Goal: Task Accomplishment & Management: Manage account settings

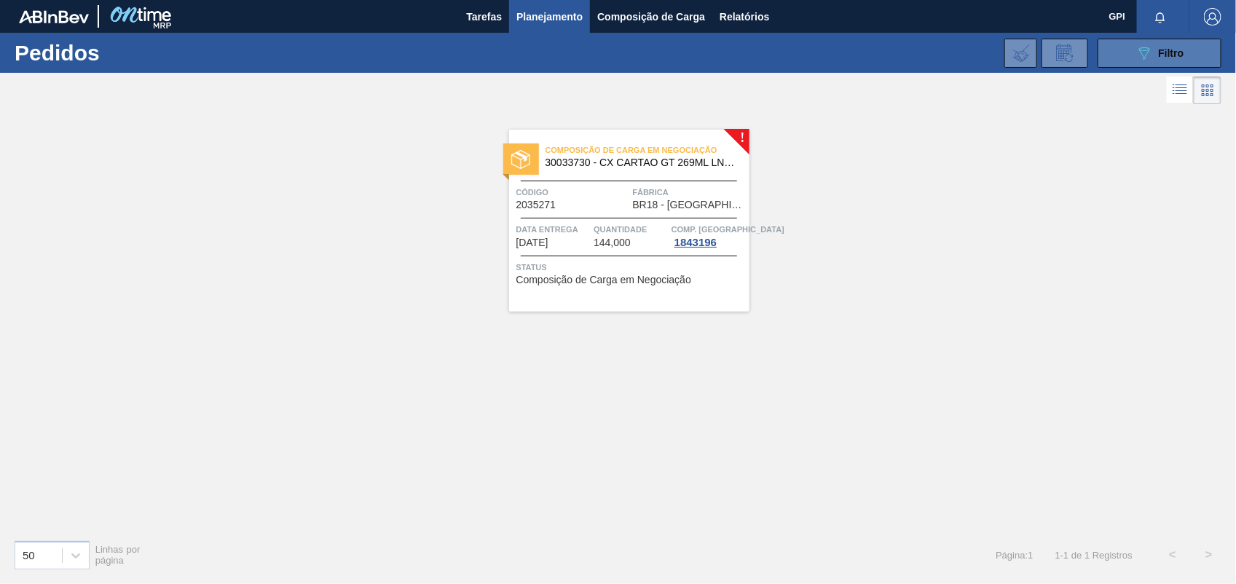
click at [1126, 58] on button "089F7B8B-B2A5-4AFE-B5C0-19BA573D28AC Filtro" at bounding box center [1160, 53] width 124 height 29
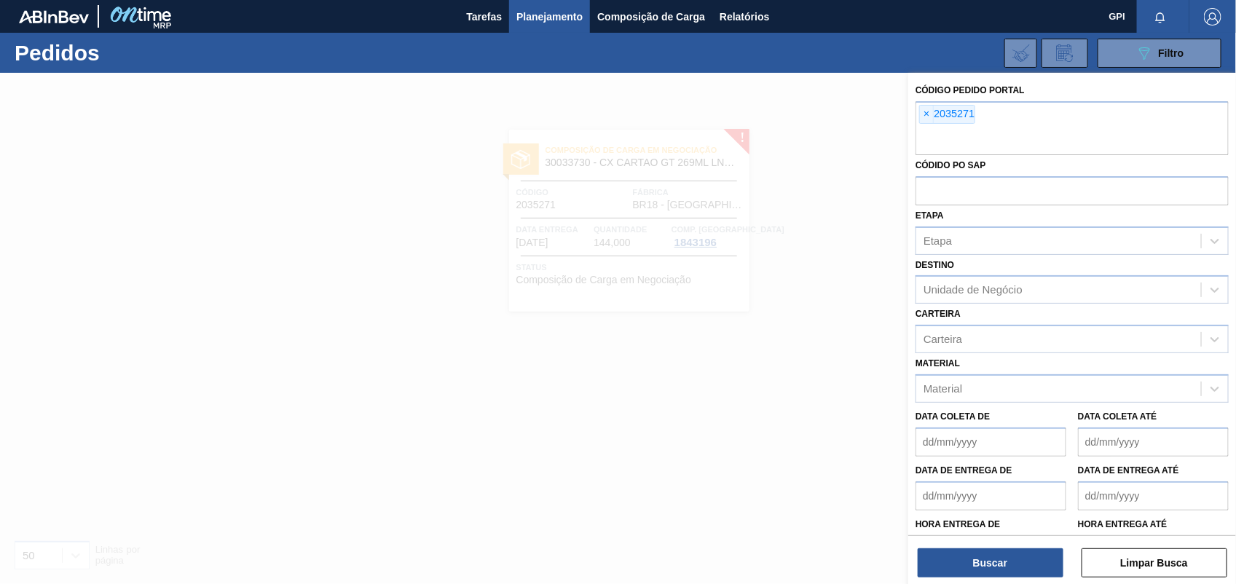
click at [1127, 0] on html "Tarefas Planejamento Composição de Carga Relatórios GPI Marcar todas como lido …" at bounding box center [618, 0] width 1236 height 0
click at [1127, 574] on button "Limpar Busca" at bounding box center [1154, 562] width 146 height 29
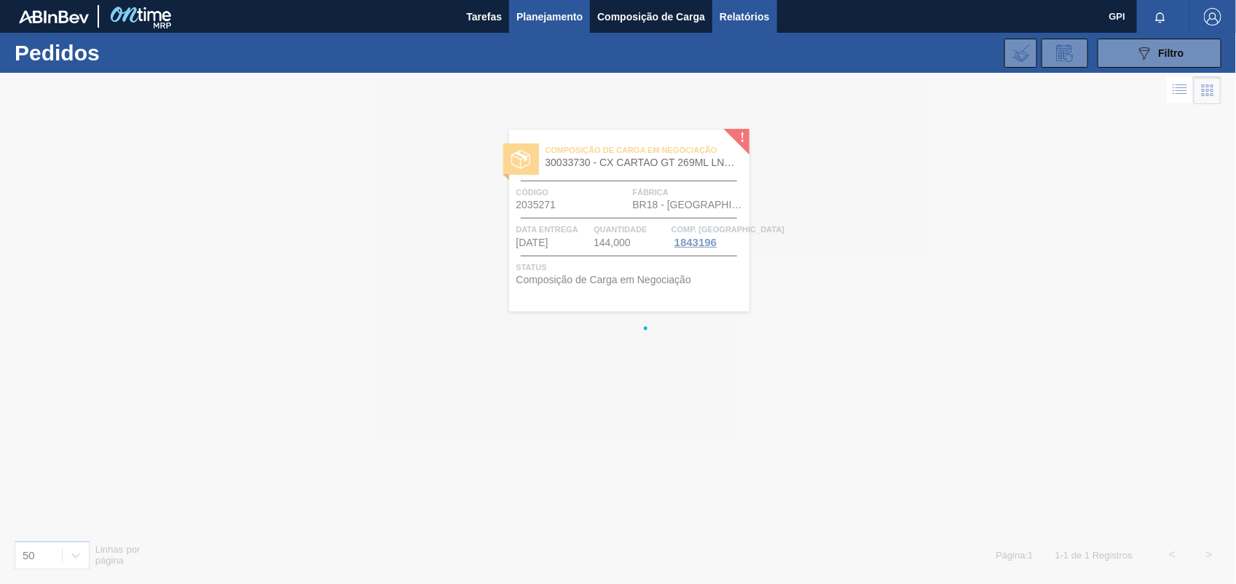
click at [740, 9] on span "Relatórios" at bounding box center [745, 16] width 50 height 17
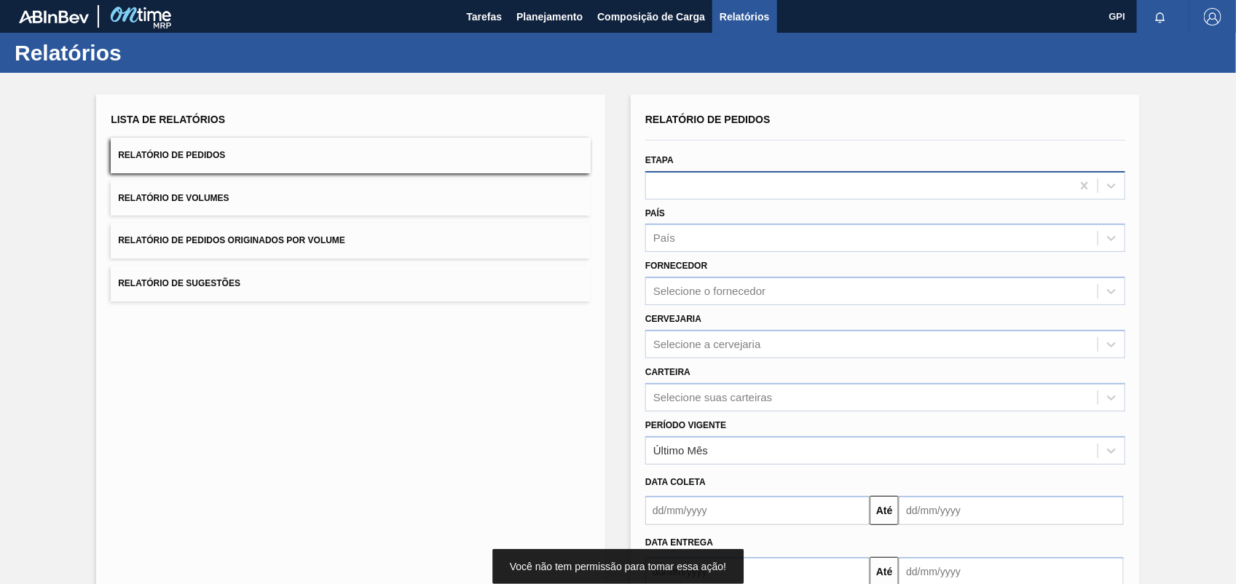
click at [1123, 187] on div at bounding box center [885, 185] width 480 height 28
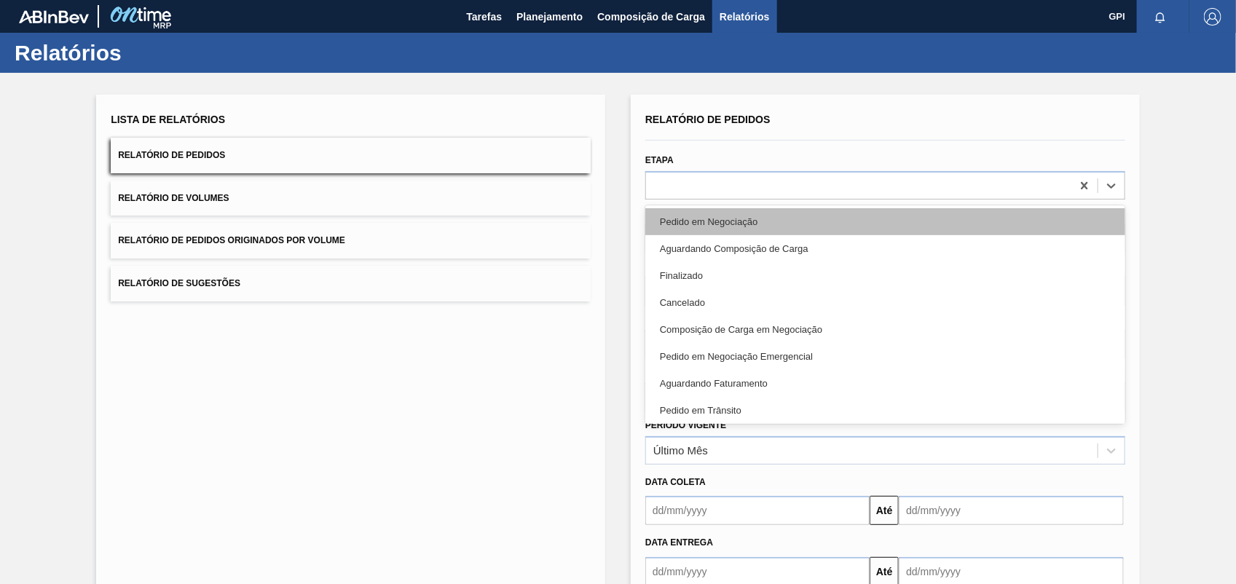
click at [681, 224] on div "Pedido em Negociação" at bounding box center [885, 221] width 480 height 27
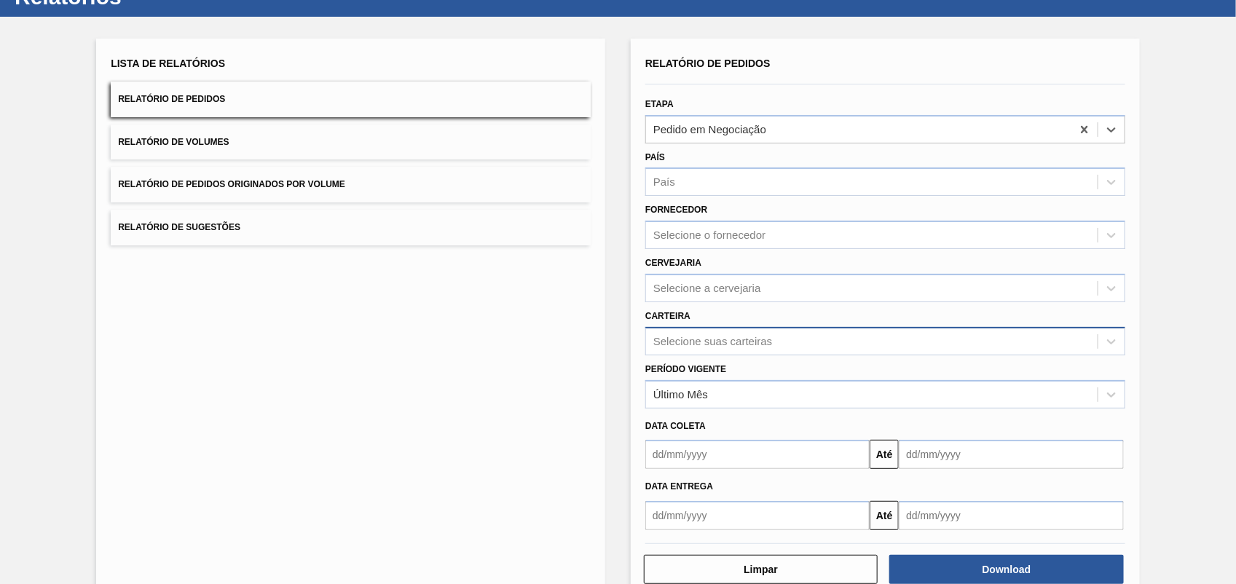
scroll to position [87, 0]
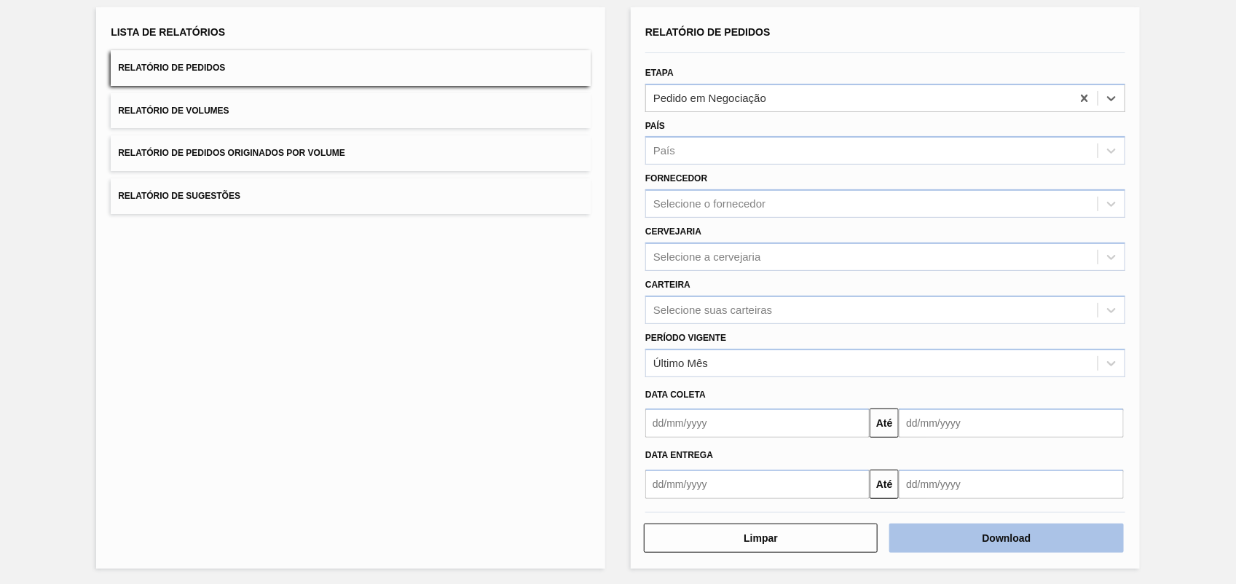
click at [987, 546] on button "Download" at bounding box center [1006, 538] width 234 height 29
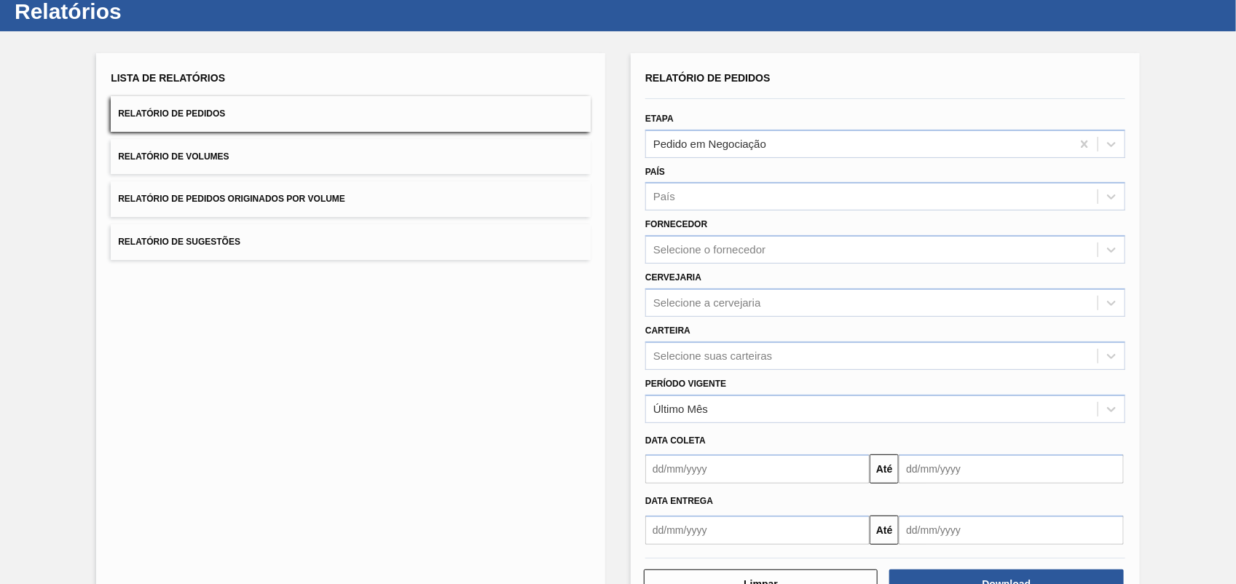
scroll to position [0, 0]
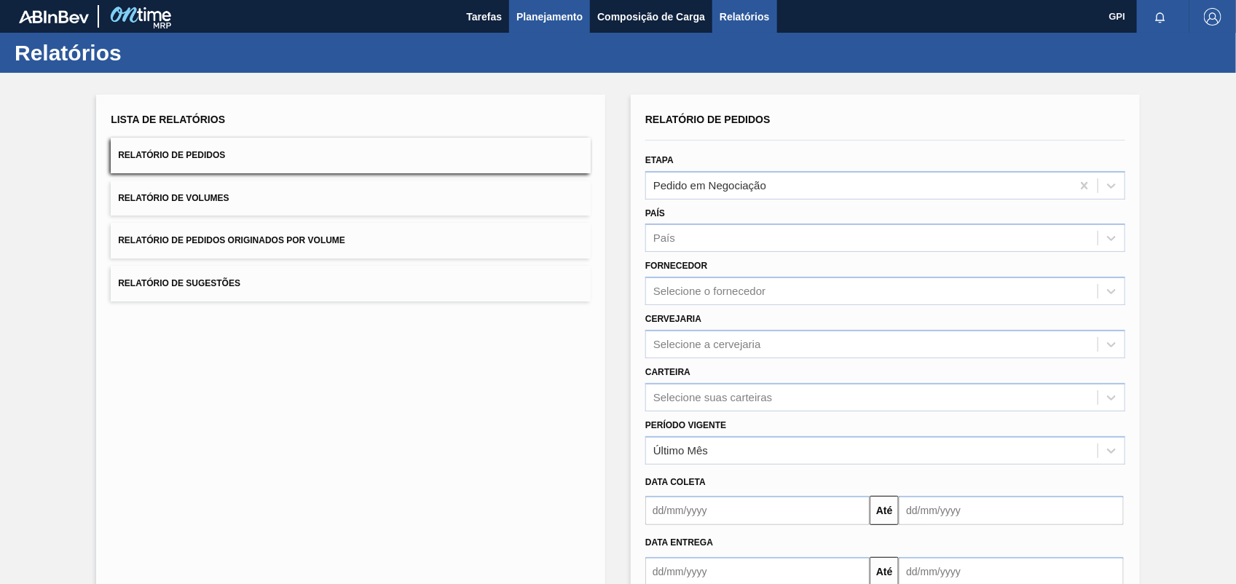
click at [545, 9] on span "Planejamento" at bounding box center [549, 16] width 66 height 17
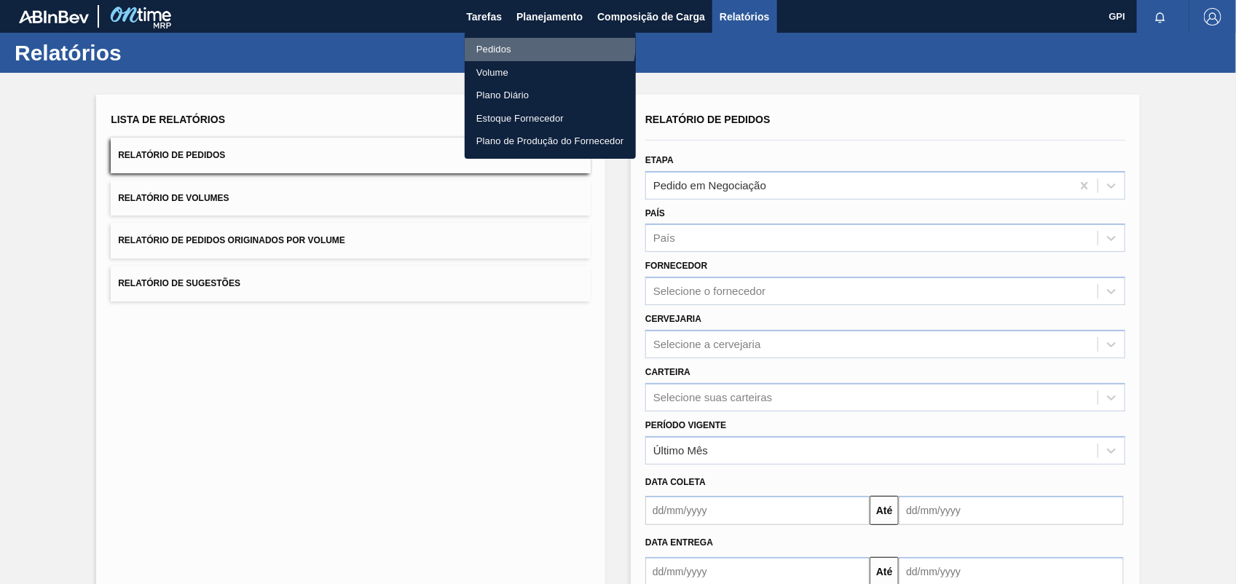
click at [540, 44] on li "Pedidos" at bounding box center [550, 49] width 171 height 23
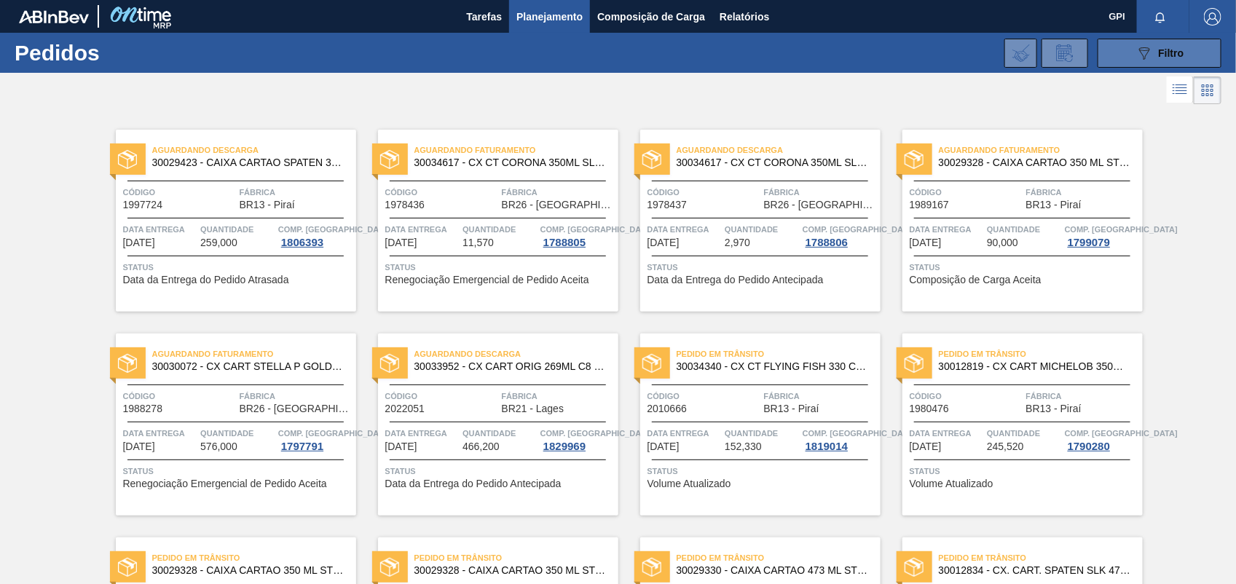
click at [1119, 63] on button "089F7B8B-B2A5-4AFE-B5C0-19BA573D28AC Filtro" at bounding box center [1160, 53] width 124 height 29
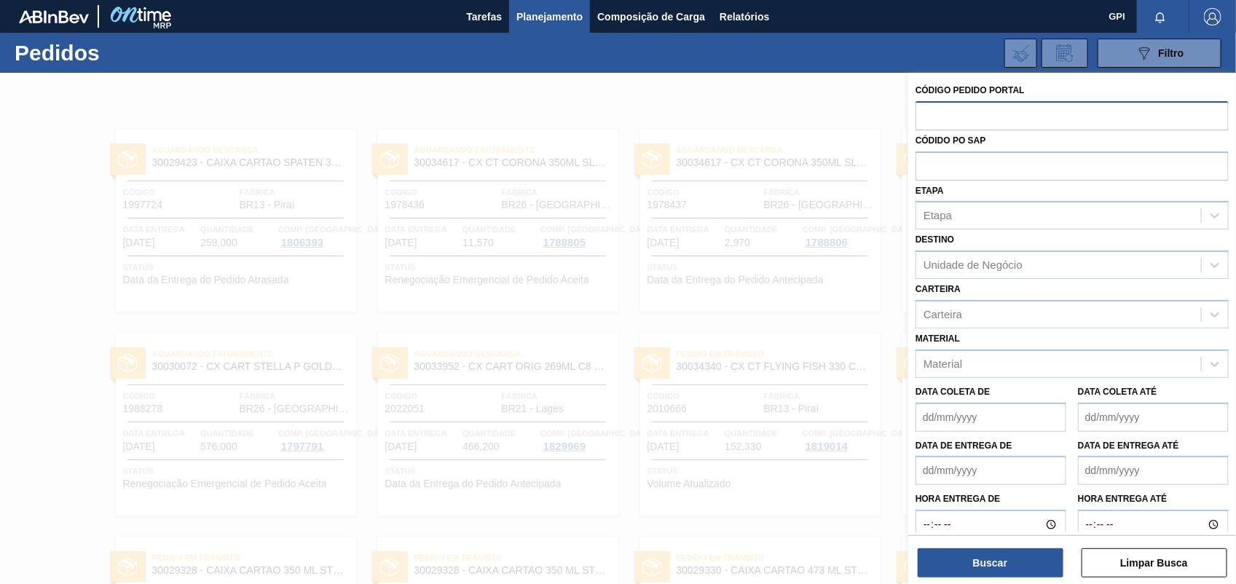
click at [961, 125] on input "text" at bounding box center [1071, 115] width 313 height 28
paste input "2036102"
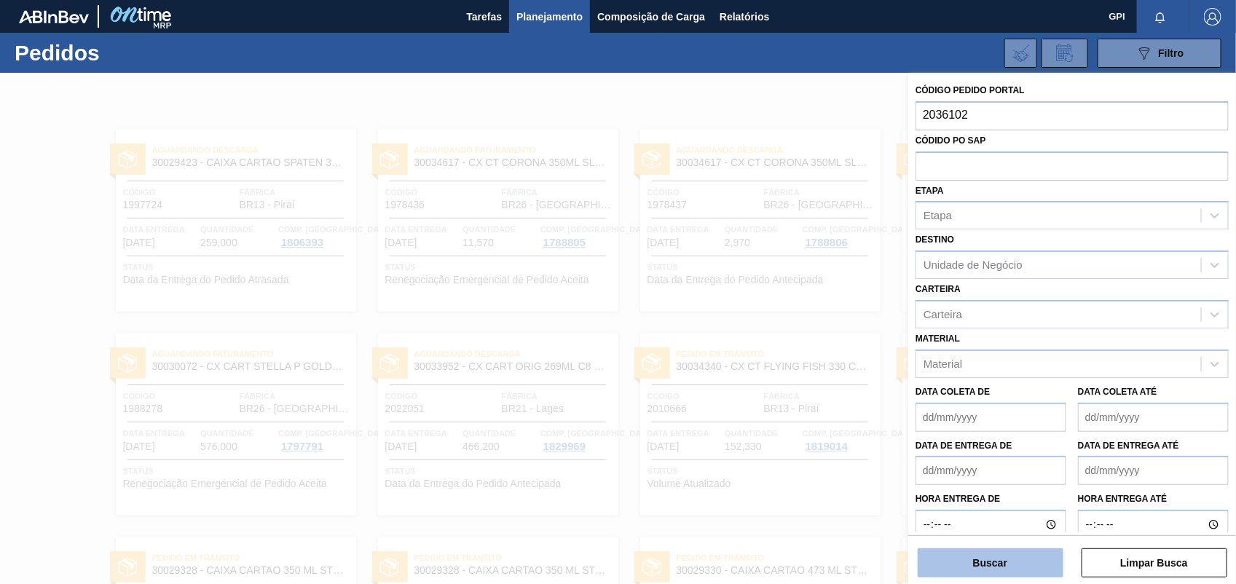
type input "2036102"
click at [1006, 556] on button "Buscar" at bounding box center [991, 562] width 146 height 29
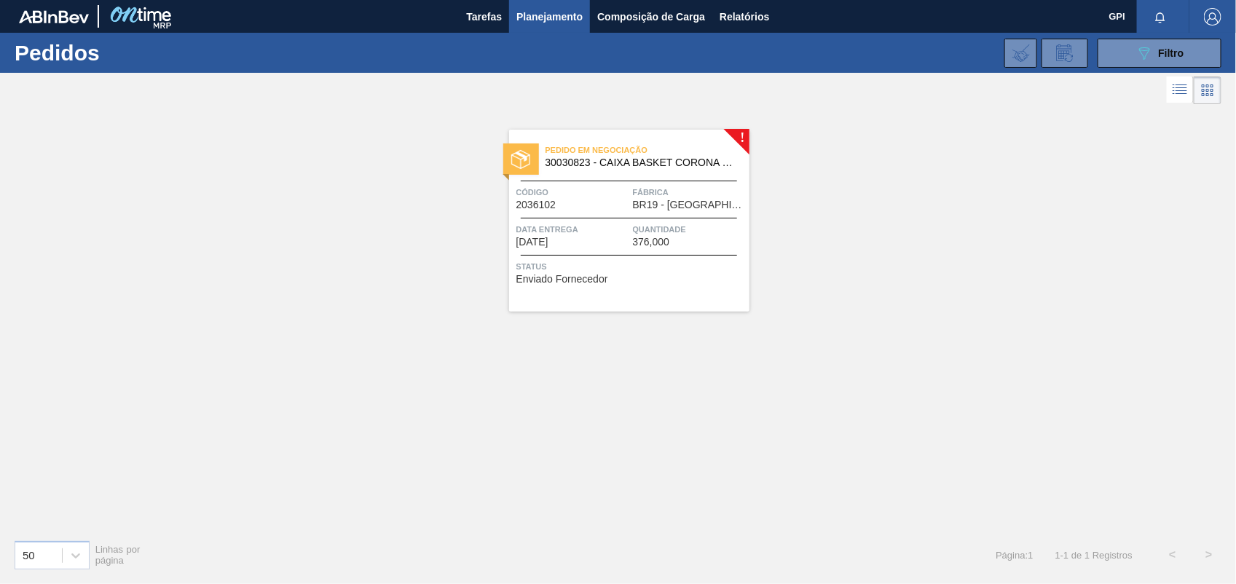
click at [605, 202] on div "Código 2036102" at bounding box center [572, 197] width 113 height 25
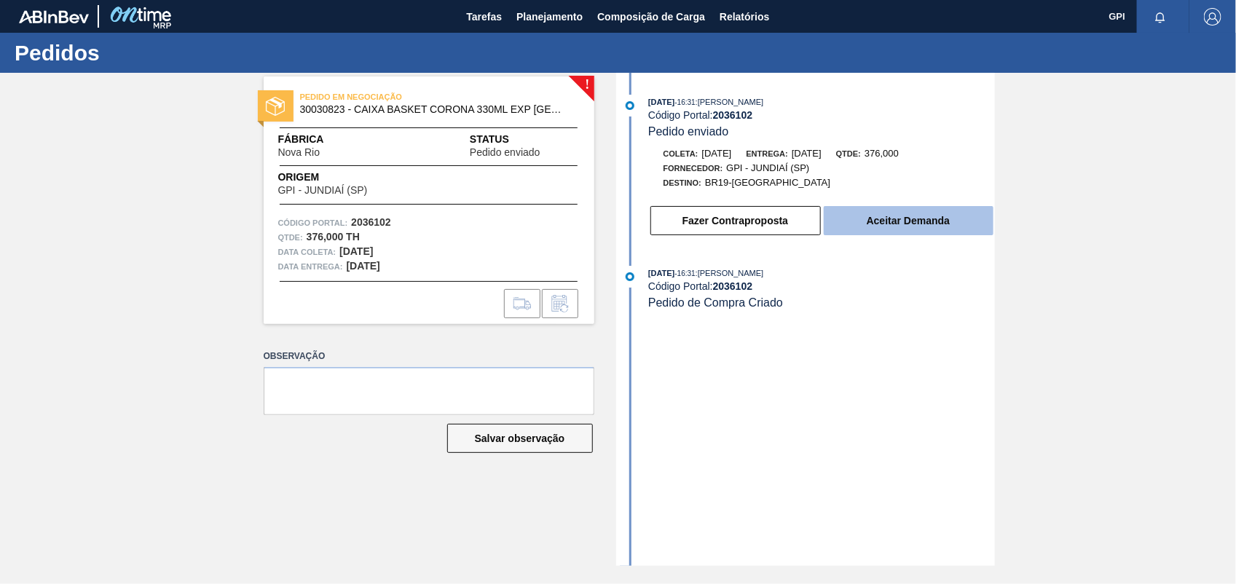
click at [876, 226] on button "Aceitar Demanda" at bounding box center [909, 220] width 170 height 29
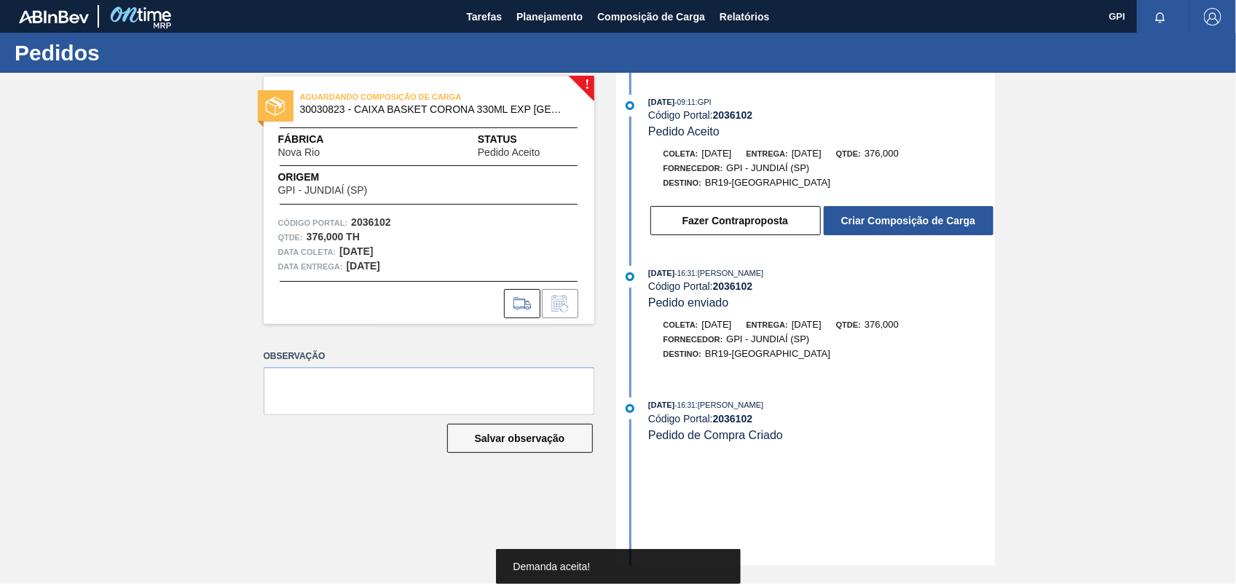
click at [876, 226] on button "Criar Composição de Carga" at bounding box center [909, 220] width 170 height 29
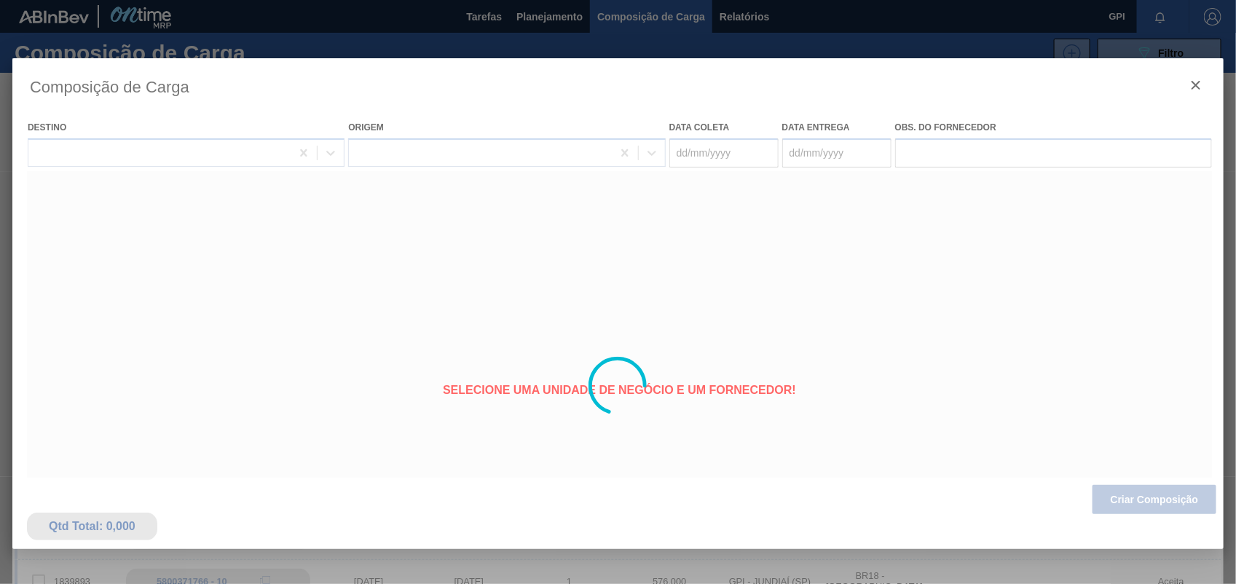
type coleta "20/10/2025"
type entrega "22/10/2025"
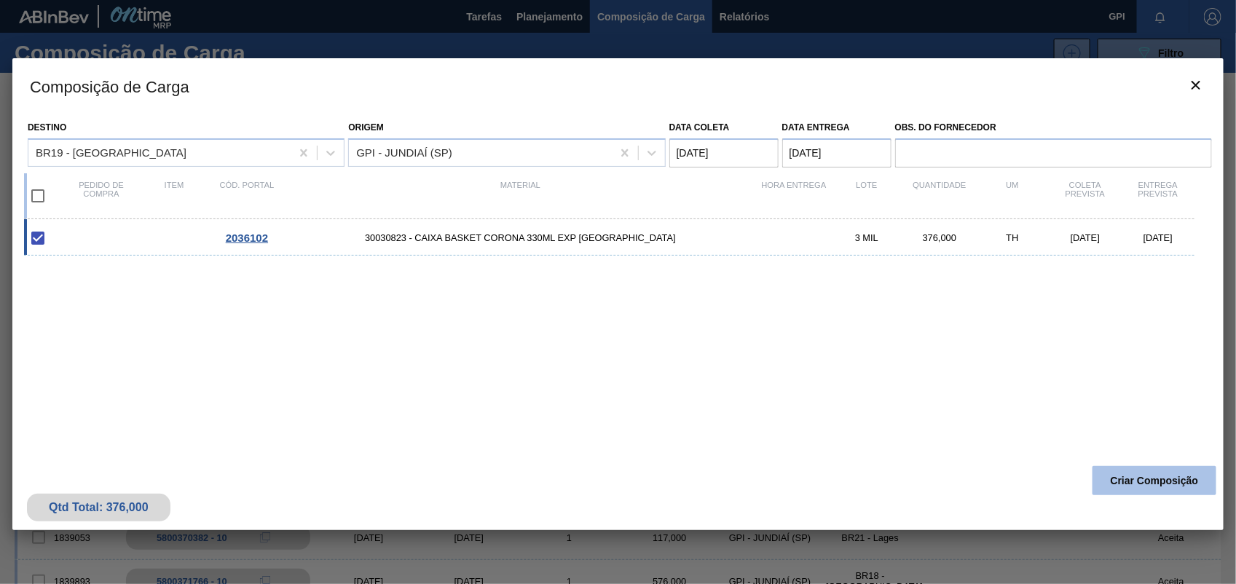
click at [1142, 493] on button "Criar Composição" at bounding box center [1154, 480] width 124 height 29
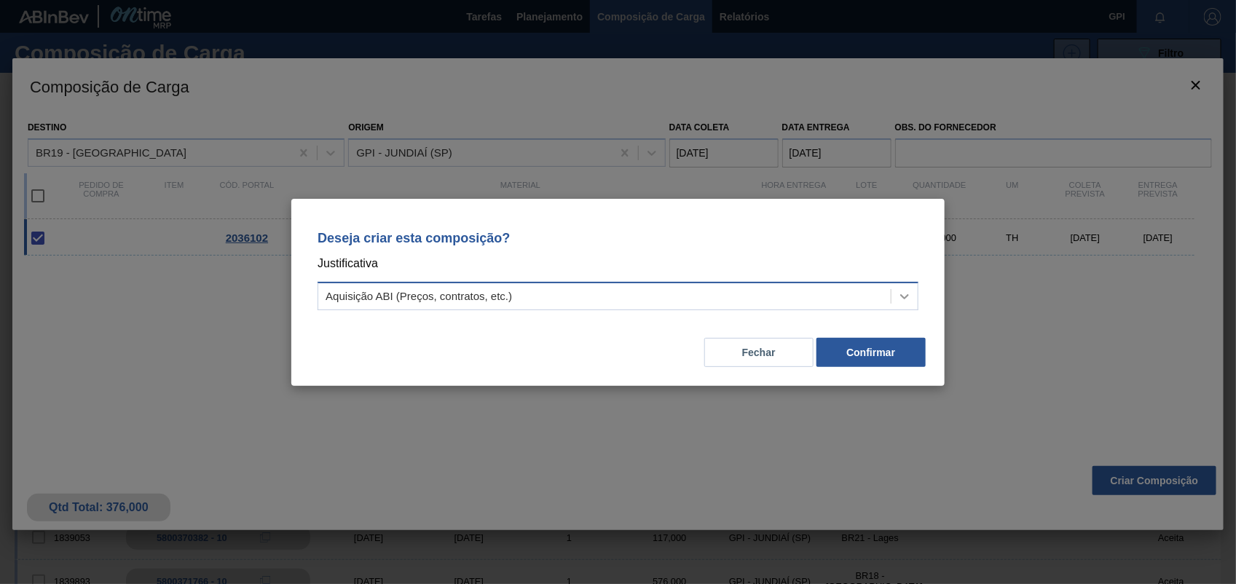
click at [907, 307] on div at bounding box center [904, 296] width 26 height 26
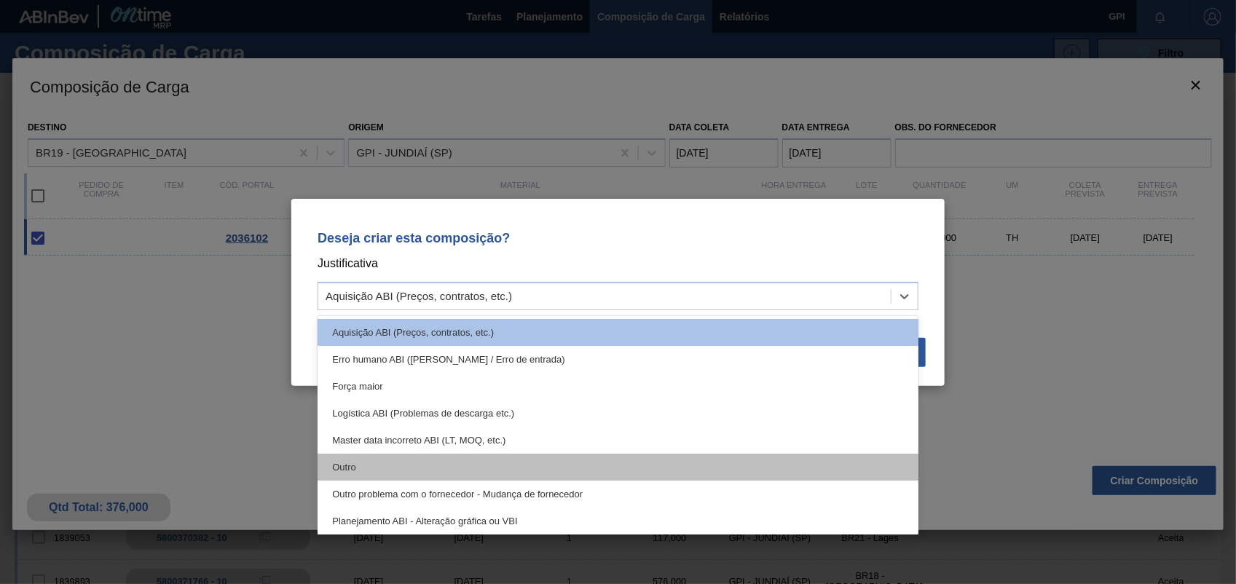
click at [415, 459] on div "Outro" at bounding box center [618, 467] width 601 height 27
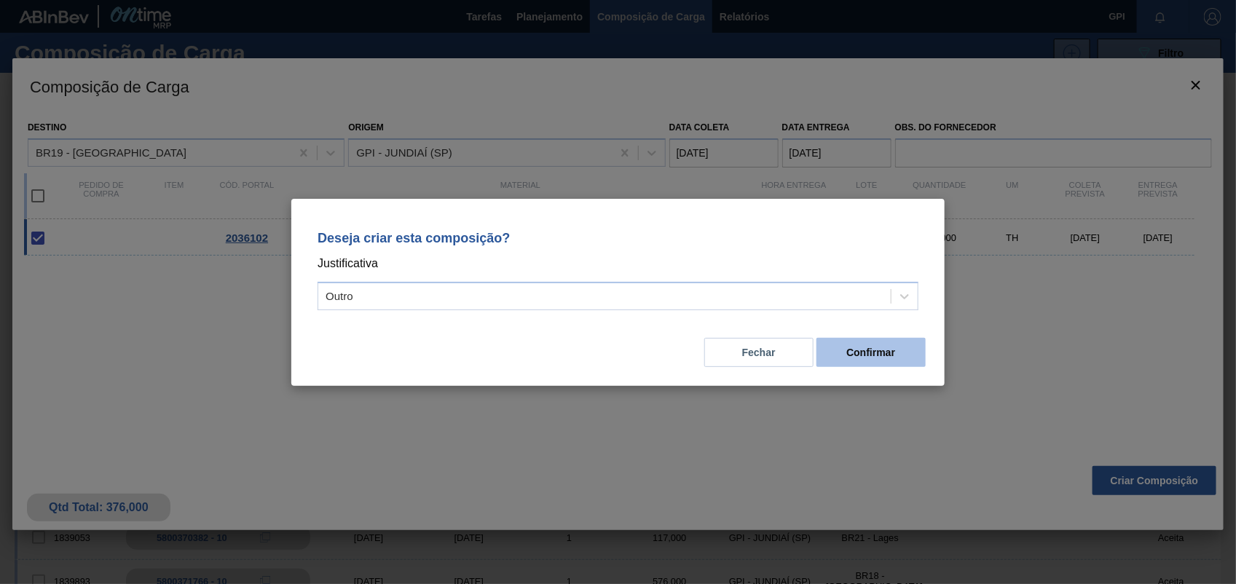
click at [898, 350] on button "Confirmar" at bounding box center [870, 352] width 109 height 29
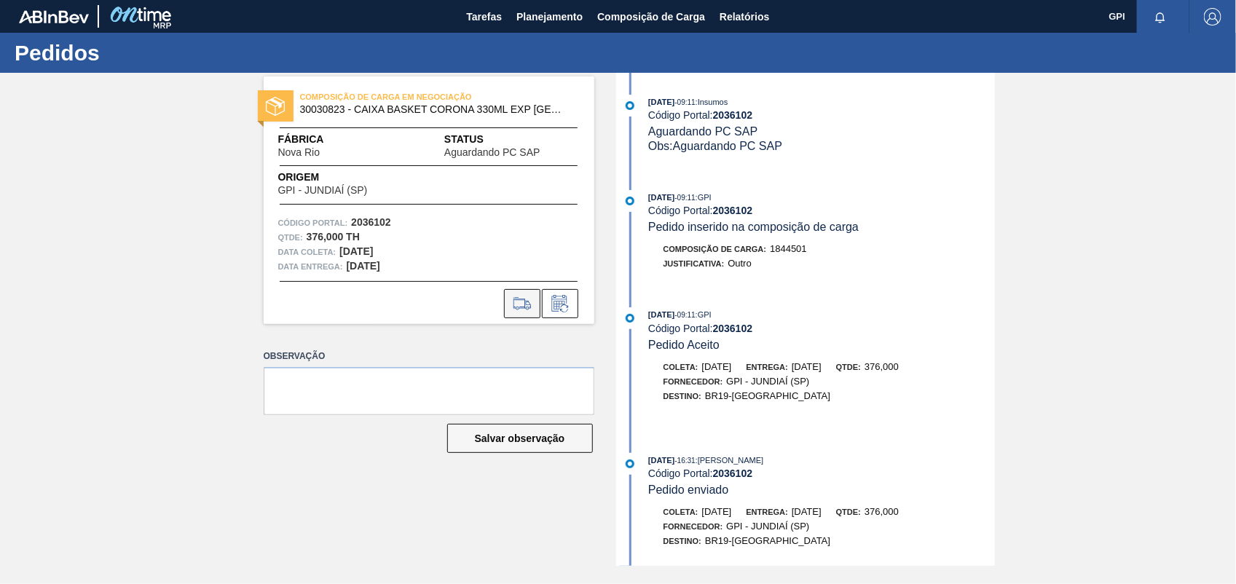
click at [519, 311] on icon at bounding box center [522, 303] width 23 height 17
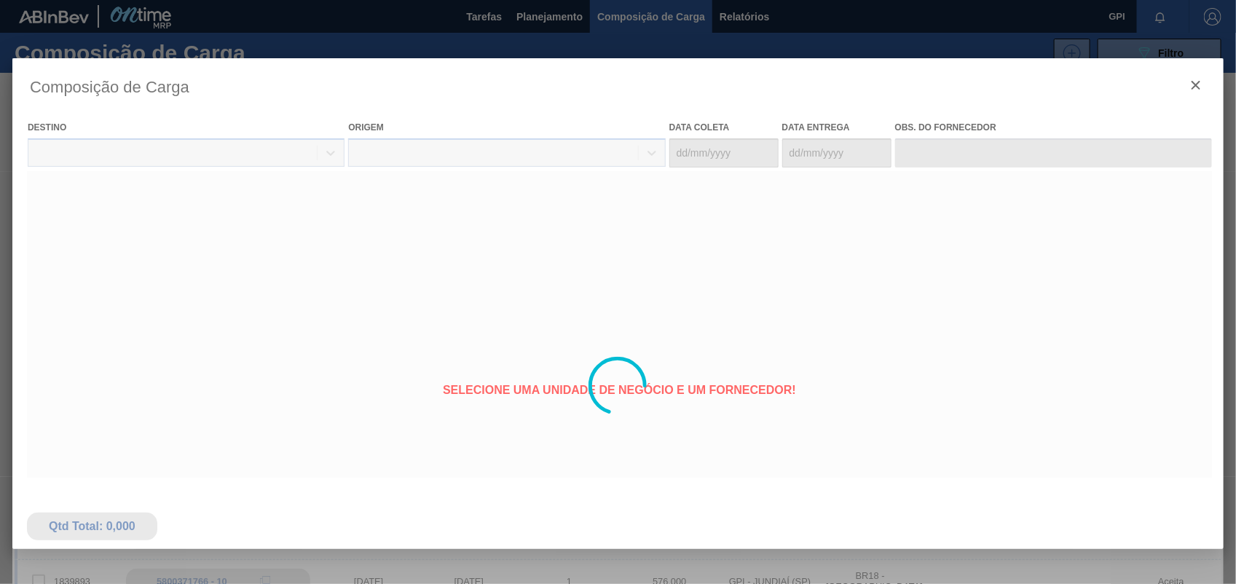
type coleta "20/10/2025"
type entrega "22/10/2025"
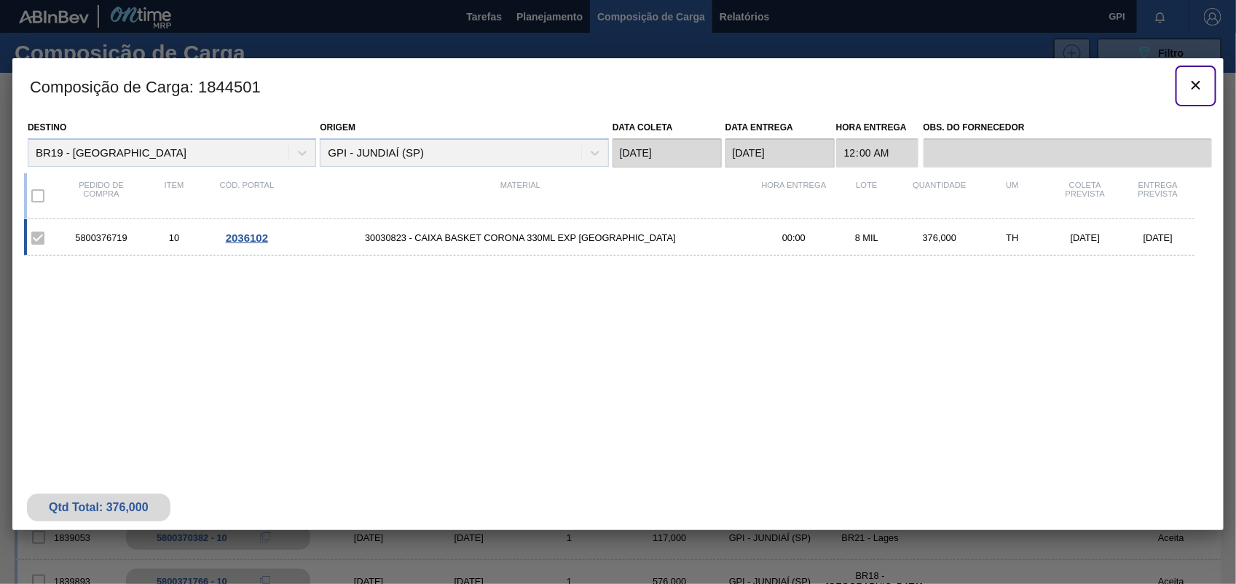
click at [1196, 87] on icon "botão de ícone" at bounding box center [1195, 84] width 17 height 17
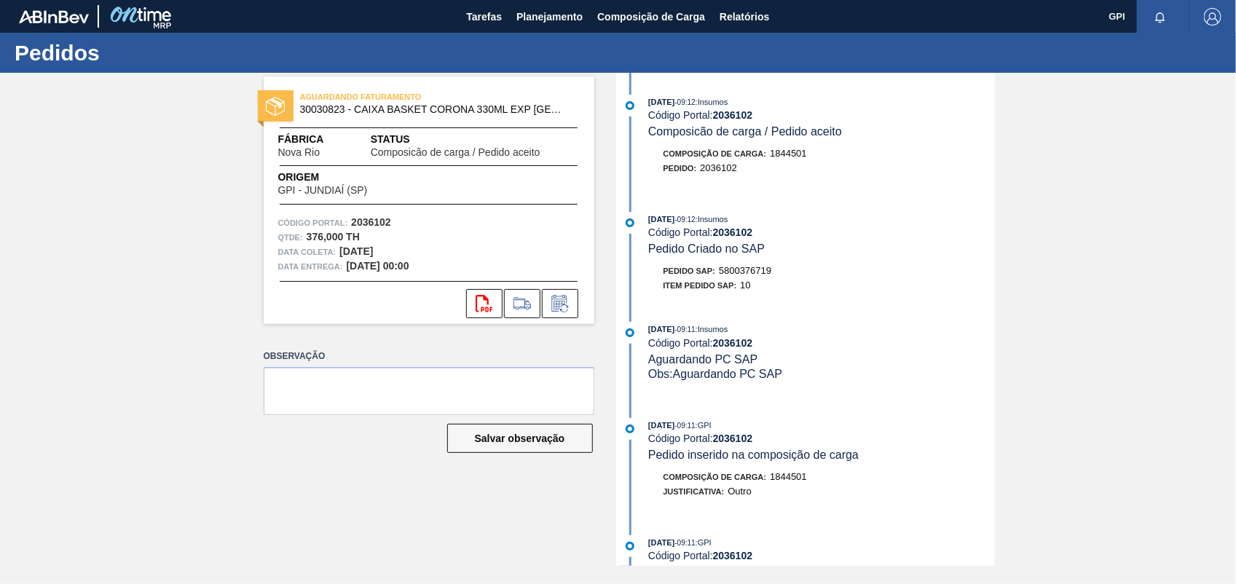
click at [738, 276] on span "5800376719" at bounding box center [745, 270] width 52 height 11
copy span "5800376719"
click at [366, 226] on strong "2036102" at bounding box center [371, 222] width 40 height 12
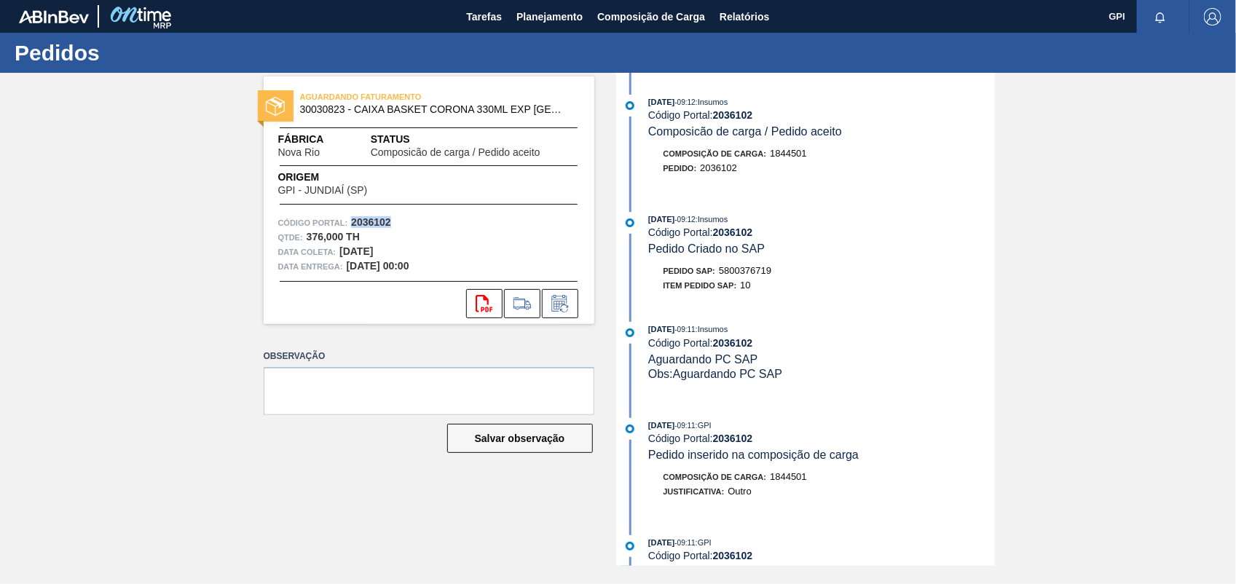
copy strong "2036102"
click at [484, 296] on icon at bounding box center [484, 303] width 17 height 17
click at [1062, 279] on div "AGUARDANDO FATURAMENTO 30030823 - CAIXA BASKET CORONA 330ML EXP BOLIVIA Fábrica…" at bounding box center [618, 319] width 1236 height 493
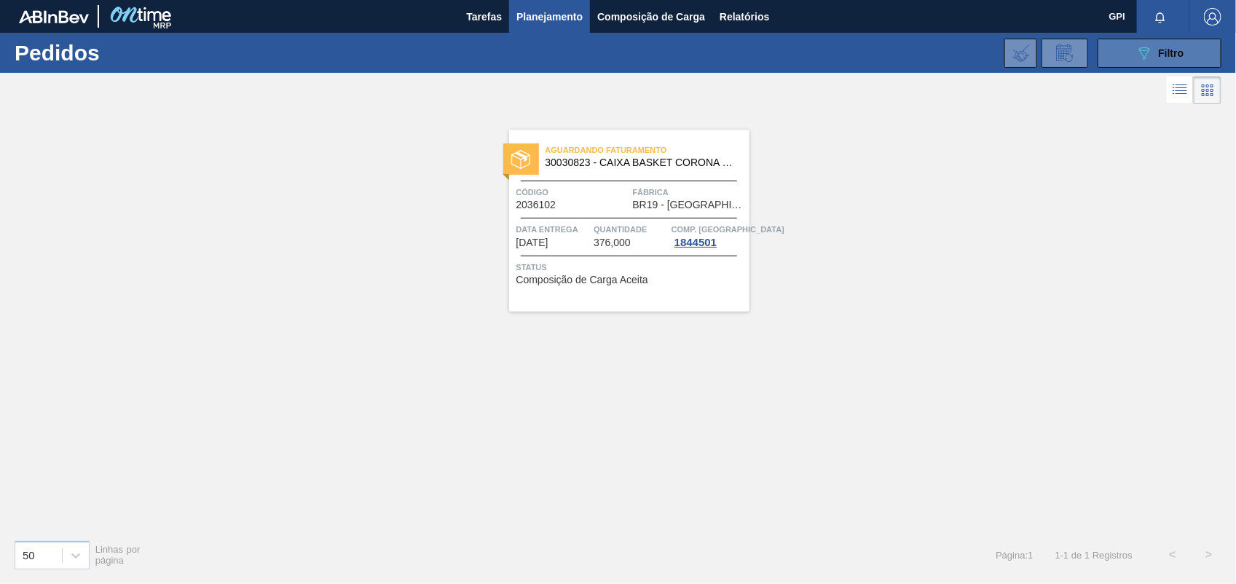
click at [1177, 60] on div "089F7B8B-B2A5-4AFE-B5C0-19BA573D28AC Filtro" at bounding box center [1159, 52] width 49 height 17
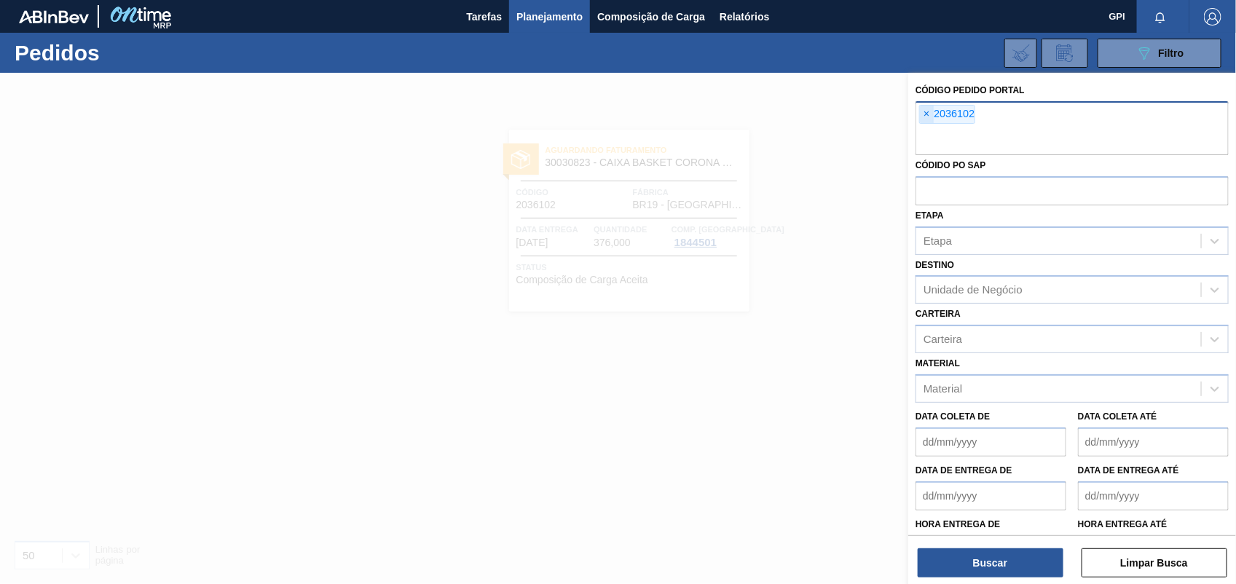
click at [929, 110] on span "×" at bounding box center [927, 114] width 14 height 17
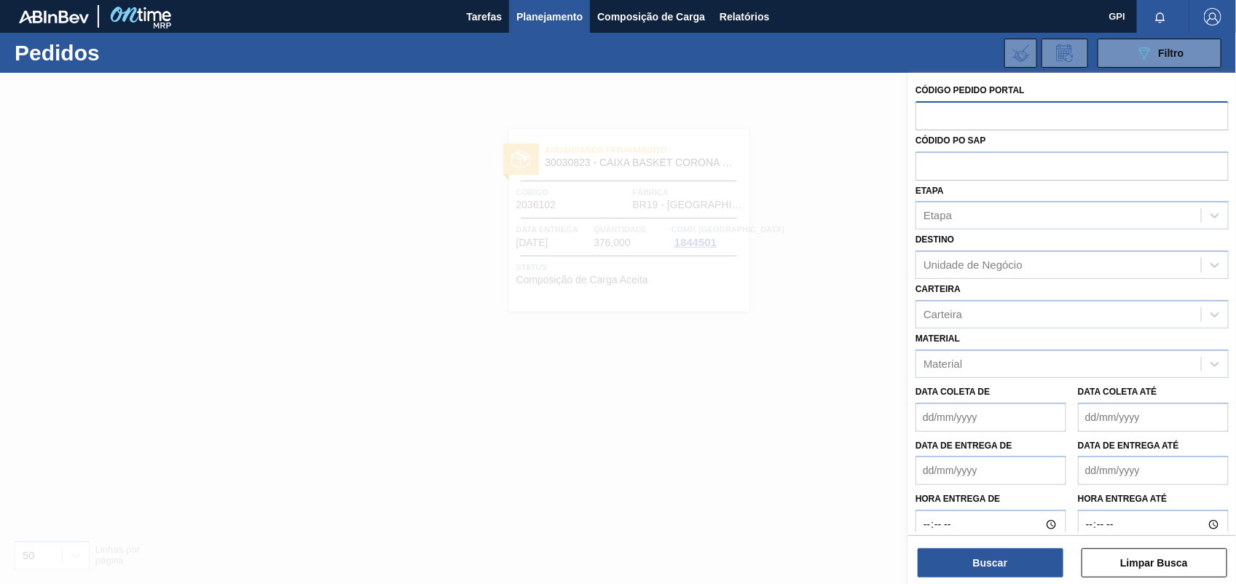
paste input "2037033"
type input "2037033"
click at [977, 558] on button "Buscar" at bounding box center [991, 562] width 146 height 29
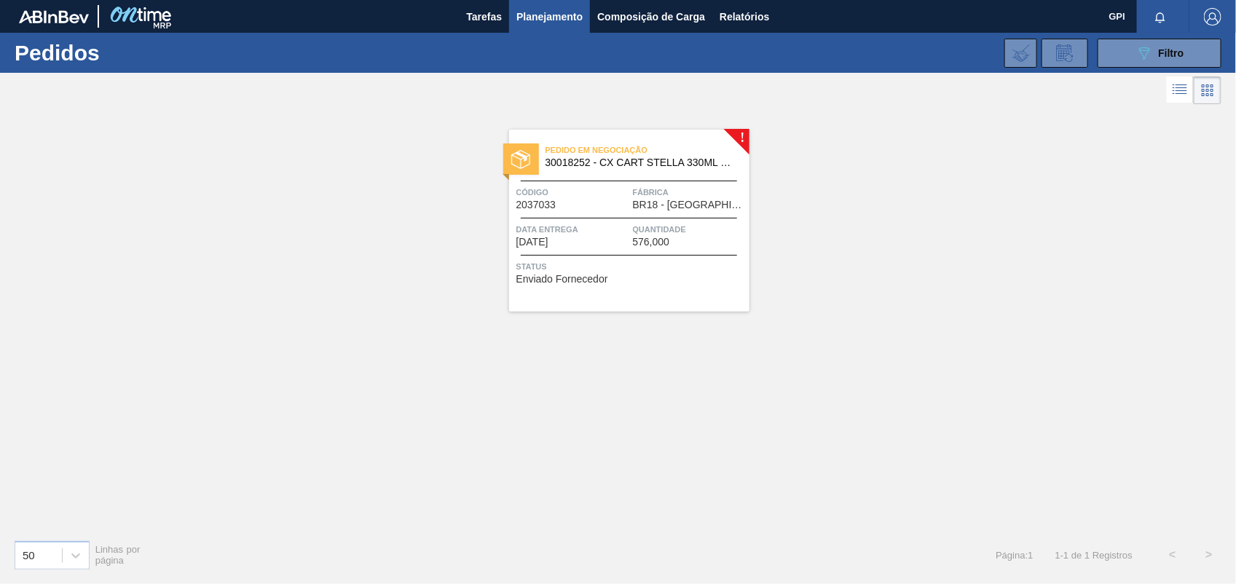
click at [559, 204] on div "Código 2037033" at bounding box center [572, 197] width 113 height 25
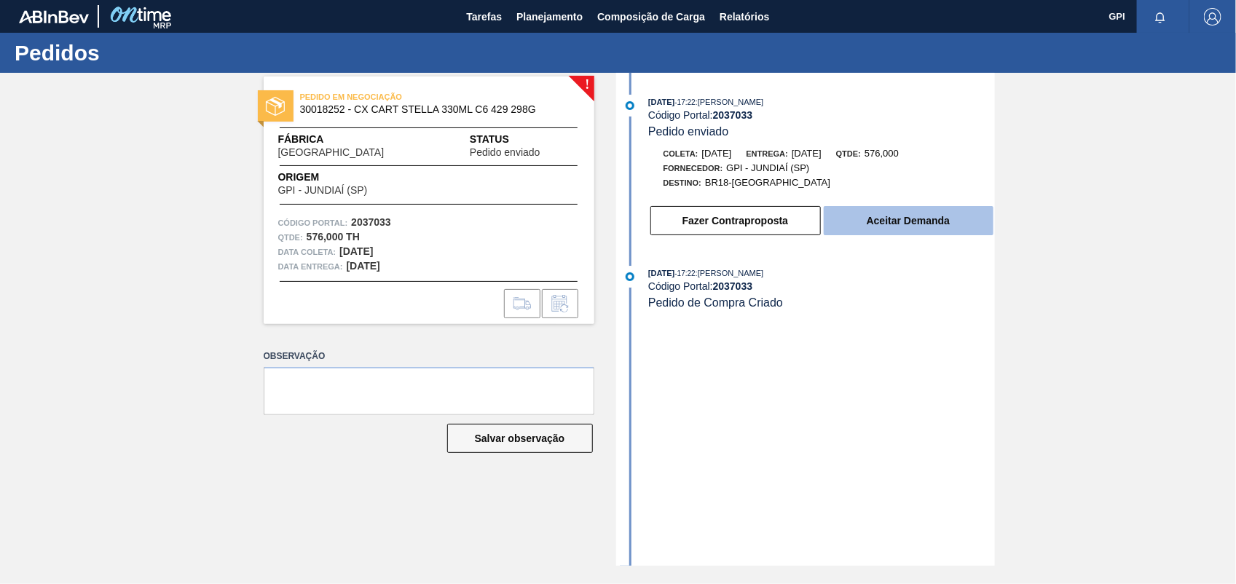
click at [853, 229] on button "Aceitar Demanda" at bounding box center [909, 220] width 170 height 29
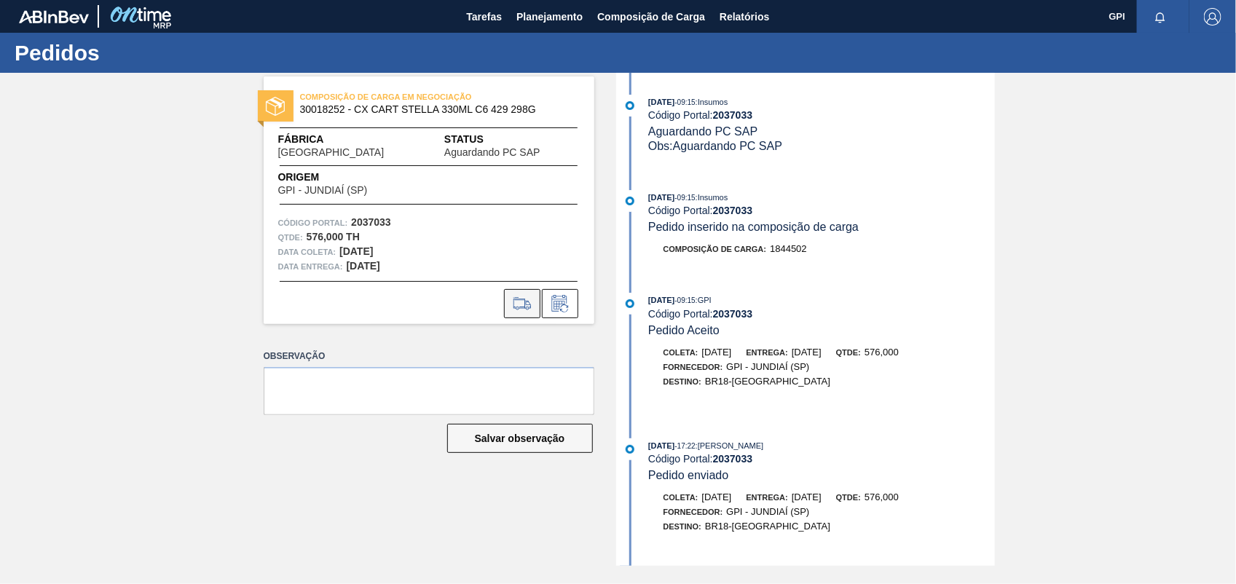
click at [519, 297] on icon at bounding box center [522, 303] width 23 height 17
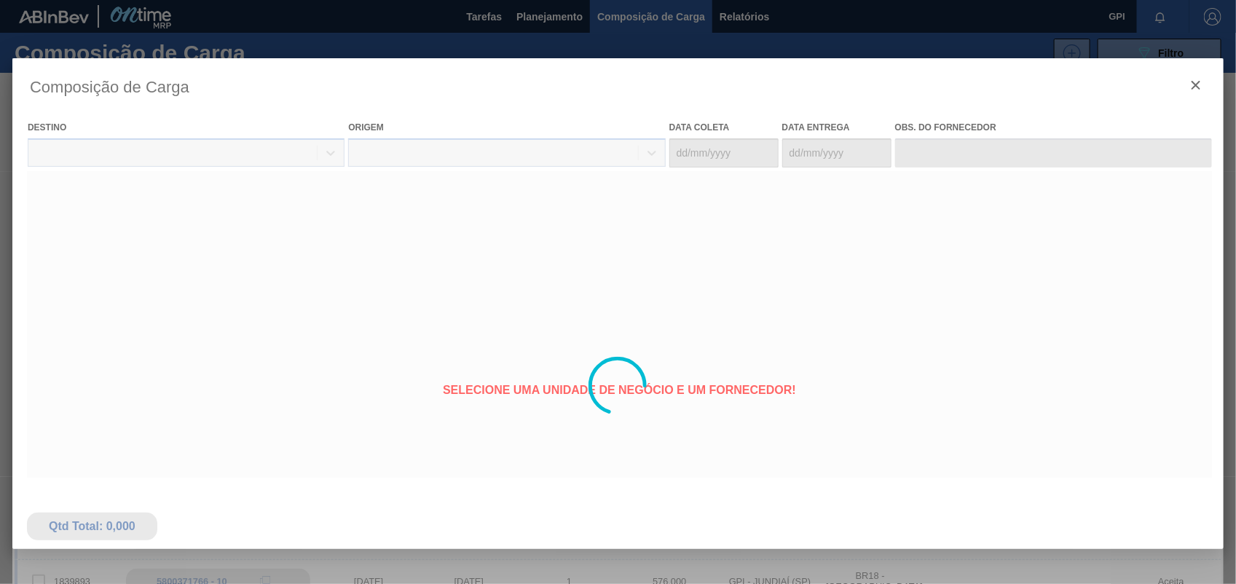
type coleta "22/10/2025"
type entrega "29/10/2025"
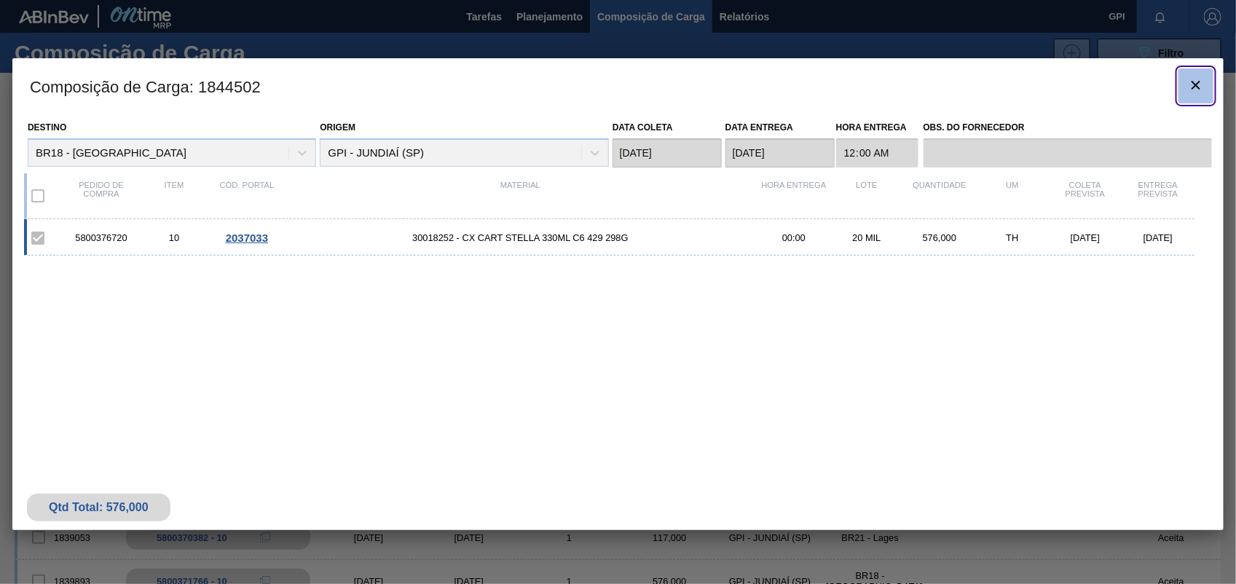
click at [1205, 77] on button "botão de ícone" at bounding box center [1195, 85] width 35 height 35
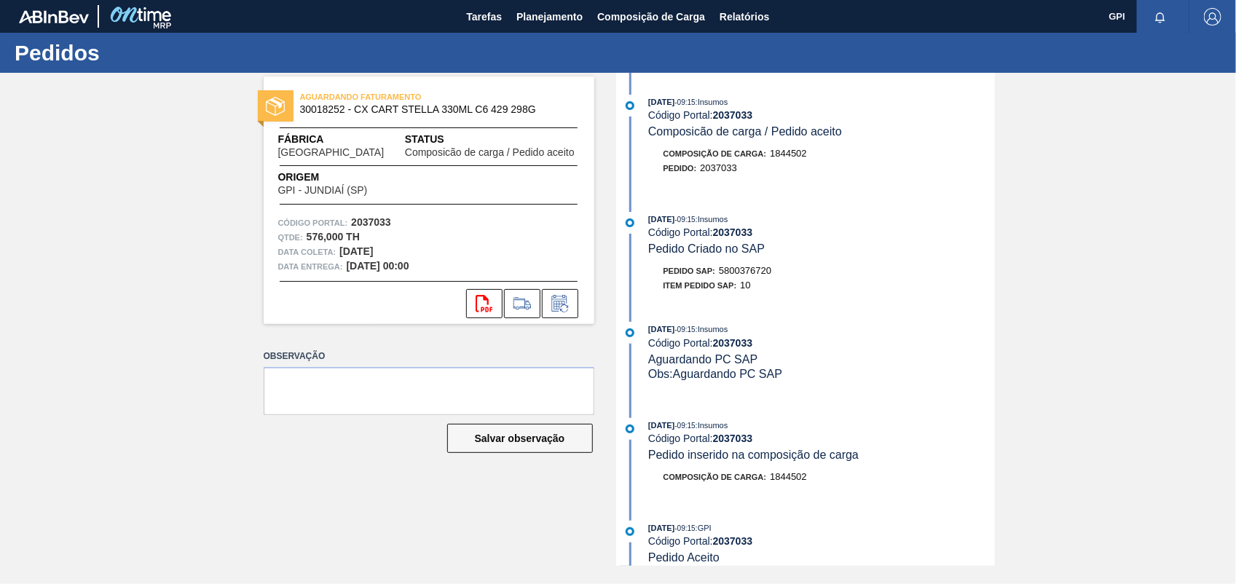
click at [743, 276] on span "5800376720" at bounding box center [745, 270] width 52 height 11
click at [741, 276] on span "5800376720" at bounding box center [745, 270] width 52 height 11
copy span "5800376720"
click at [379, 221] on strong "2037033" at bounding box center [371, 222] width 40 height 12
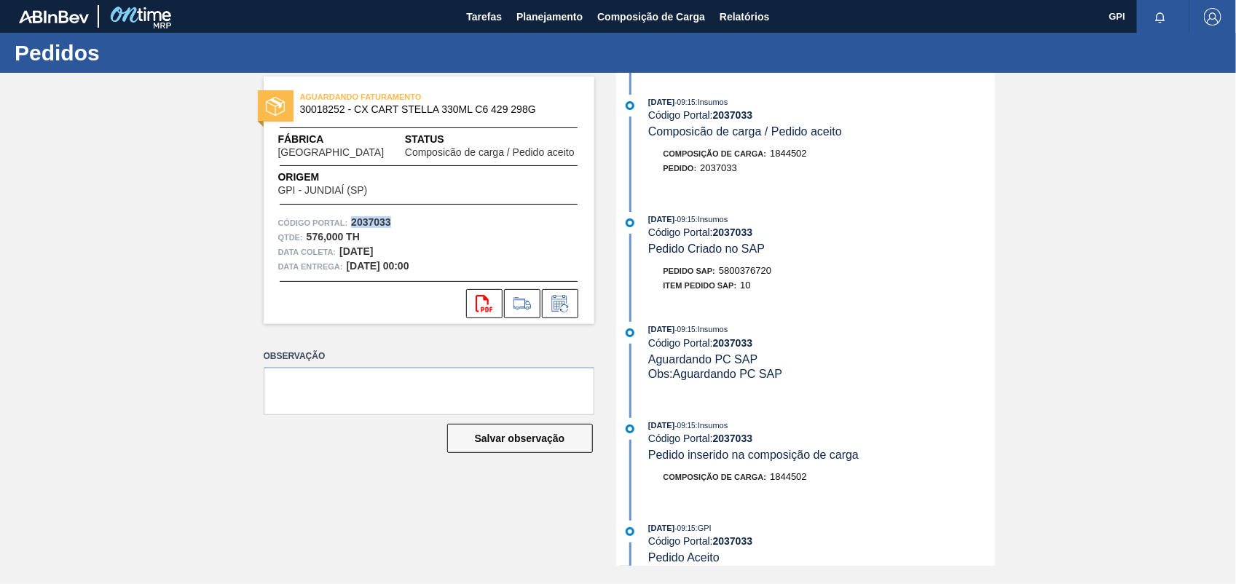
copy strong "2037033"
click at [481, 303] on icon "svg{fill:#ff0000}" at bounding box center [484, 303] width 17 height 17
click at [1020, 293] on div "AGUARDANDO FATURAMENTO 30018252 - CX CART STELLA 330ML C6 429 298G Fábrica Pern…" at bounding box center [618, 319] width 1236 height 493
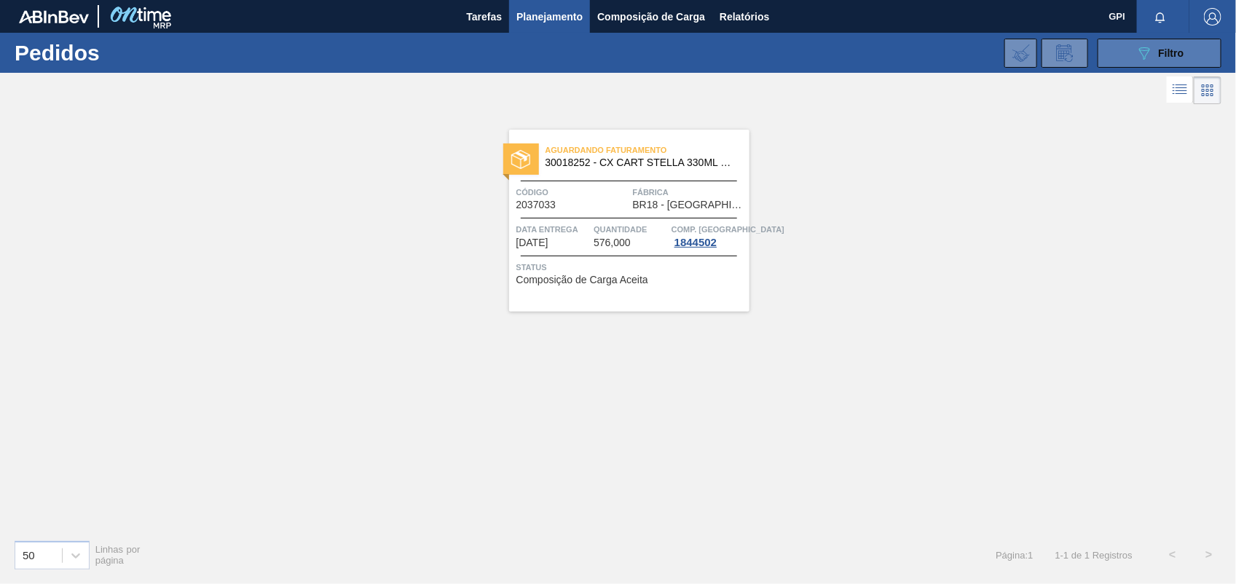
click at [1147, 55] on icon "089F7B8B-B2A5-4AFE-B5C0-19BA573D28AC" at bounding box center [1143, 52] width 17 height 17
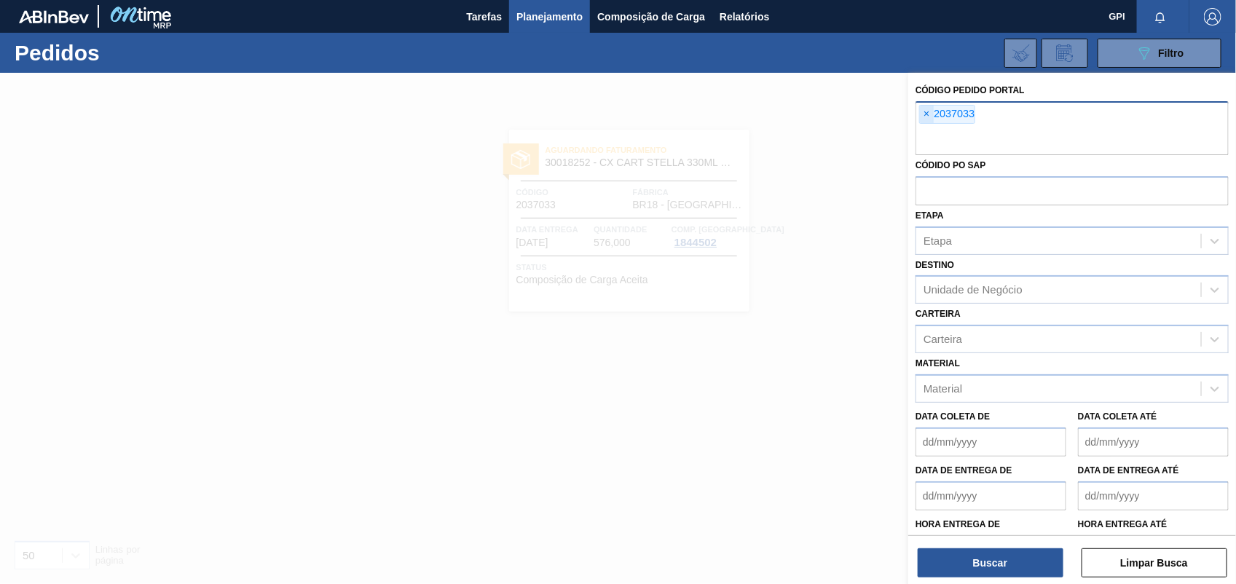
click at [929, 114] on span "×" at bounding box center [927, 114] width 14 height 17
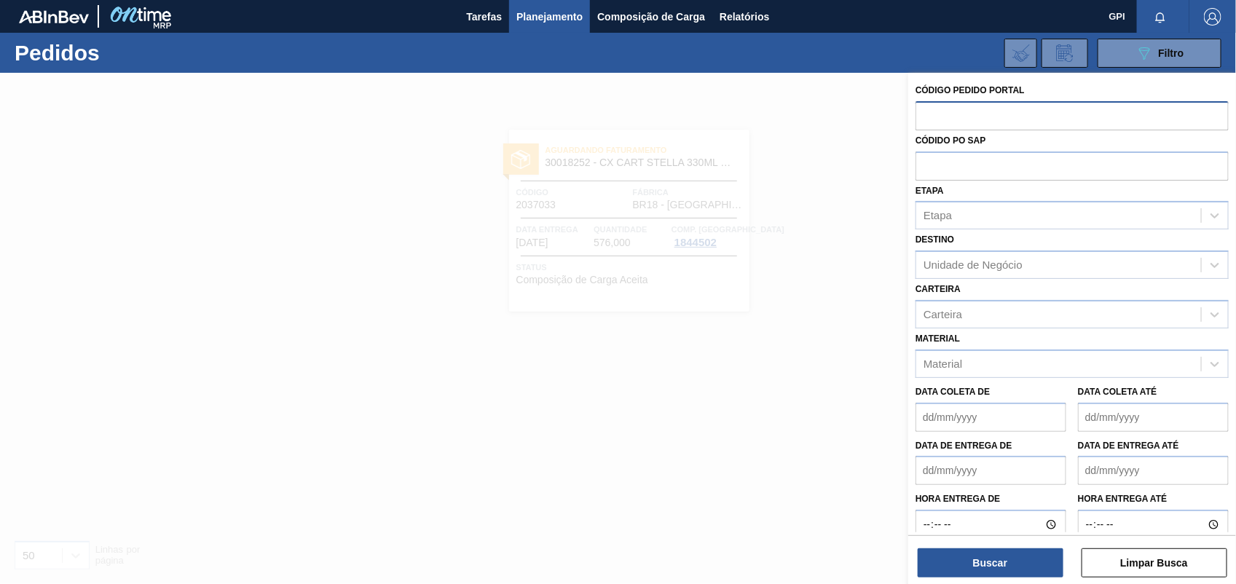
paste input "text"
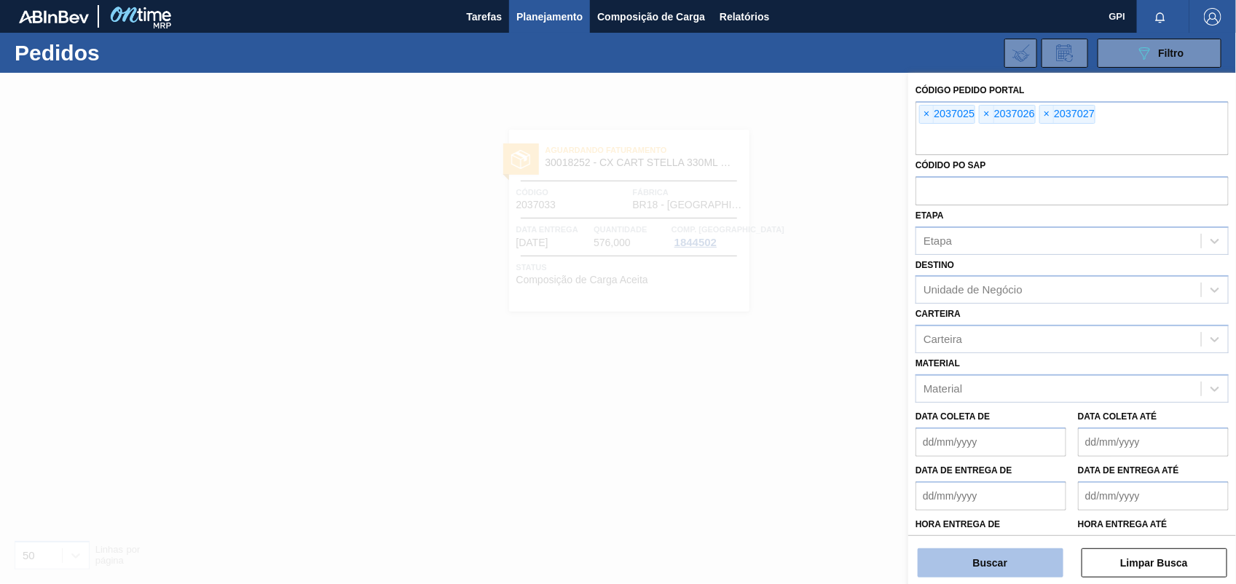
click at [996, 563] on button "Buscar" at bounding box center [991, 562] width 146 height 29
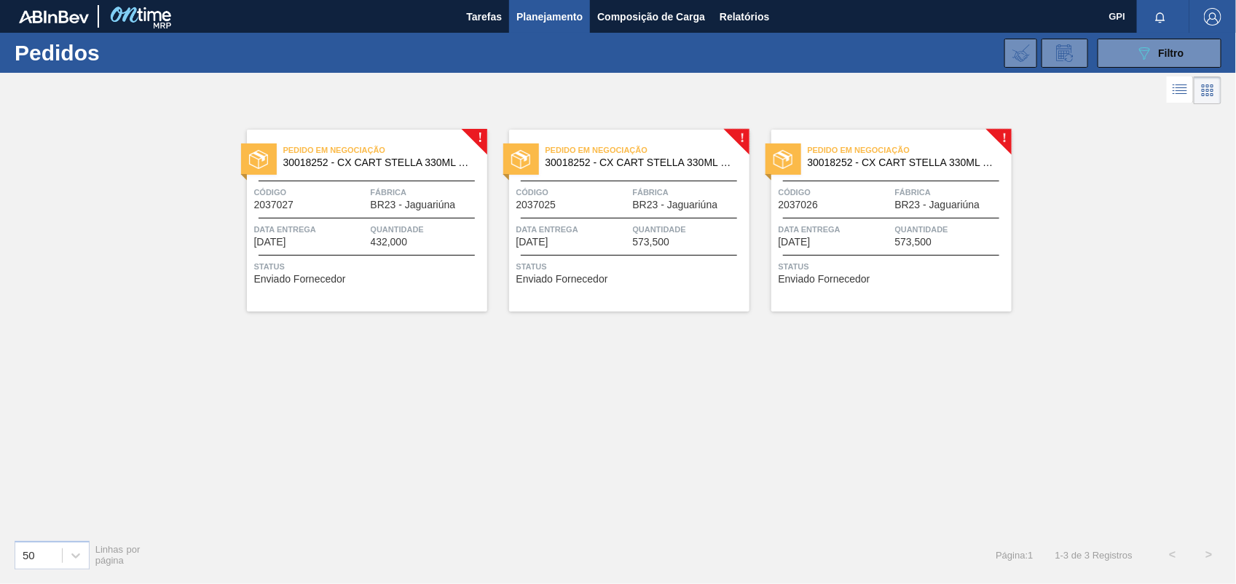
click at [570, 185] on span "Código" at bounding box center [572, 192] width 113 height 15
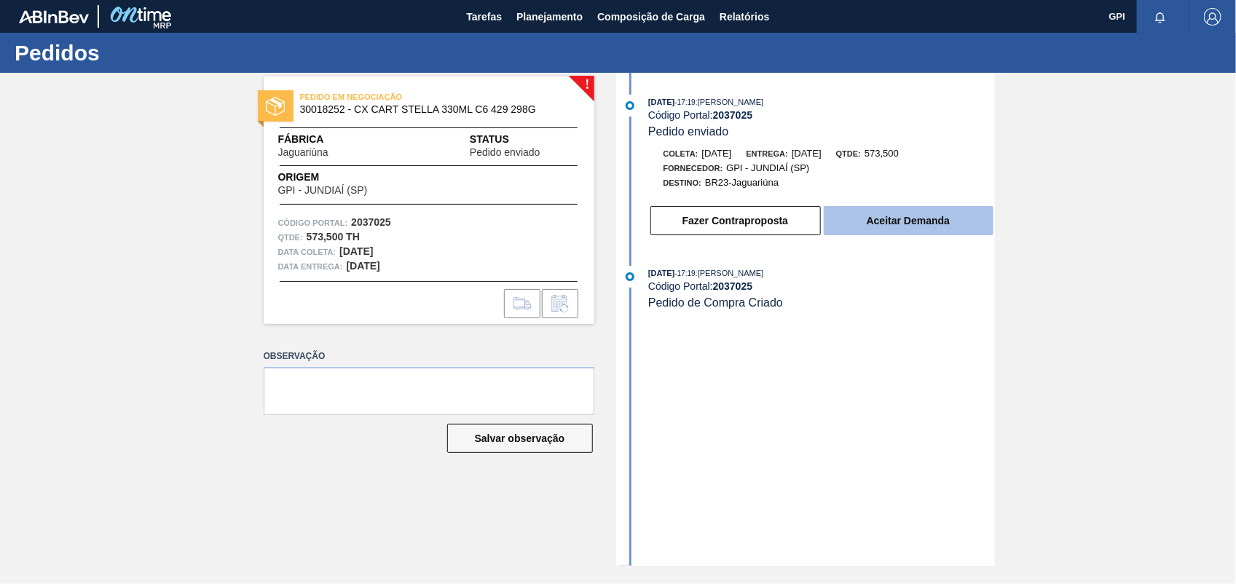
click at [904, 218] on button "Aceitar Demanda" at bounding box center [909, 220] width 170 height 29
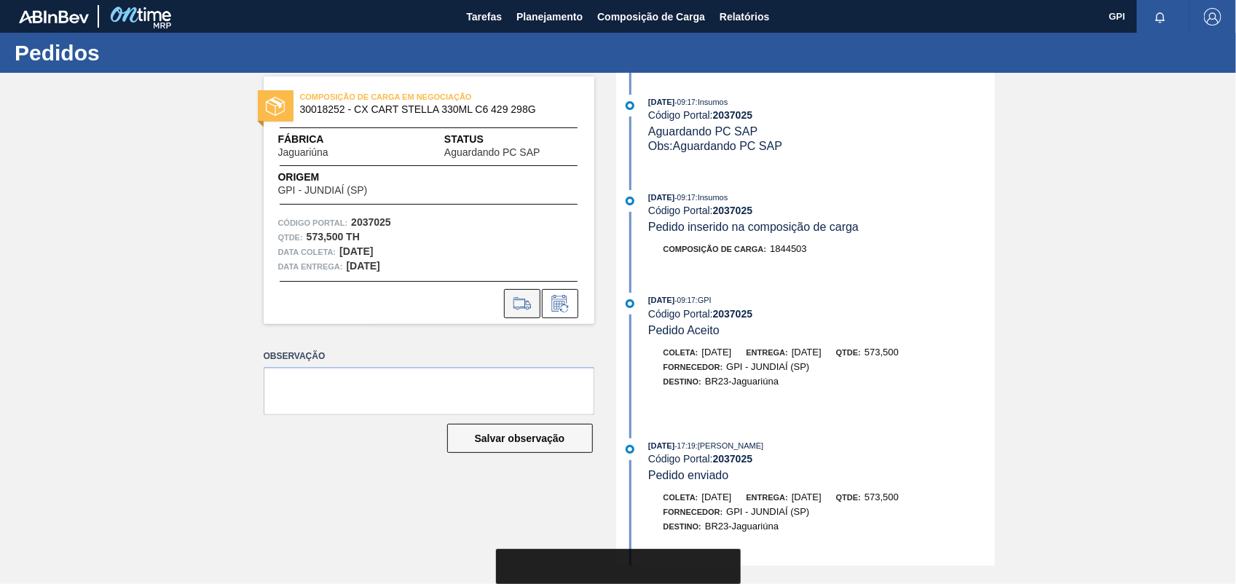
click at [521, 306] on icon at bounding box center [522, 303] width 23 height 17
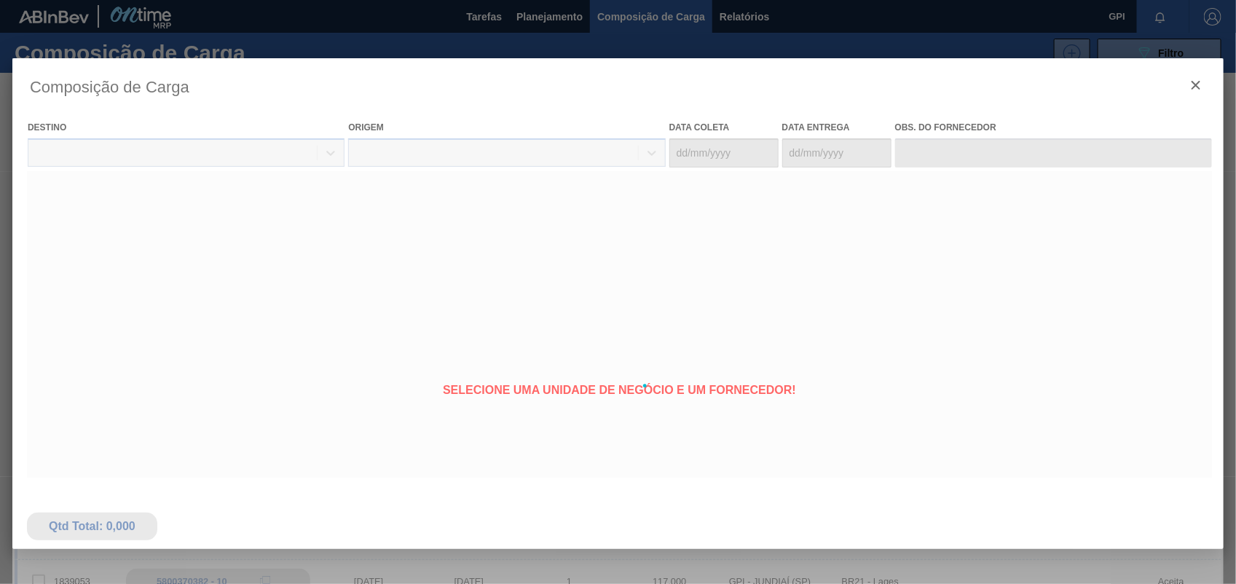
type coleta "26/11/2025"
type entrega "[DATE]"
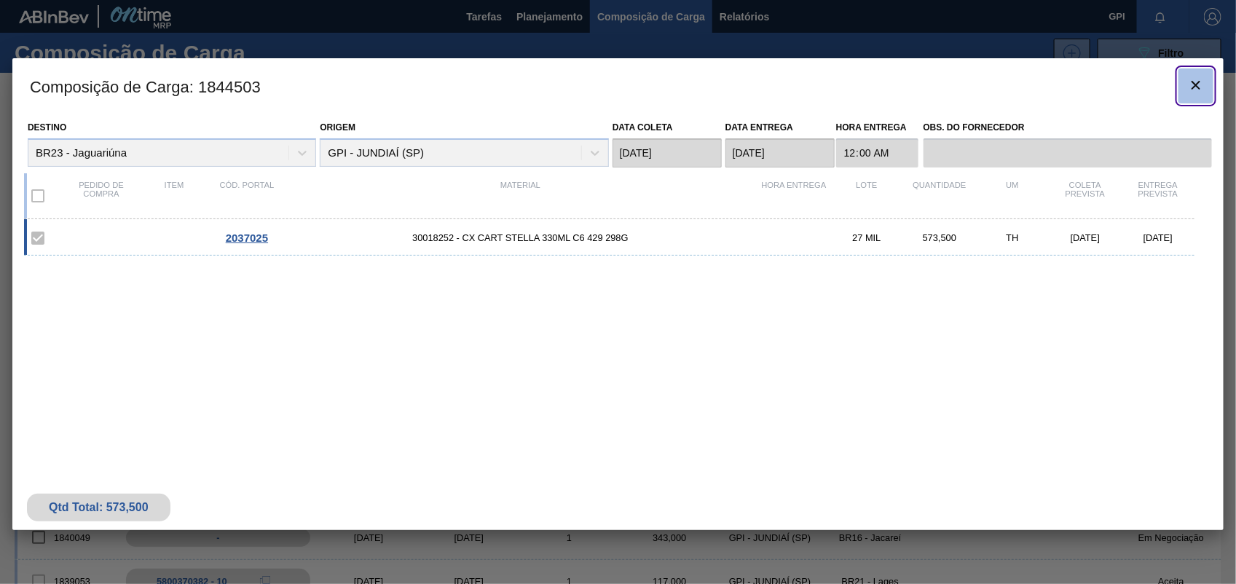
click at [1194, 88] on icon "botão de ícone" at bounding box center [1195, 84] width 17 height 17
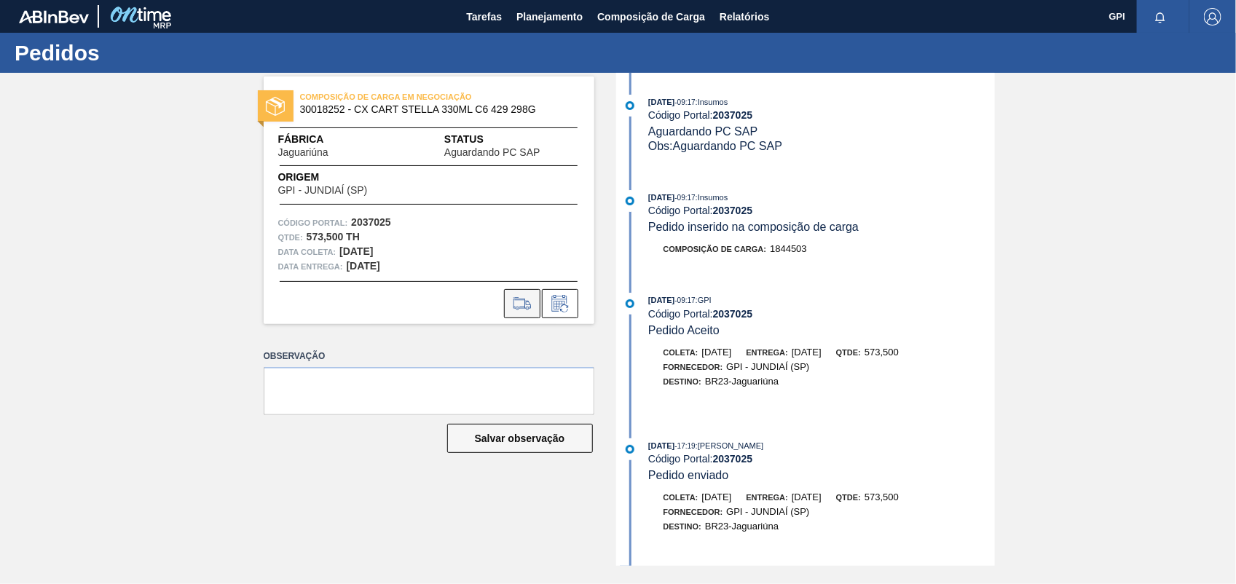
click at [526, 291] on button at bounding box center [522, 303] width 36 height 29
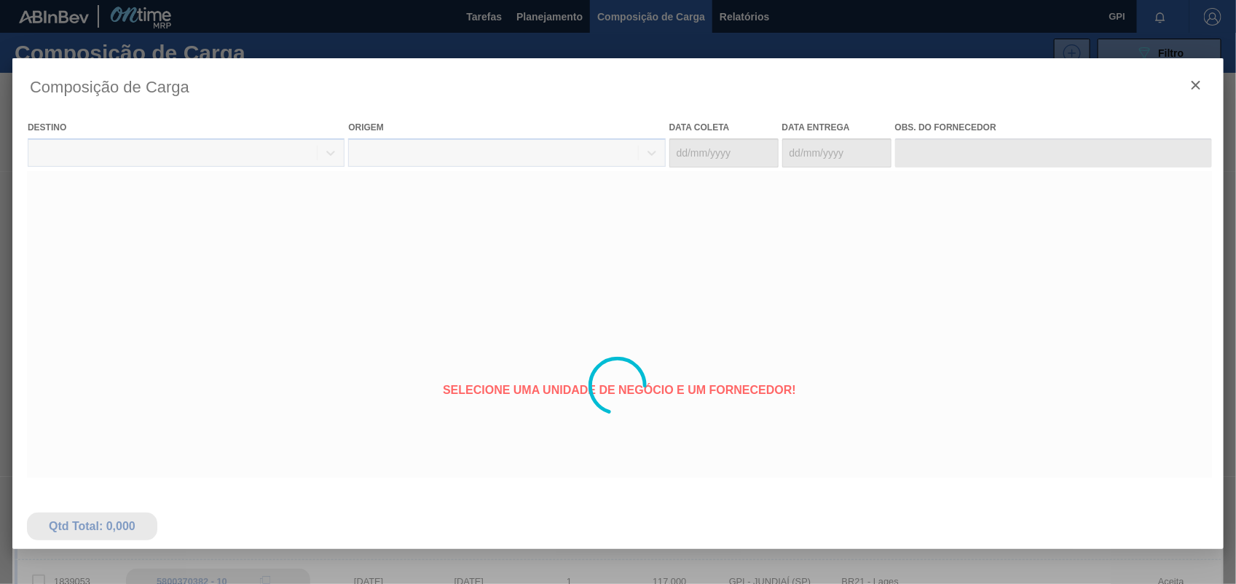
type coleta "26/11/2025"
type entrega "[DATE]"
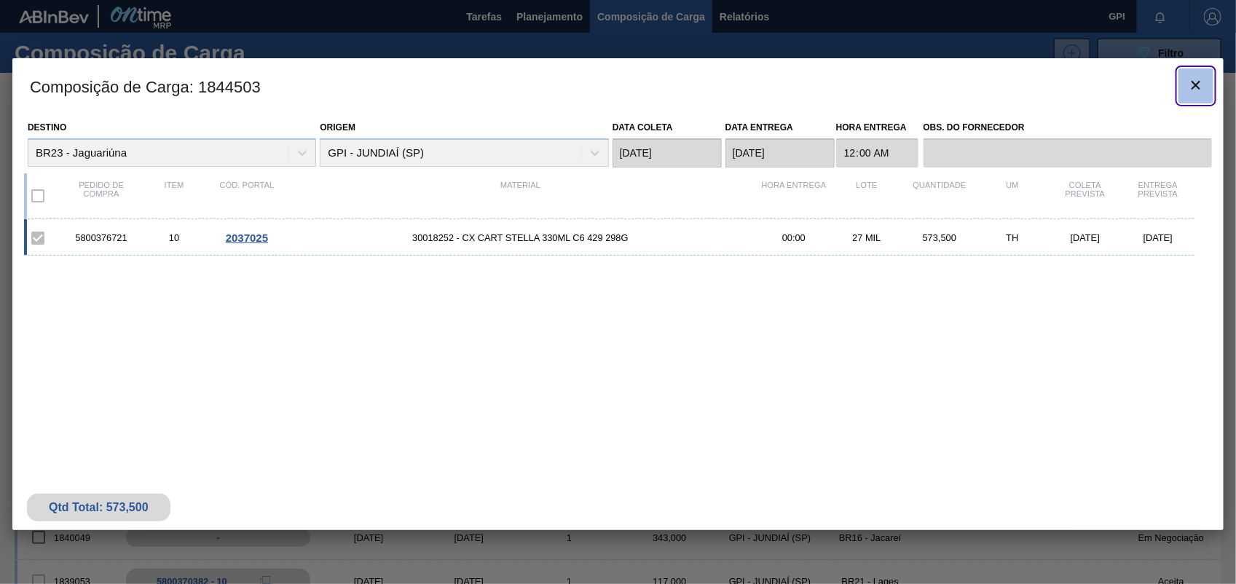
click at [1210, 76] on button "botão de ícone" at bounding box center [1195, 85] width 35 height 35
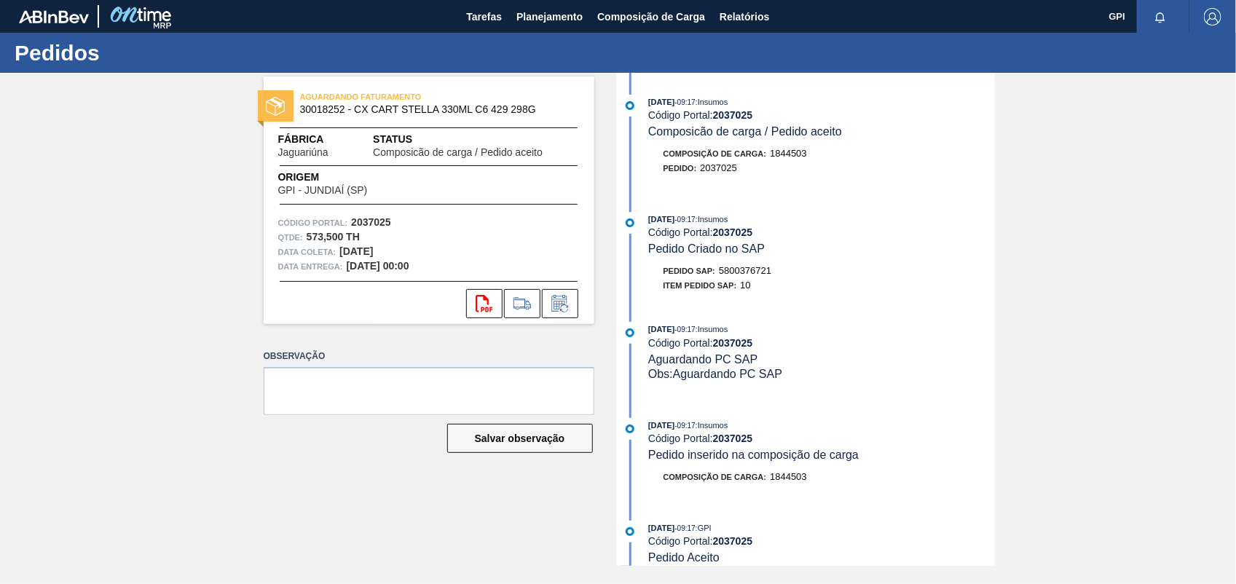
click at [751, 276] on span "5800376721" at bounding box center [745, 270] width 52 height 11
copy span "5800376721"
click at [377, 224] on strong "2037025" at bounding box center [371, 222] width 40 height 12
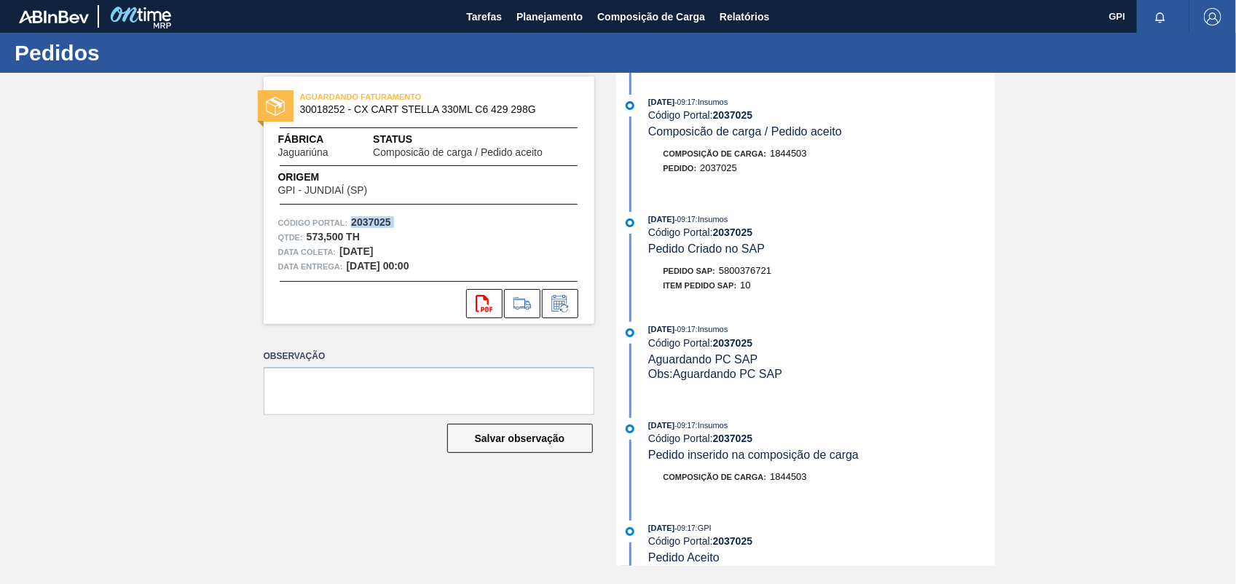
click at [377, 224] on strong "2037025" at bounding box center [371, 222] width 40 height 12
copy strong "2037025"
click at [489, 307] on icon "svg{fill:#ff0000}" at bounding box center [484, 303] width 17 height 17
click at [955, 377] on div "Obs: Aguardando PC SAP" at bounding box center [821, 374] width 346 height 15
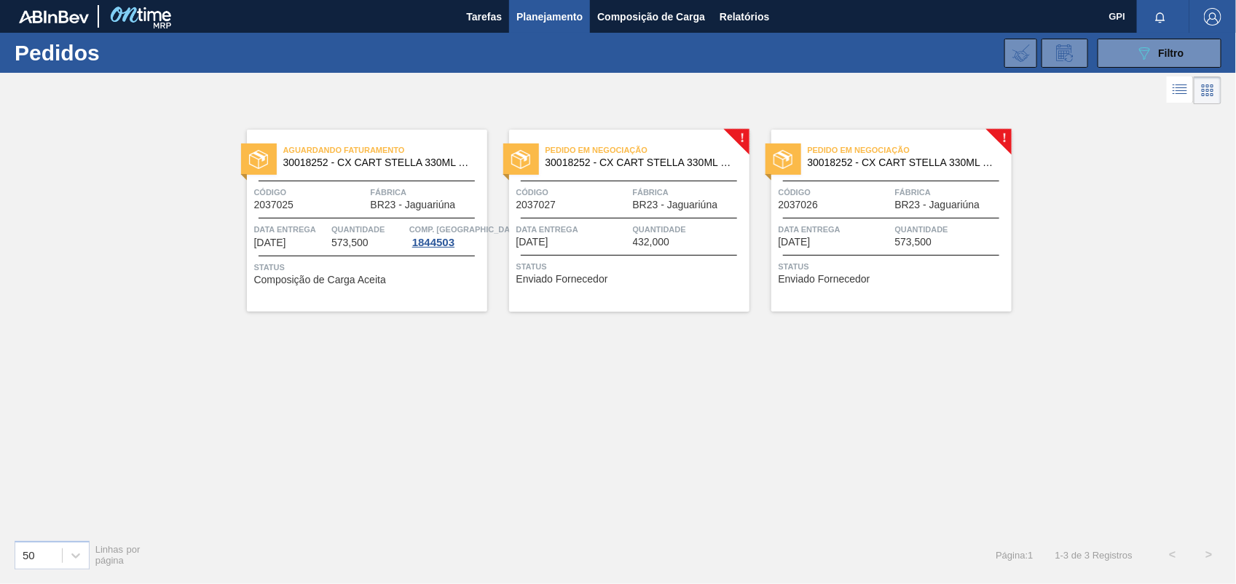
click at [843, 208] on div "Código 2037026" at bounding box center [835, 197] width 113 height 25
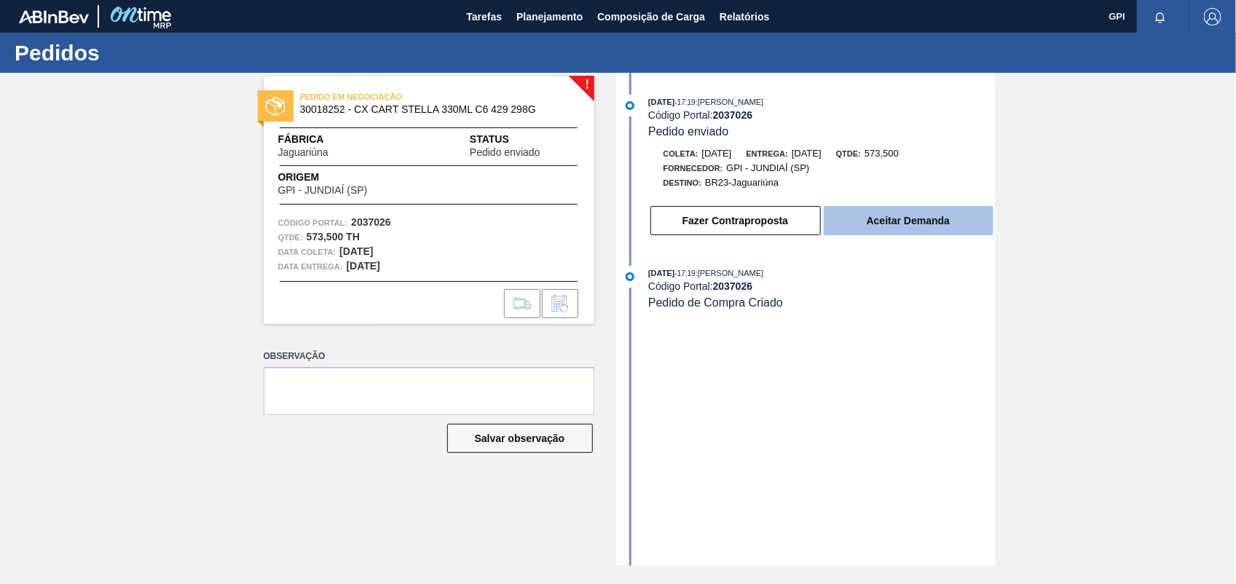
click at [861, 235] on button "Aceitar Demanda" at bounding box center [909, 220] width 170 height 29
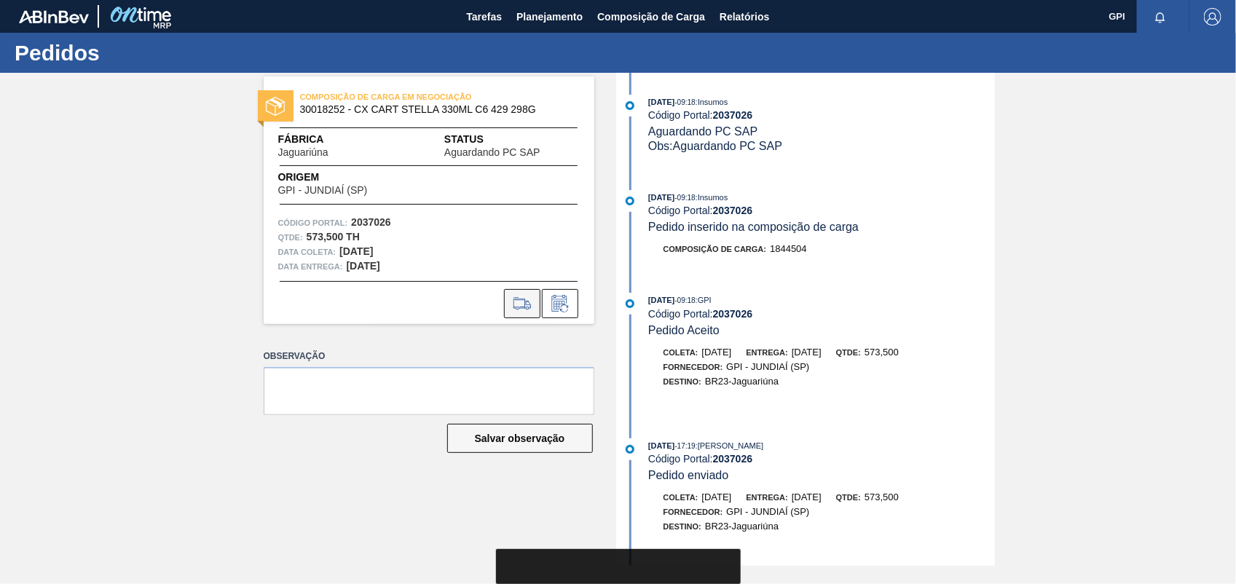
click at [526, 310] on icon at bounding box center [522, 303] width 23 height 17
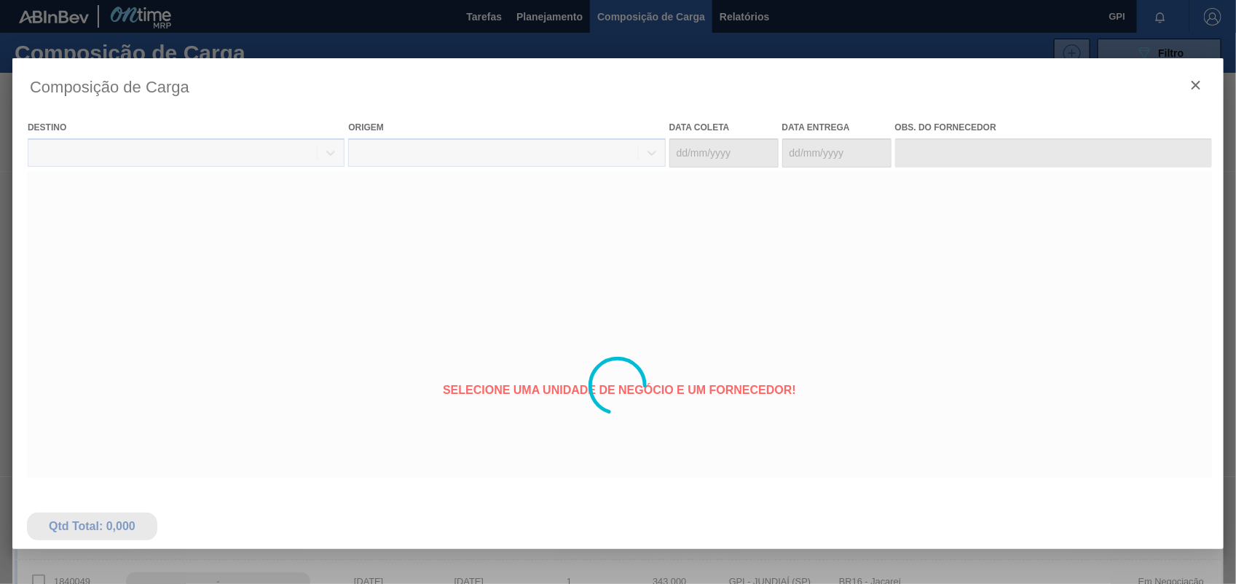
type coleta "26/11/2025"
type entrega "[DATE]"
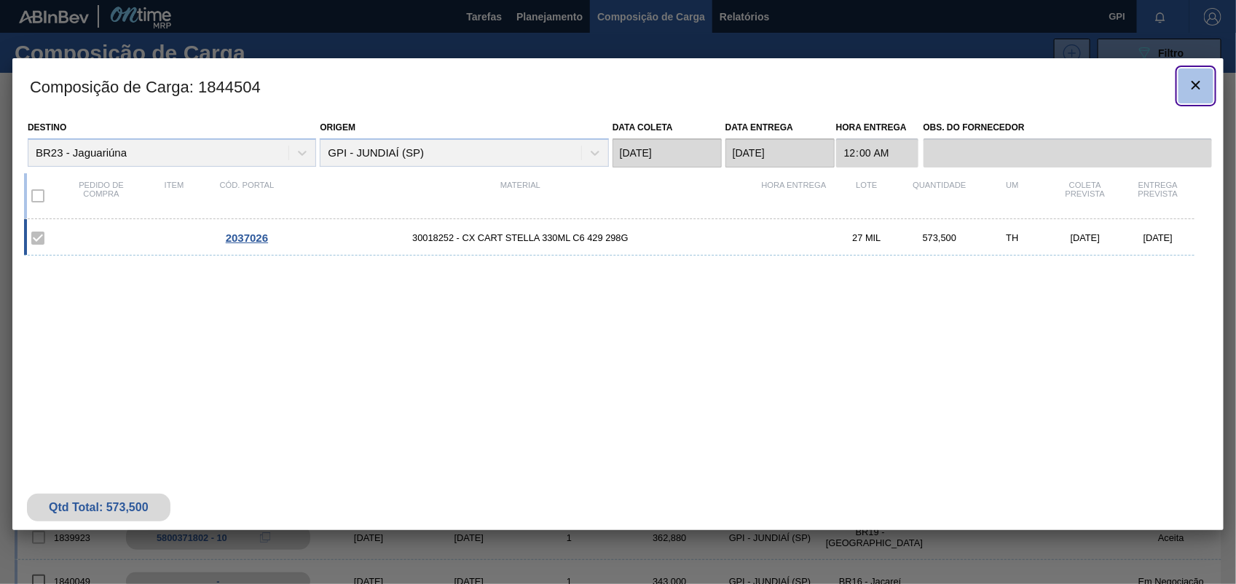
click at [1199, 84] on icon "botão de ícone" at bounding box center [1195, 84] width 17 height 17
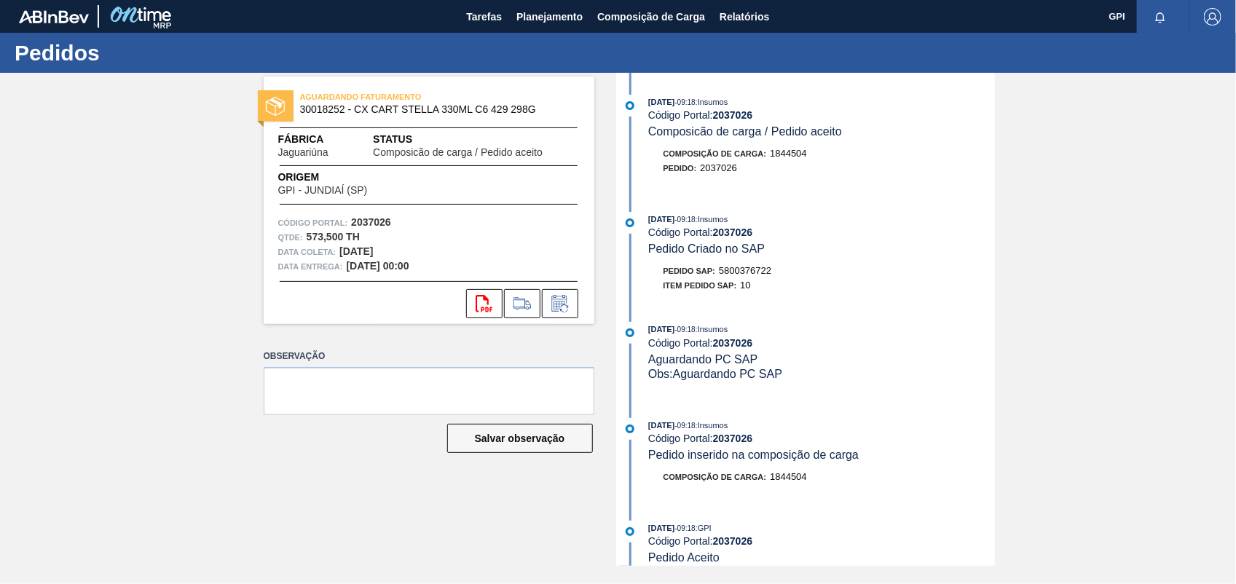
click at [743, 275] on span "5800376722" at bounding box center [745, 270] width 52 height 11
copy span "5800376722"
click at [381, 223] on strong "2037026" at bounding box center [371, 222] width 40 height 12
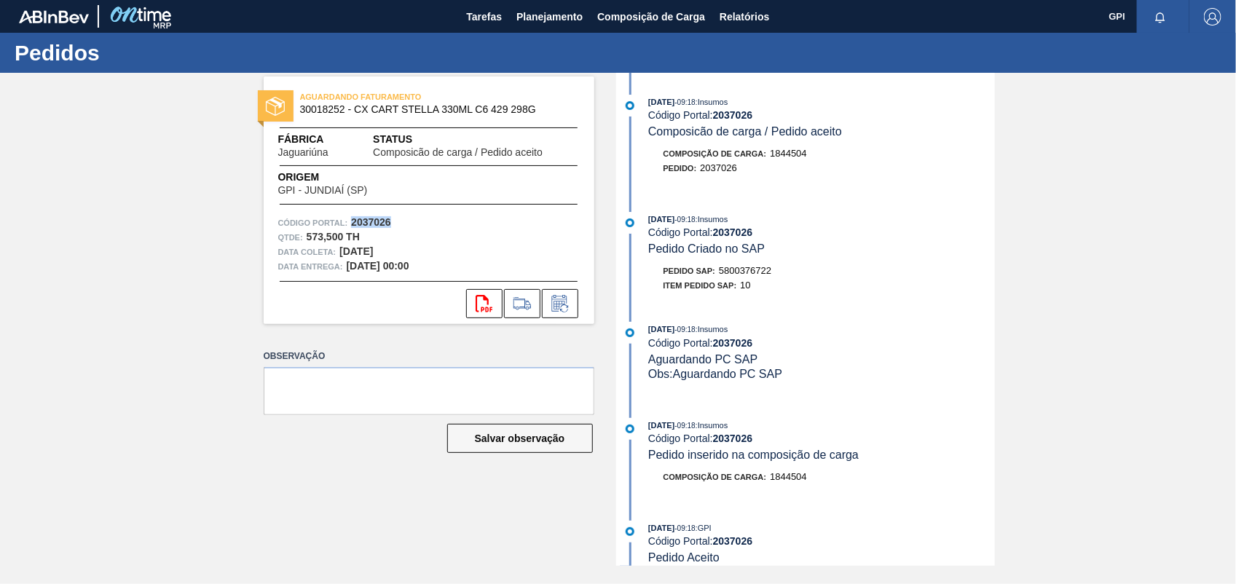
copy strong "2037026"
click at [478, 290] on button "svg{fill:#ff0000}" at bounding box center [484, 303] width 36 height 29
click at [1125, 347] on div "AGUARDANDO FATURAMENTO 30018252 - CX CART STELLA 330ML C6 429 298G Fábrica Jagu…" at bounding box center [618, 319] width 1236 height 493
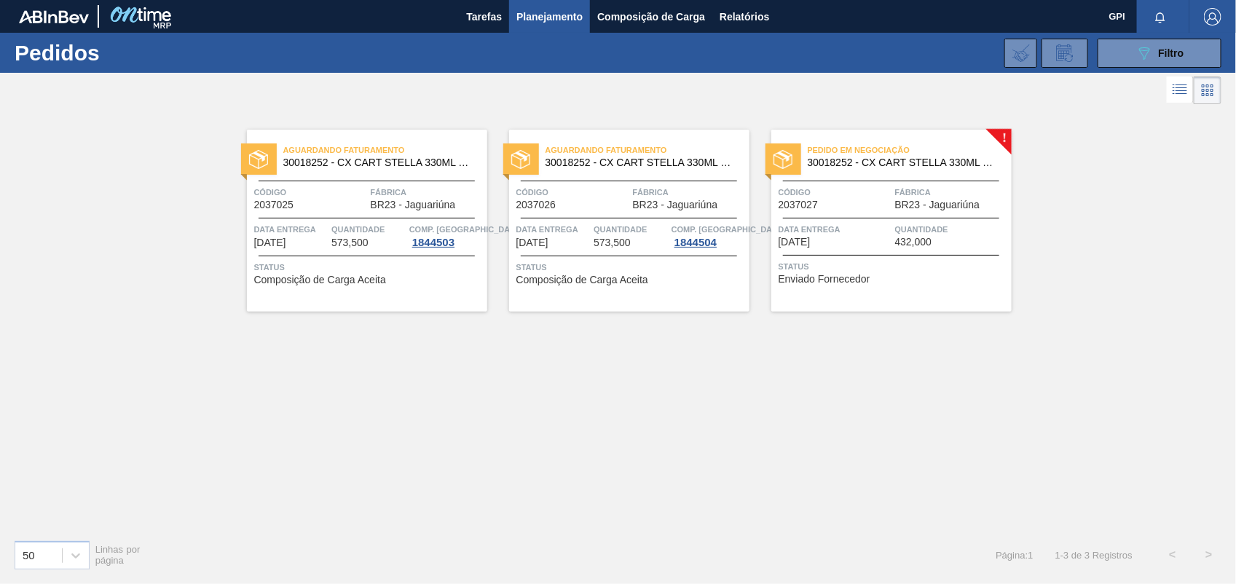
click at [858, 195] on span "Código" at bounding box center [835, 192] width 113 height 15
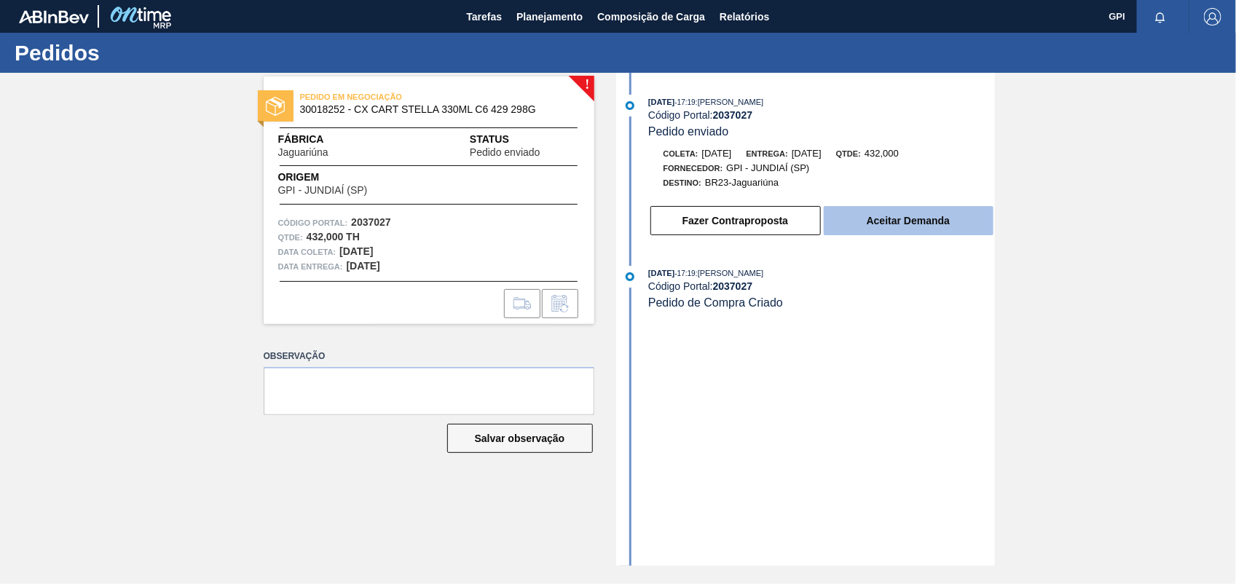
click at [868, 226] on button "Aceitar Demanda" at bounding box center [909, 220] width 170 height 29
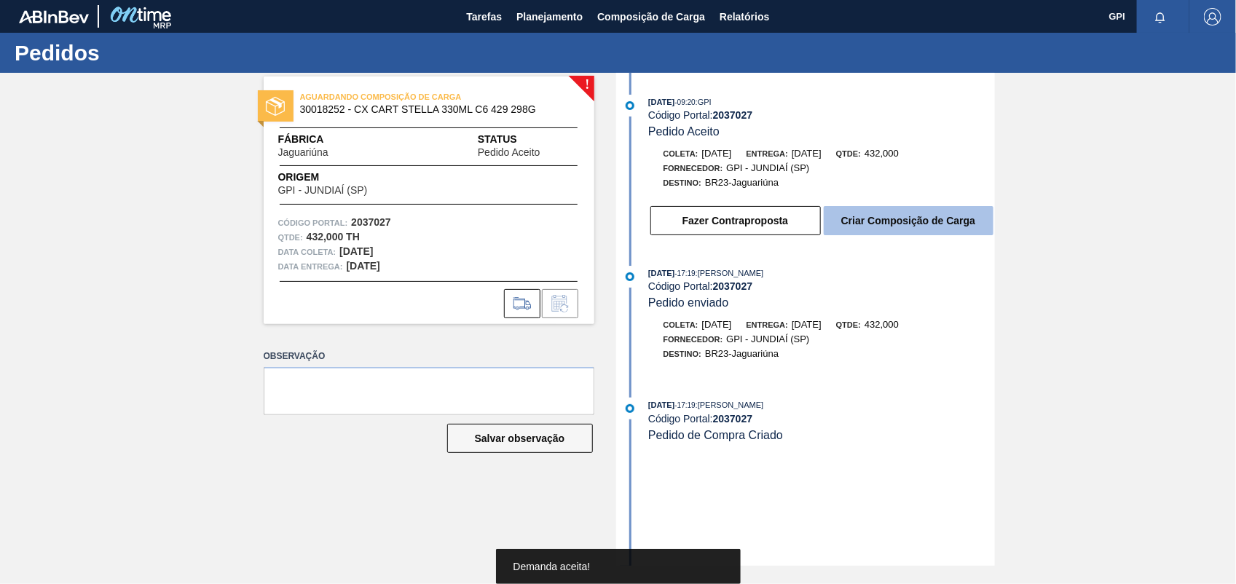
click at [894, 235] on button "Criar Composição de Carga" at bounding box center [909, 220] width 170 height 29
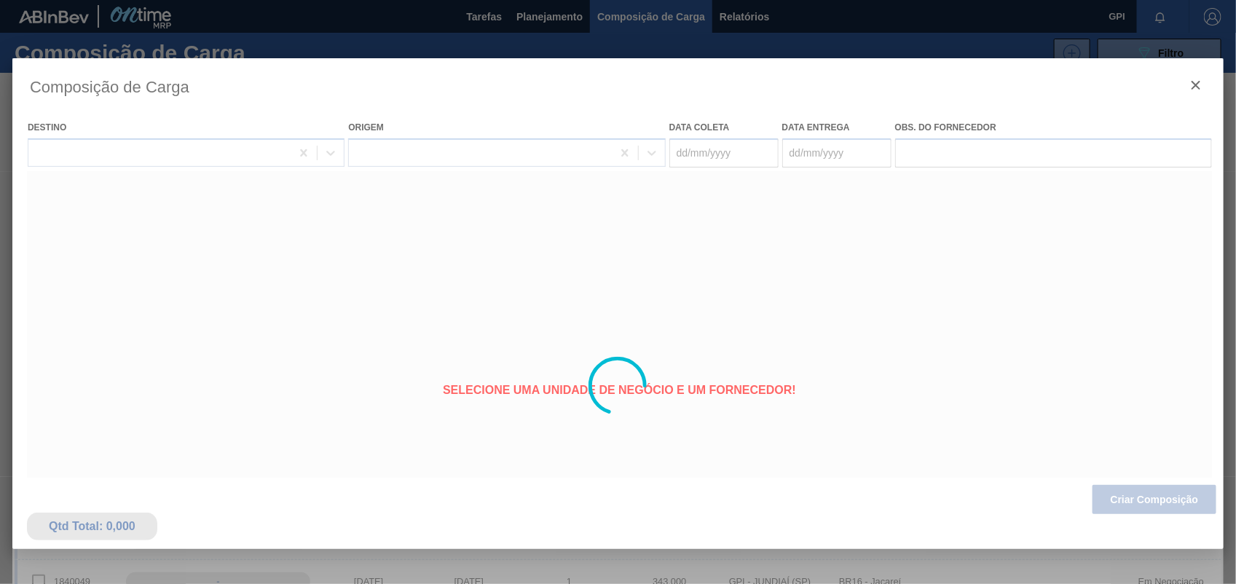
type coleta "26/11/2025"
type entrega "[DATE]"
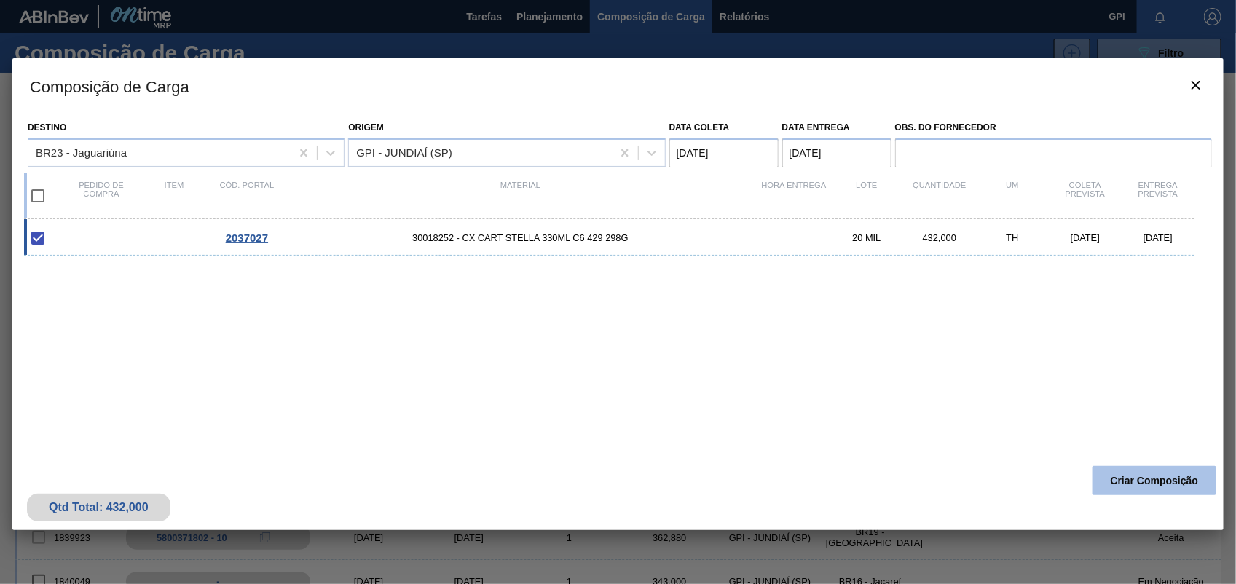
click at [1162, 481] on button "Criar Composição" at bounding box center [1154, 480] width 124 height 29
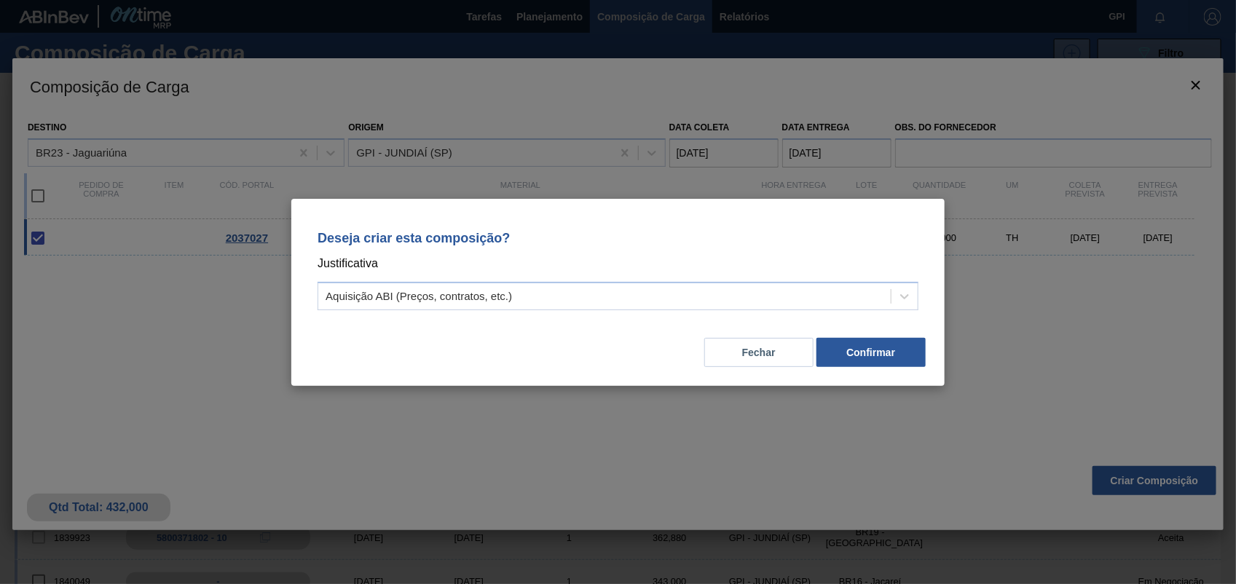
click at [918, 296] on div "Deseja criar esta composição? Justificativa Aquisição ABI (Preços, contratos, e…" at bounding box center [618, 267] width 618 height 103
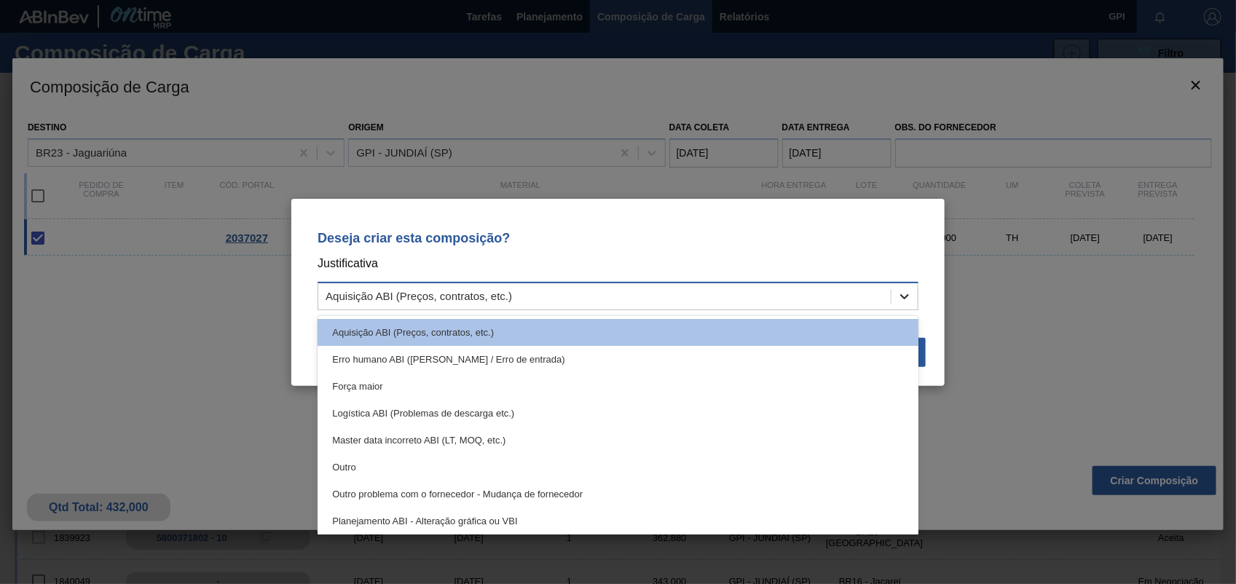
click at [915, 296] on div at bounding box center [904, 296] width 26 height 26
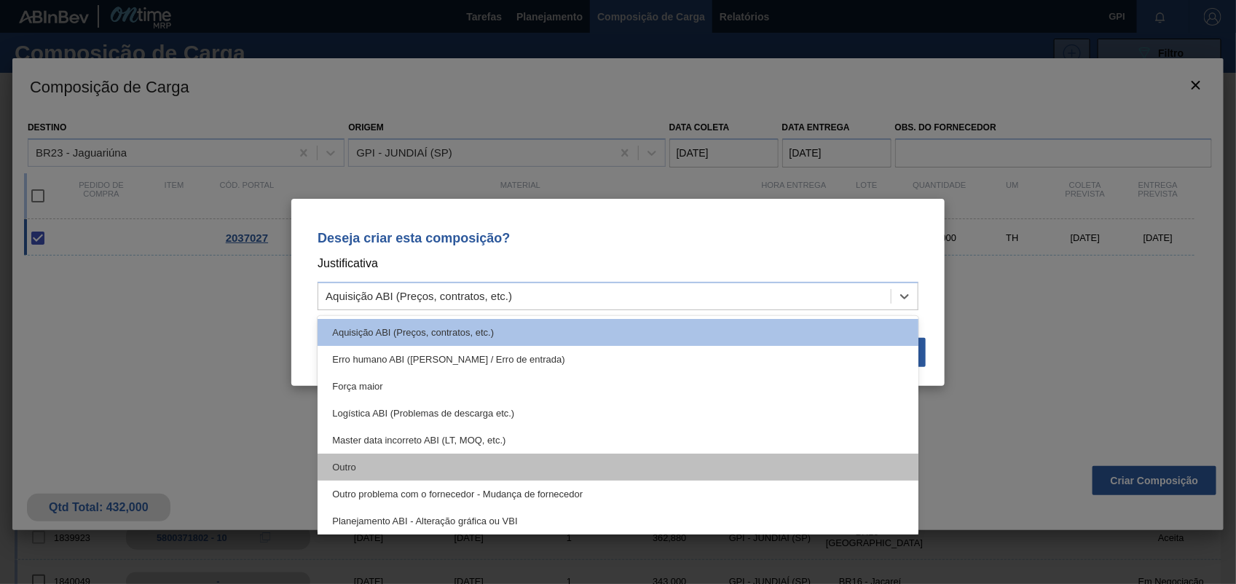
click at [352, 466] on div "Outro" at bounding box center [618, 467] width 601 height 27
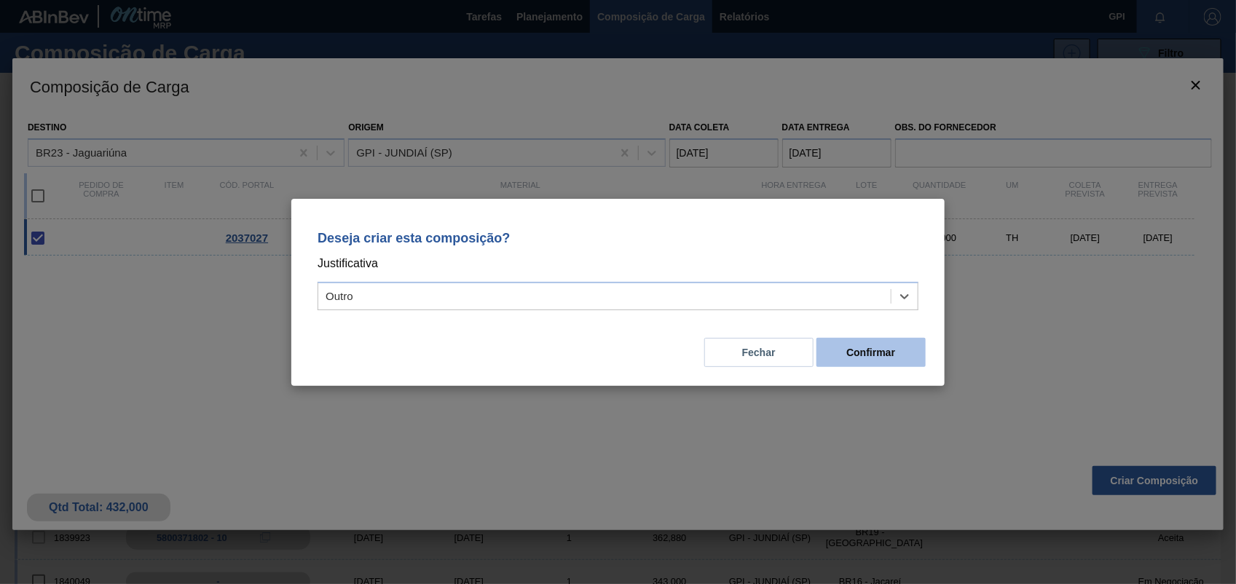
click at [865, 350] on button "Confirmar" at bounding box center [870, 352] width 109 height 29
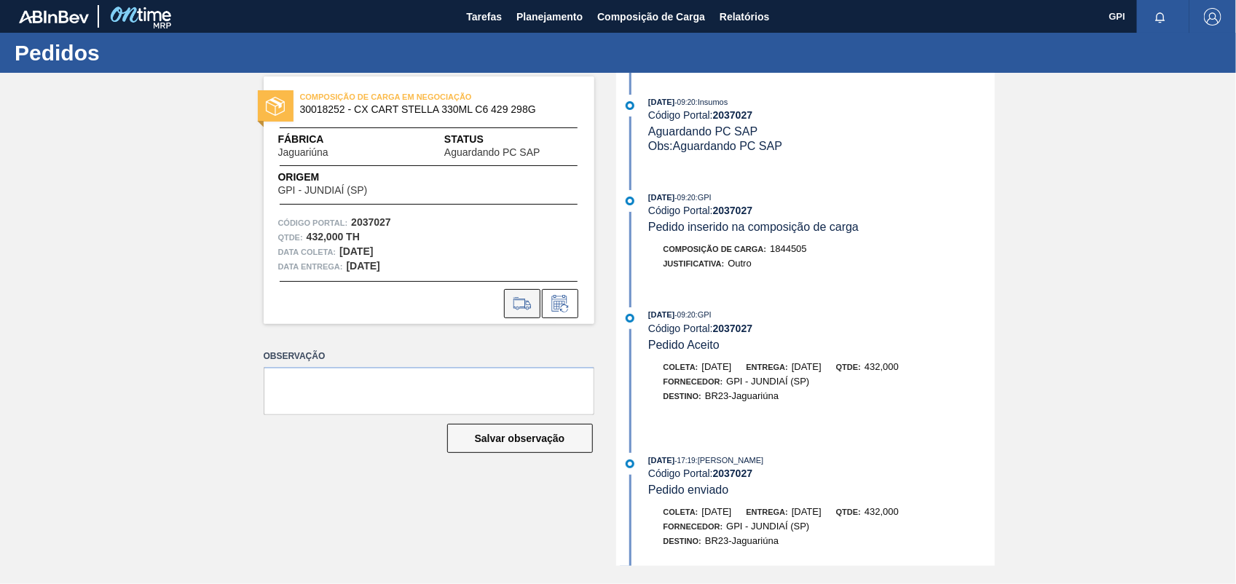
click at [519, 301] on icon at bounding box center [522, 303] width 23 height 17
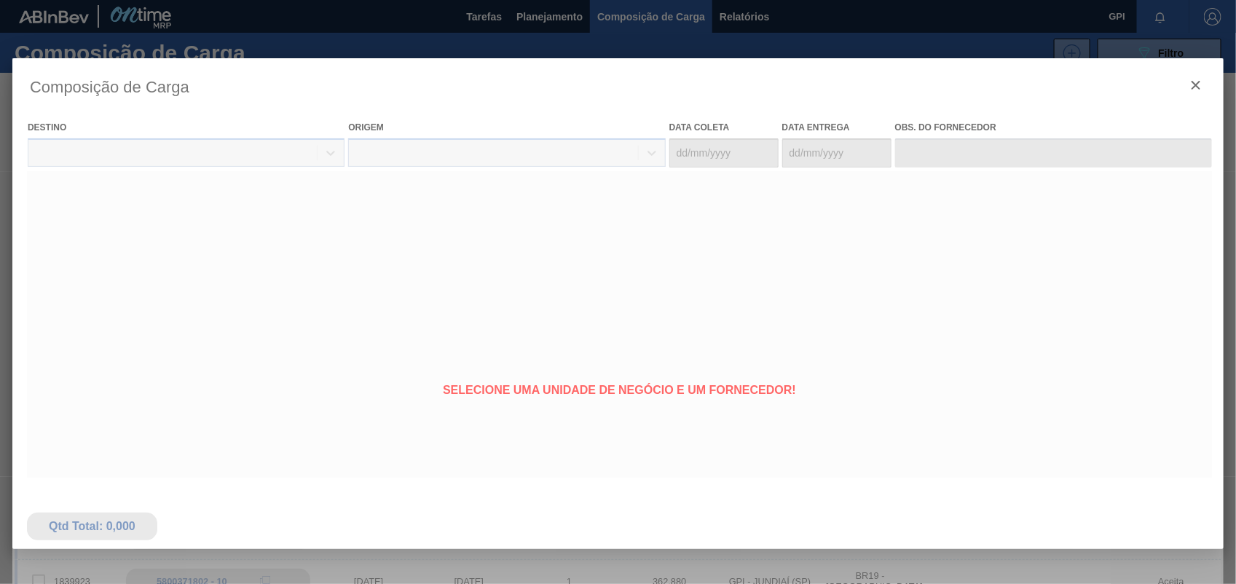
type coleta "26/11/2025"
type entrega "[DATE]"
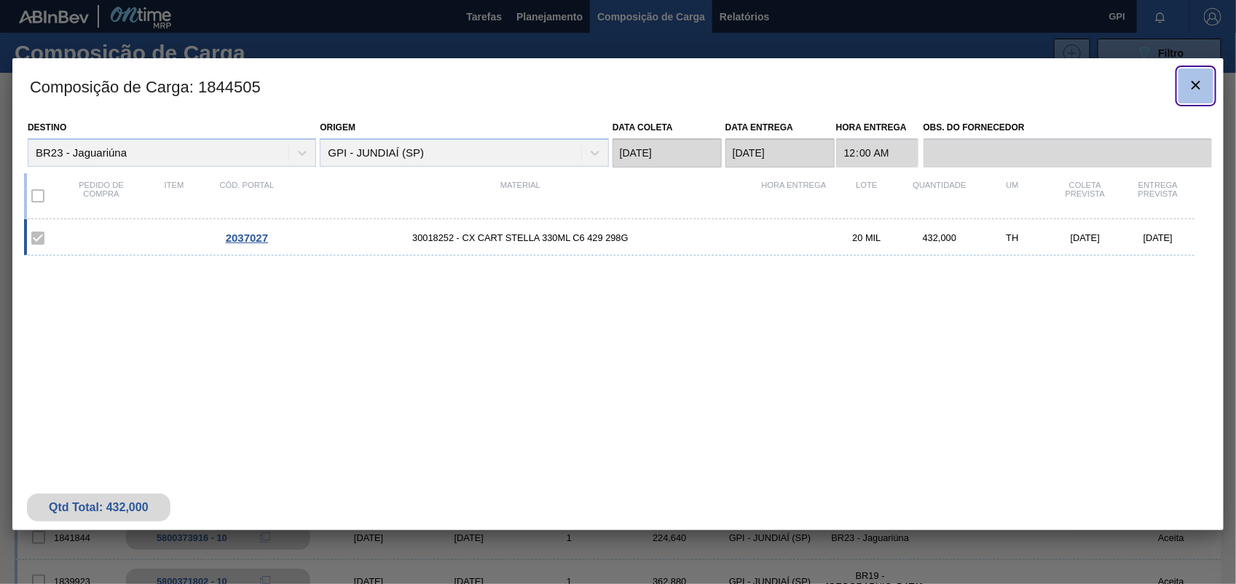
click at [1207, 88] on button "botão de ícone" at bounding box center [1195, 85] width 35 height 35
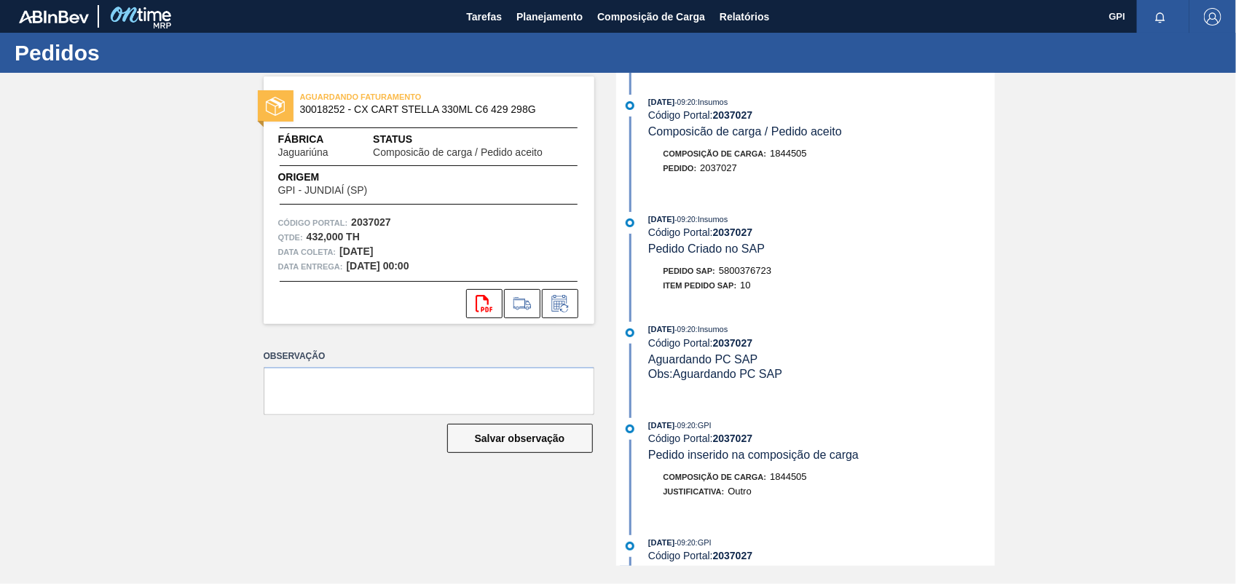
click at [752, 285] on div "Item pedido SAP: 10" at bounding box center [822, 285] width 346 height 15
click at [755, 276] on span "5800376723" at bounding box center [745, 270] width 52 height 11
copy span "5800376723"
click at [376, 217] on strong "2037027" at bounding box center [371, 222] width 40 height 12
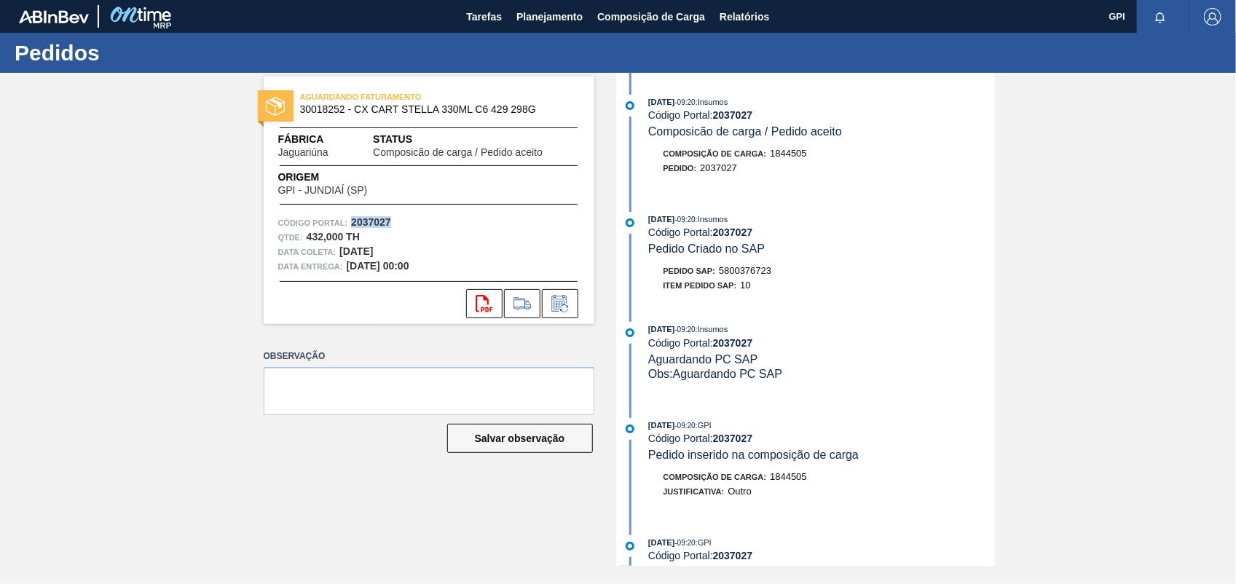
click at [376, 217] on strong "2037027" at bounding box center [371, 222] width 40 height 12
copy strong "2037027"
click at [473, 300] on button "svg{fill:#ff0000}" at bounding box center [484, 303] width 36 height 29
click at [1012, 392] on div "AGUARDANDO FATURAMENTO 30018252 - CX CART STELLA 330ML C6 429 298G Fábrica Jagu…" at bounding box center [618, 319] width 1236 height 493
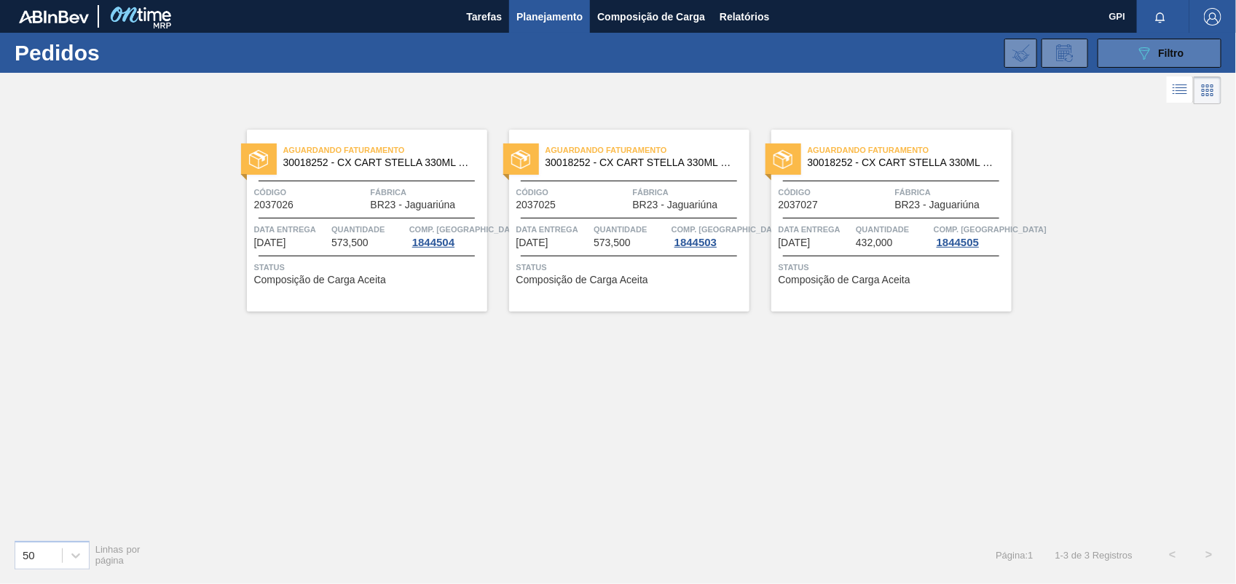
click at [1170, 55] on span "Filtro" at bounding box center [1171, 53] width 25 height 12
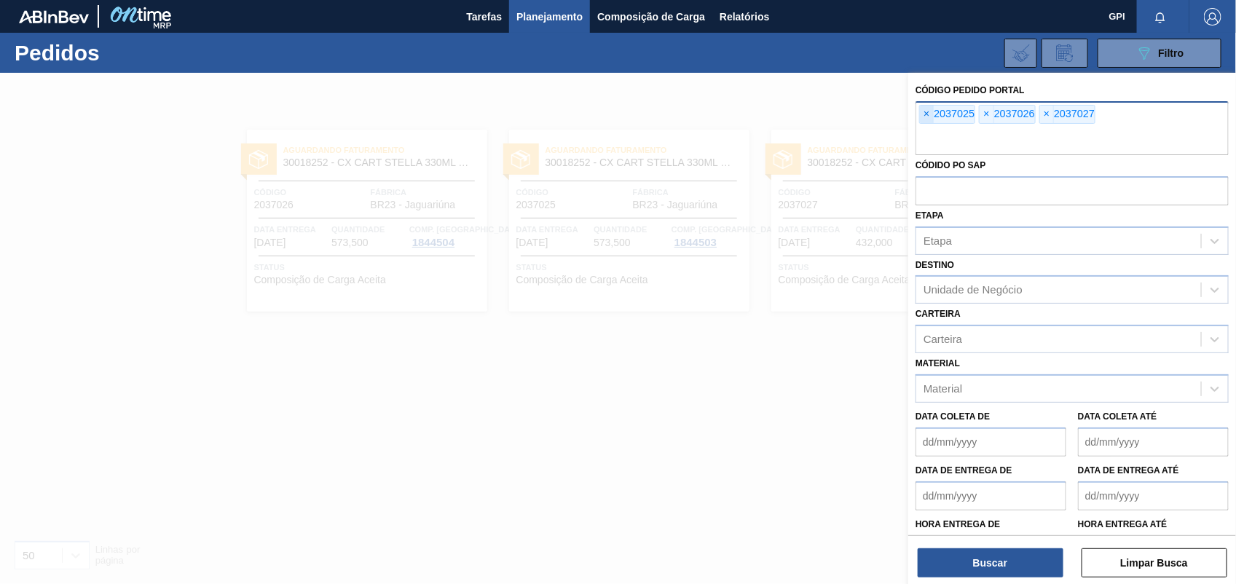
click at [931, 106] on span "×" at bounding box center [927, 114] width 14 height 17
click at [931, 127] on input "text" at bounding box center [1071, 141] width 313 height 28
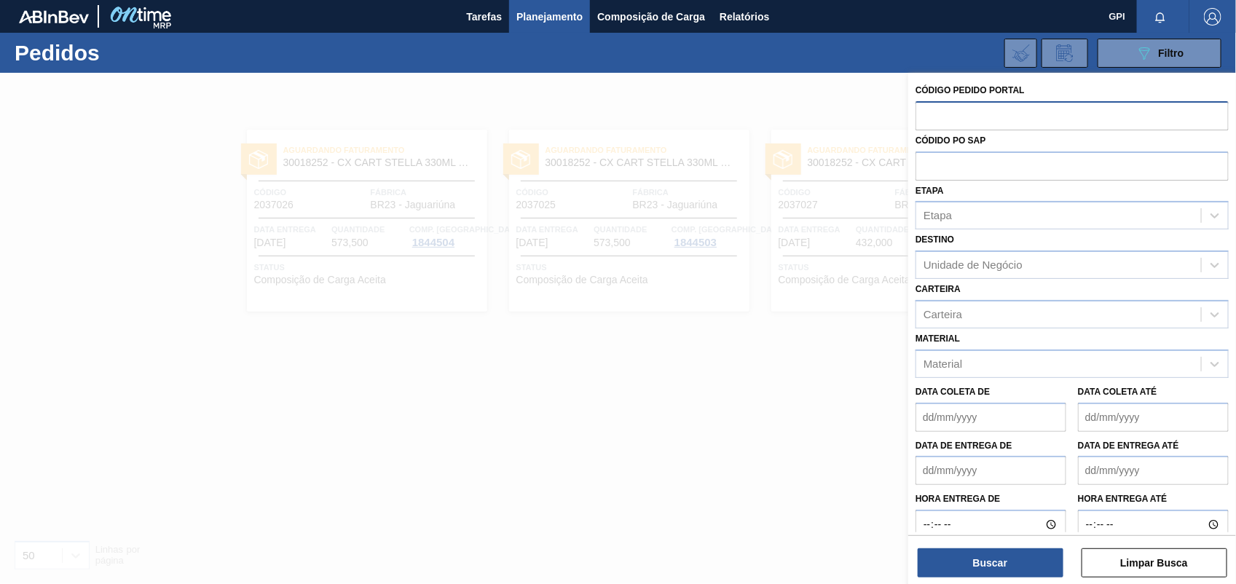
paste input "text"
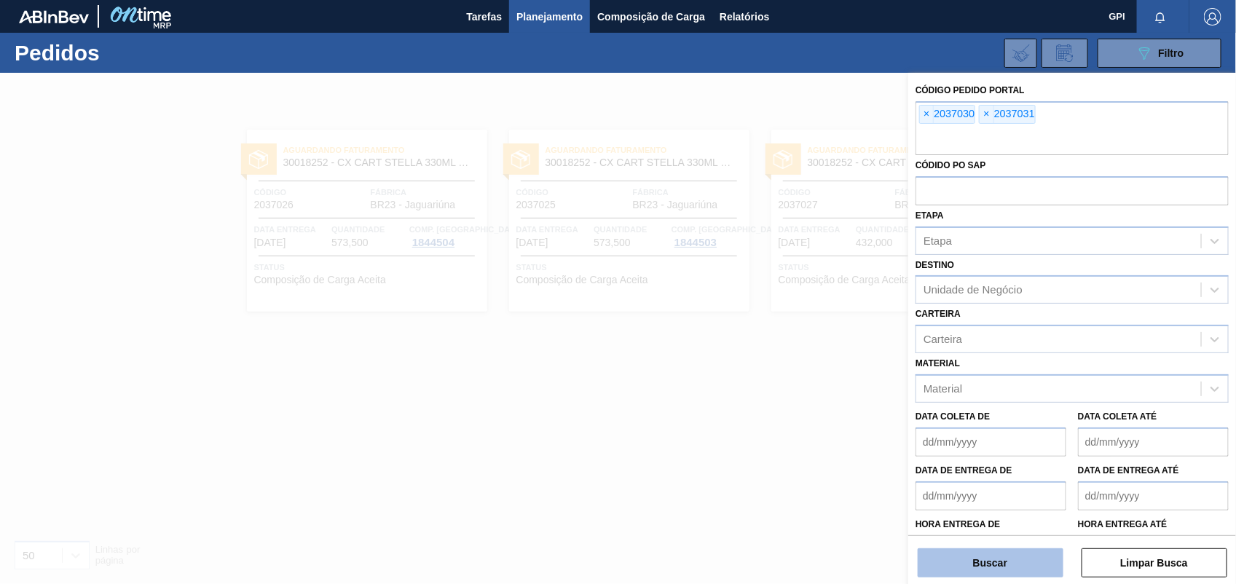
click at [1014, 562] on button "Buscar" at bounding box center [991, 562] width 146 height 29
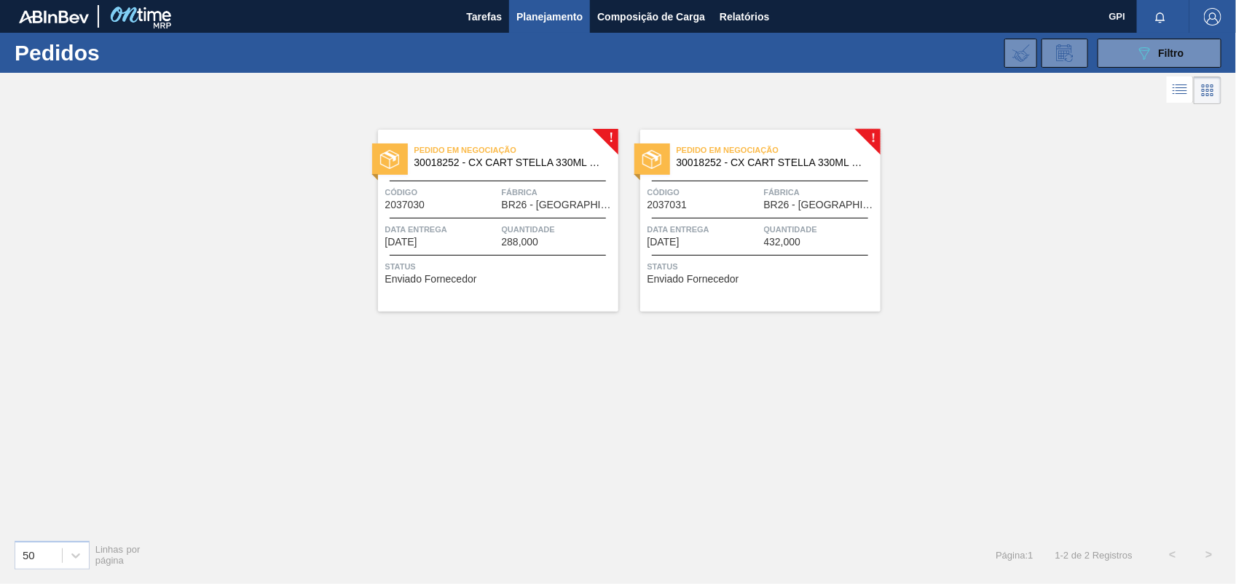
click at [417, 210] on span "2037030" at bounding box center [405, 205] width 40 height 11
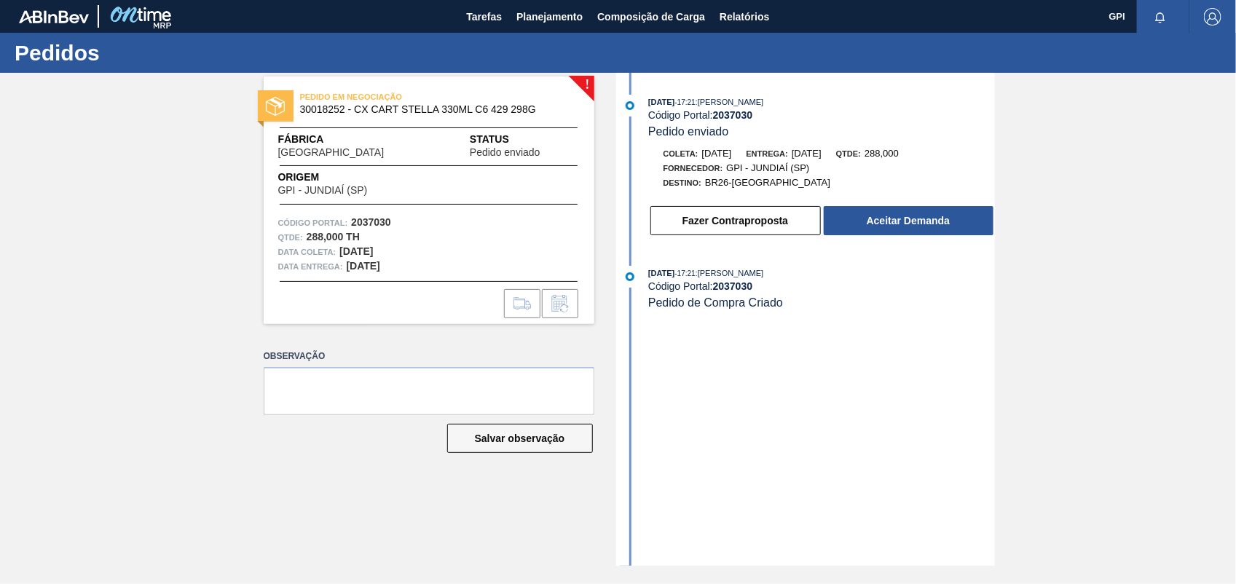
click at [1025, 198] on div "! PEDIDO EM NEGOCIAÇÃO 30018252 - CX CART STELLA 330ML C6 429 298G Fábrica Uber…" at bounding box center [618, 319] width 1236 height 493
click at [988, 215] on button "Aceitar Demanda" at bounding box center [909, 220] width 170 height 29
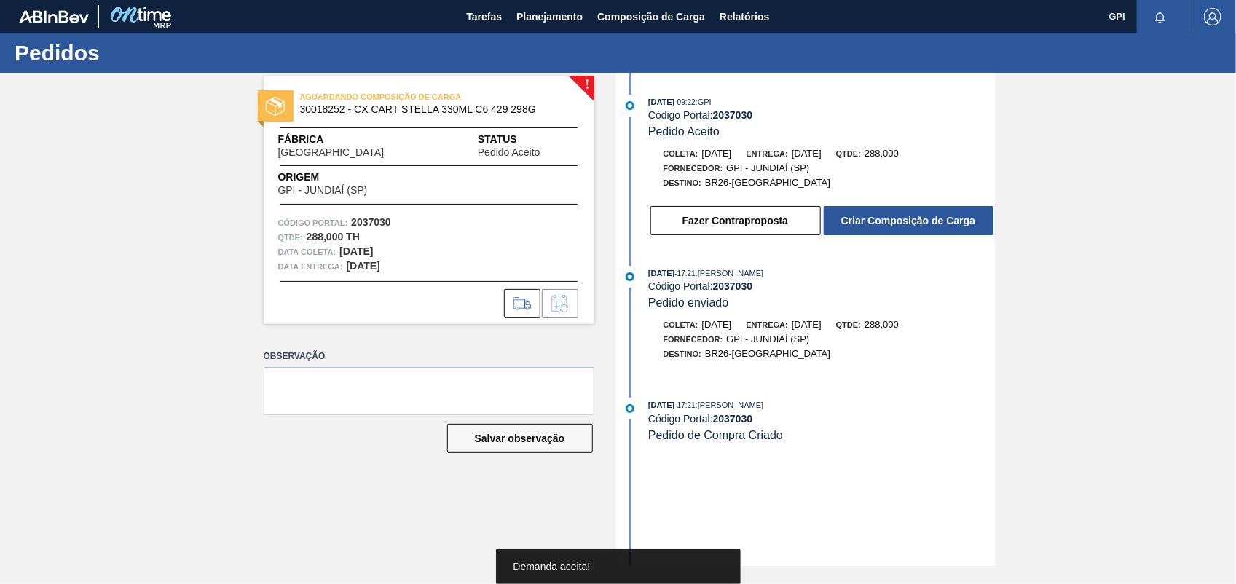
click at [988, 215] on button "Criar Composição de Carga" at bounding box center [909, 220] width 170 height 29
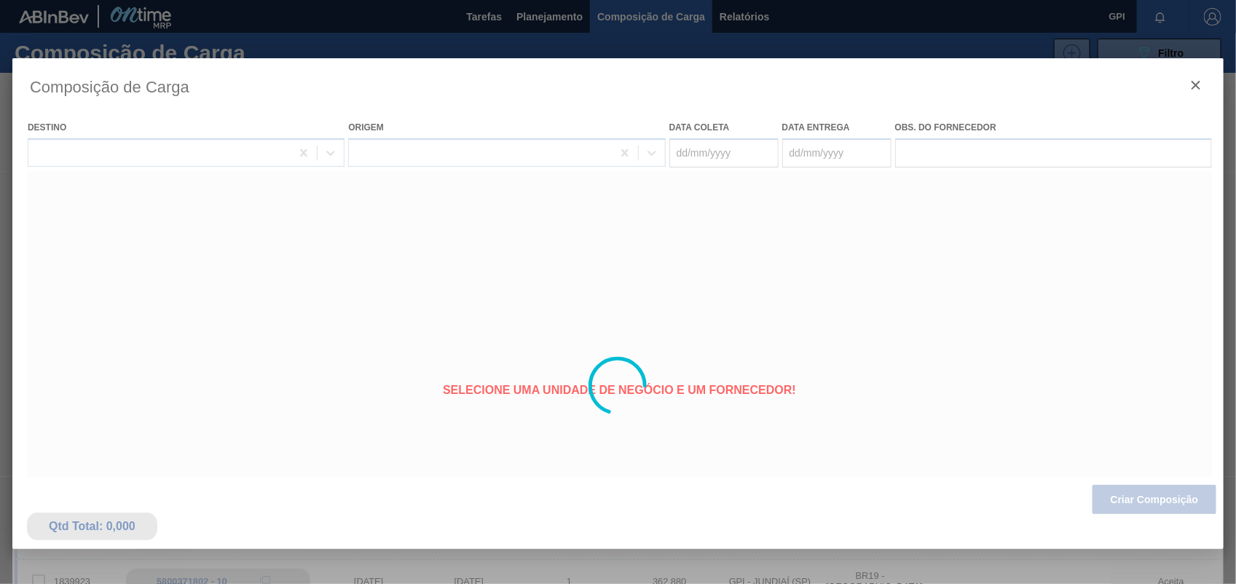
type coleta "01/11/2025"
type entrega "04/11/2025"
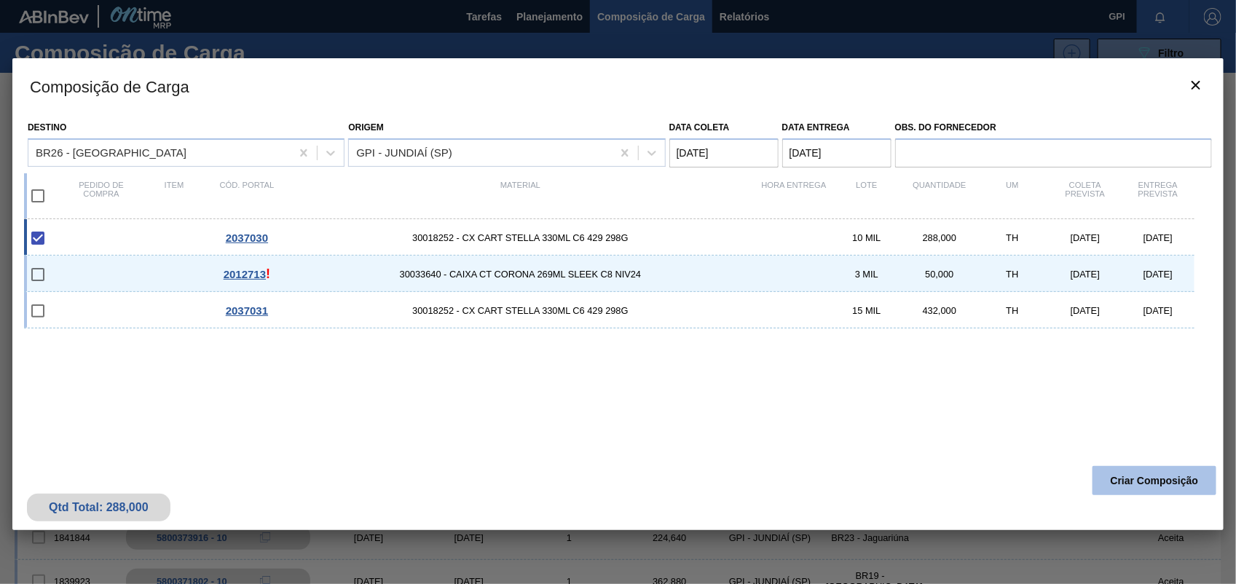
click at [1178, 485] on button "Criar Composição" at bounding box center [1154, 480] width 124 height 29
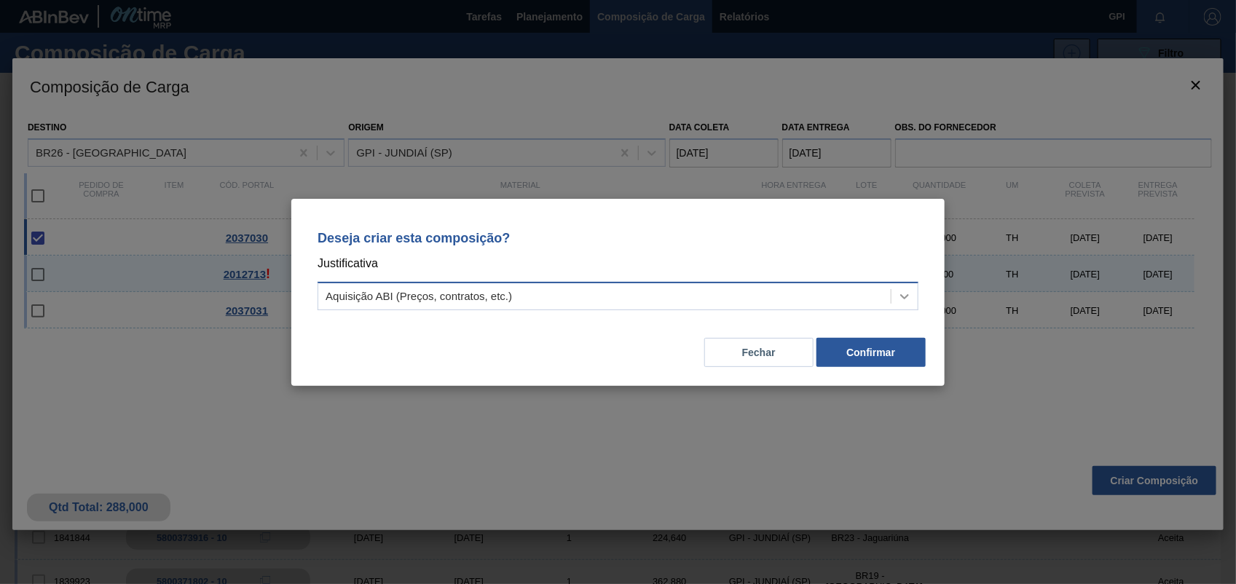
click at [903, 288] on div at bounding box center [904, 296] width 26 height 26
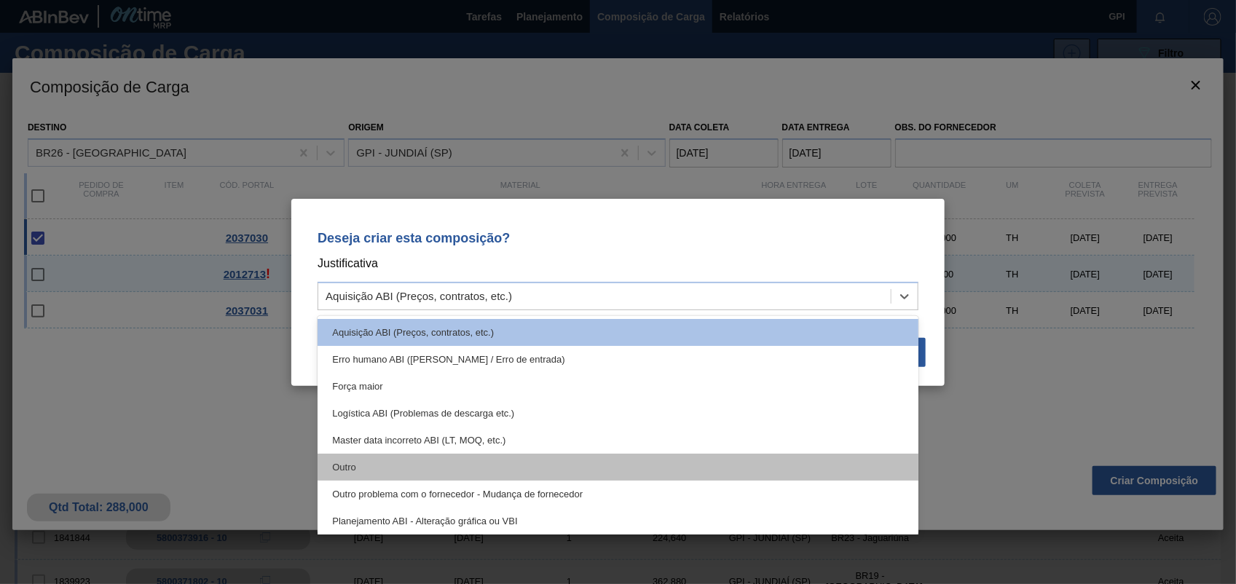
click at [416, 468] on div "Outro" at bounding box center [618, 467] width 601 height 27
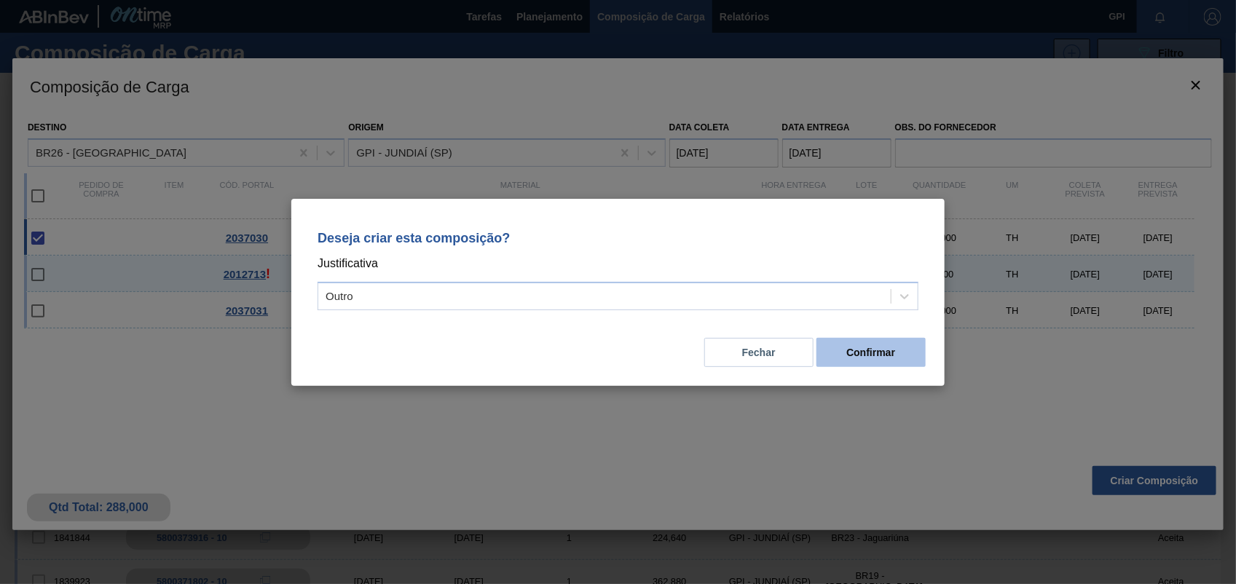
click at [897, 353] on button "Confirmar" at bounding box center [870, 352] width 109 height 29
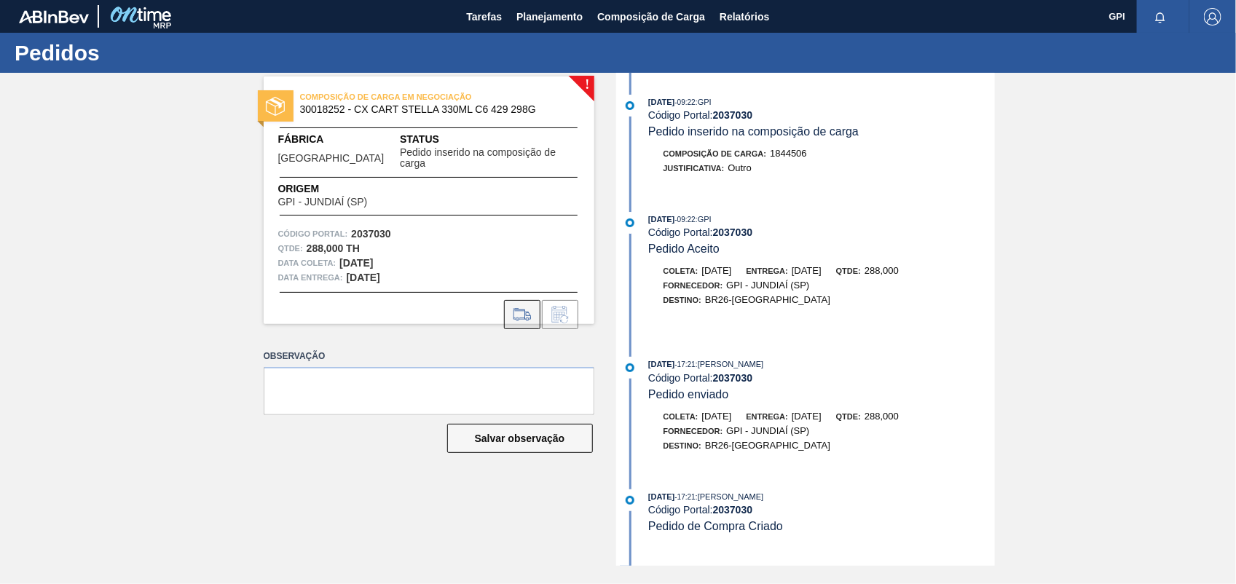
click at [524, 317] on button at bounding box center [522, 314] width 36 height 29
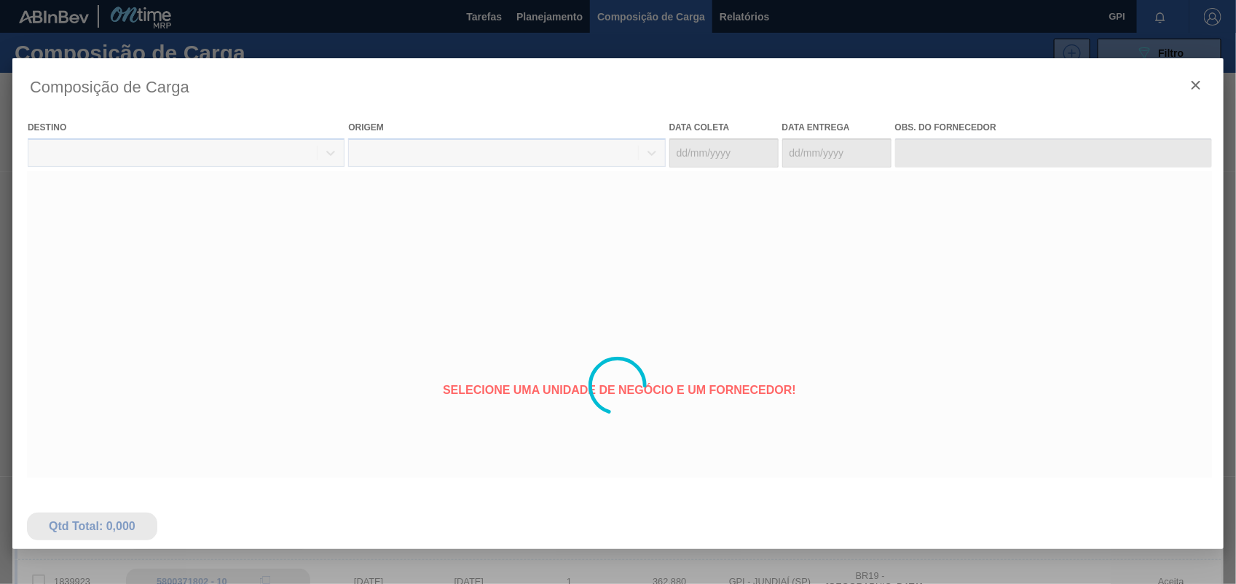
type coleta "01/11/2025"
type entrega "04/11/2025"
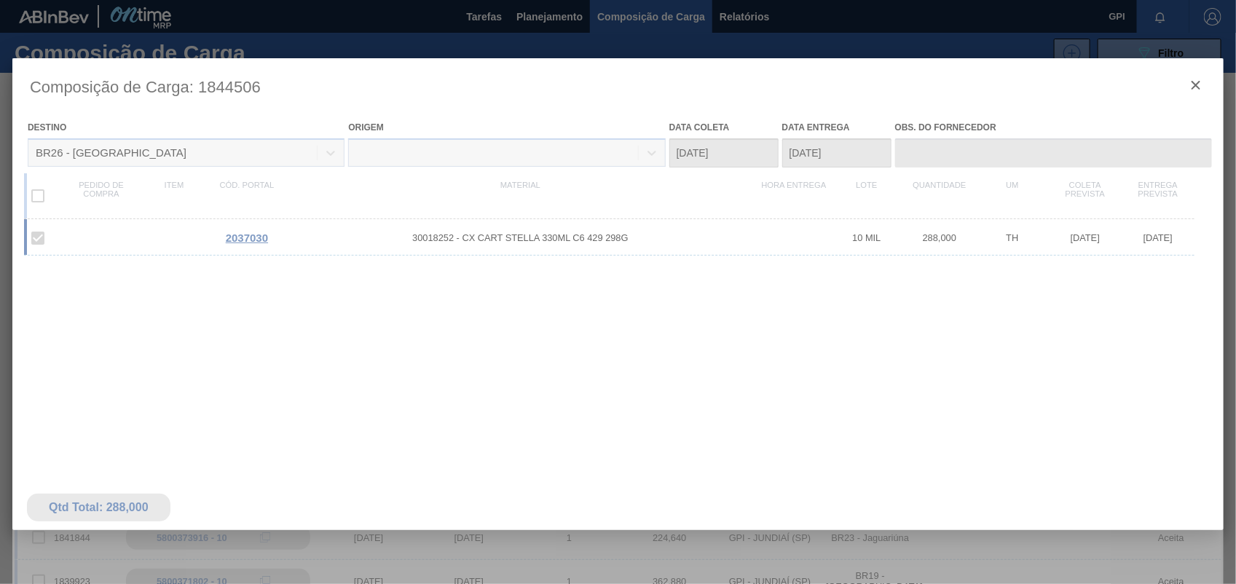
click at [1193, 84] on div at bounding box center [617, 385] width 1211 height 655
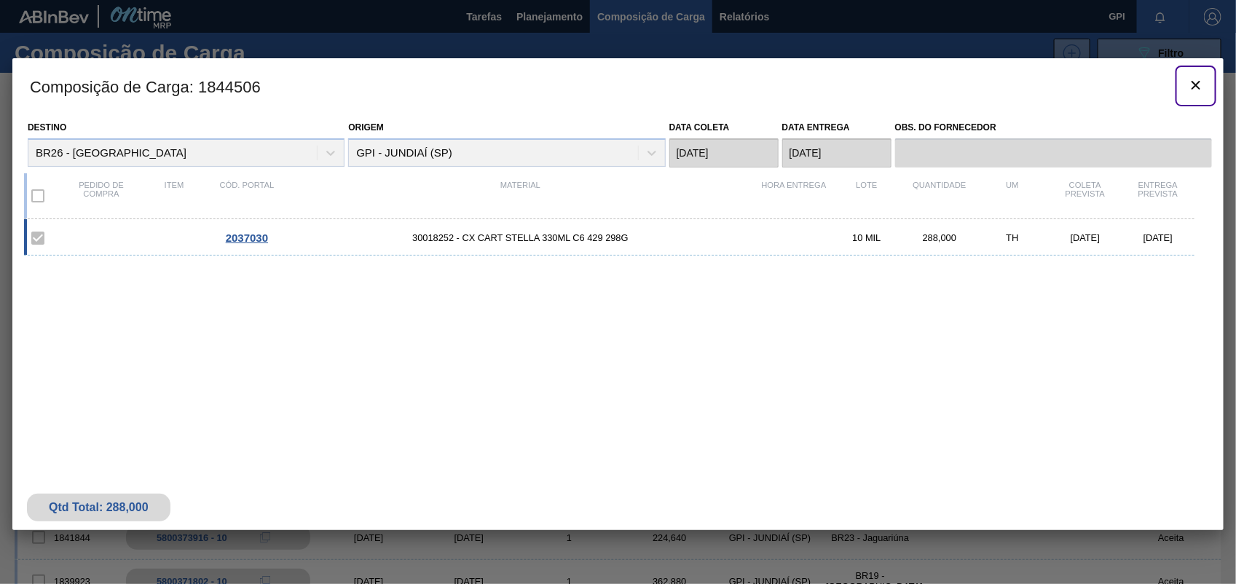
click at [1193, 84] on icon "botão de ícone" at bounding box center [1195, 84] width 17 height 17
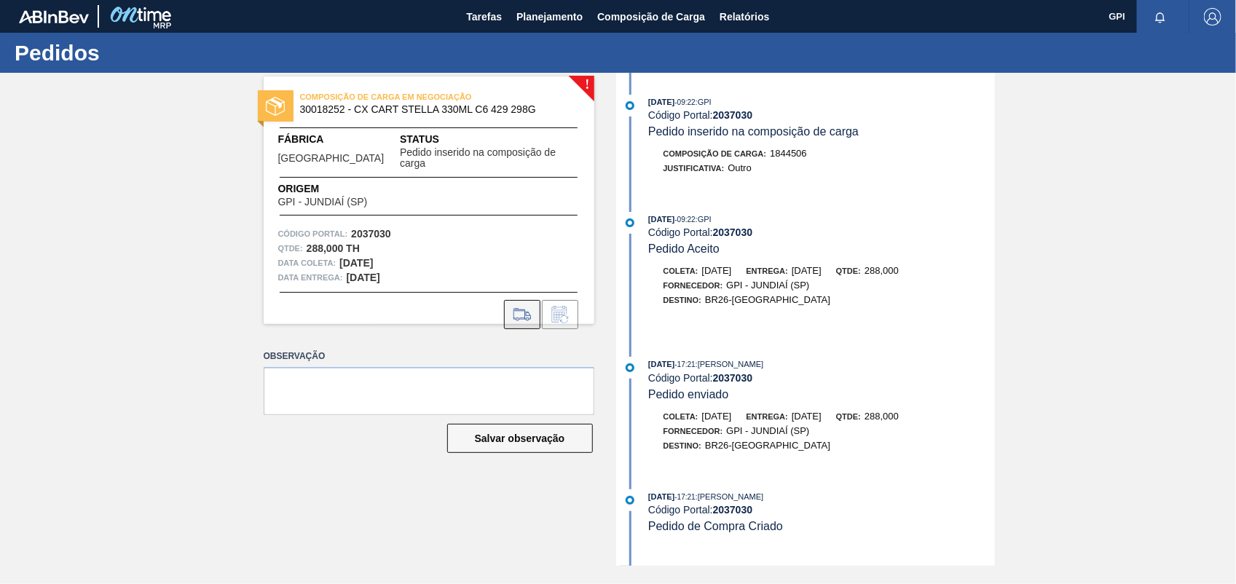
click at [511, 306] on icon at bounding box center [522, 314] width 23 height 17
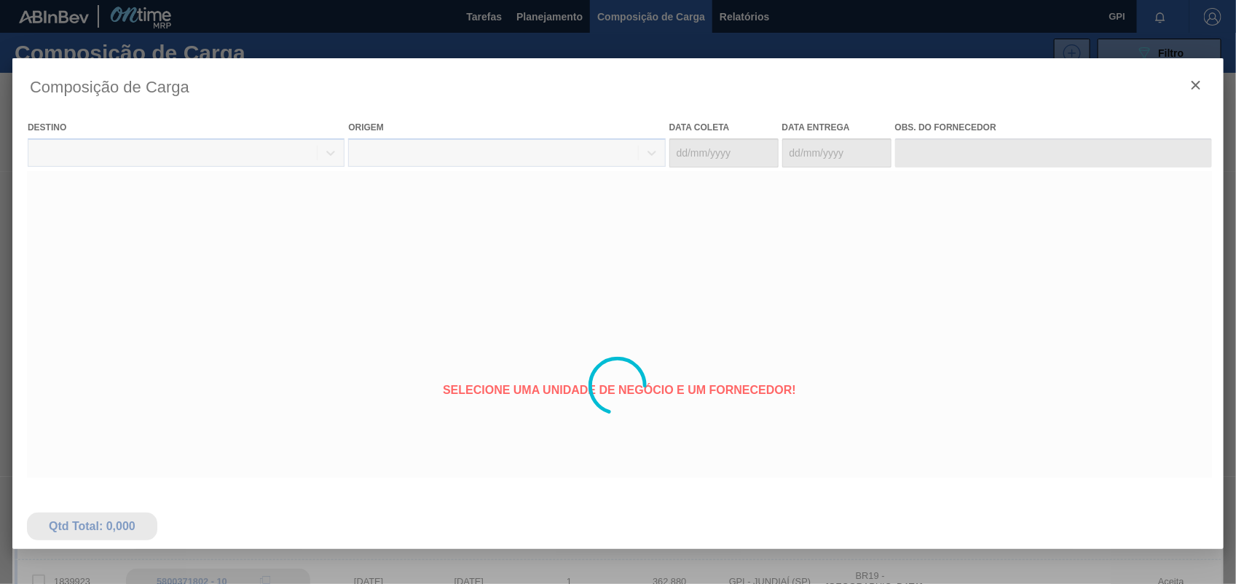
type coleta "01/11/2025"
type entrega "04/11/2025"
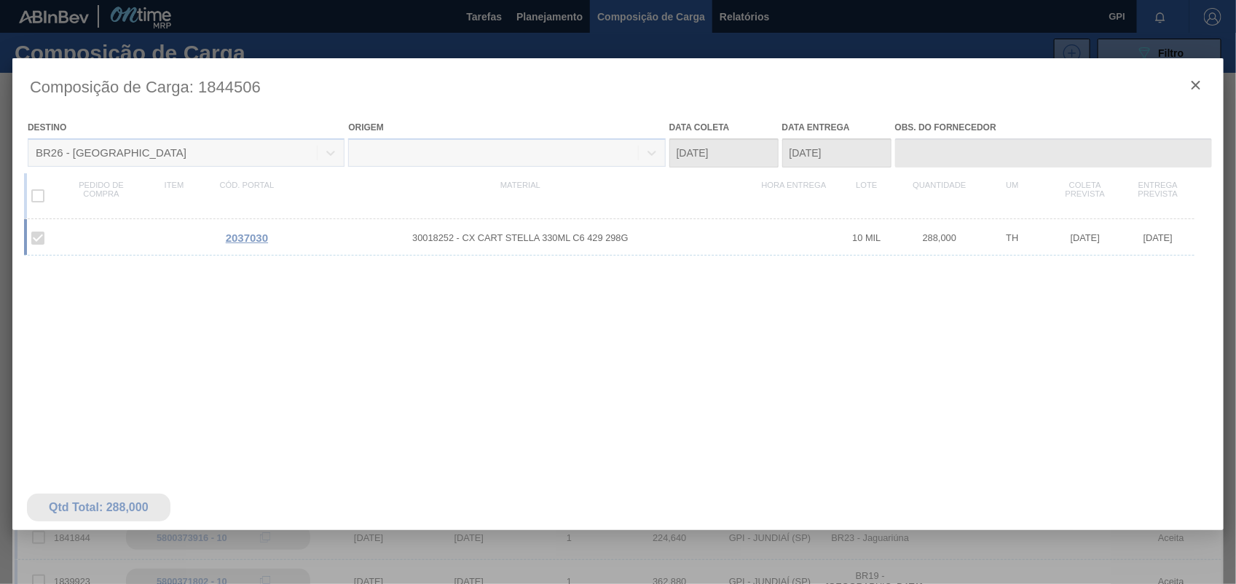
click at [1199, 84] on div at bounding box center [617, 385] width 1211 height 655
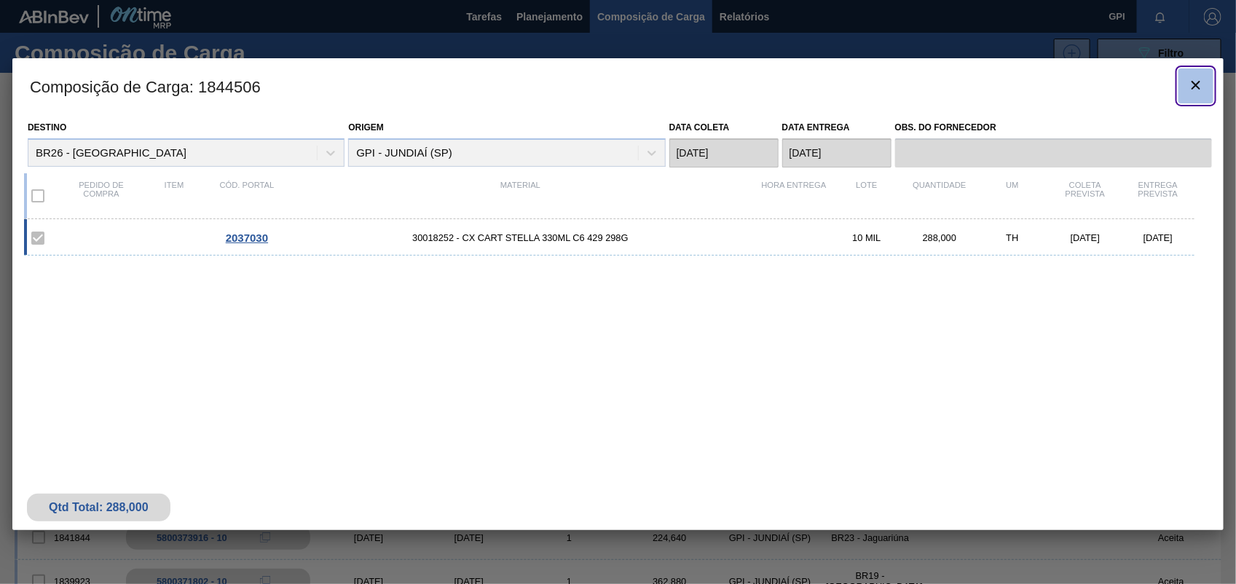
click at [1180, 82] on button "botão de ícone" at bounding box center [1195, 85] width 35 height 35
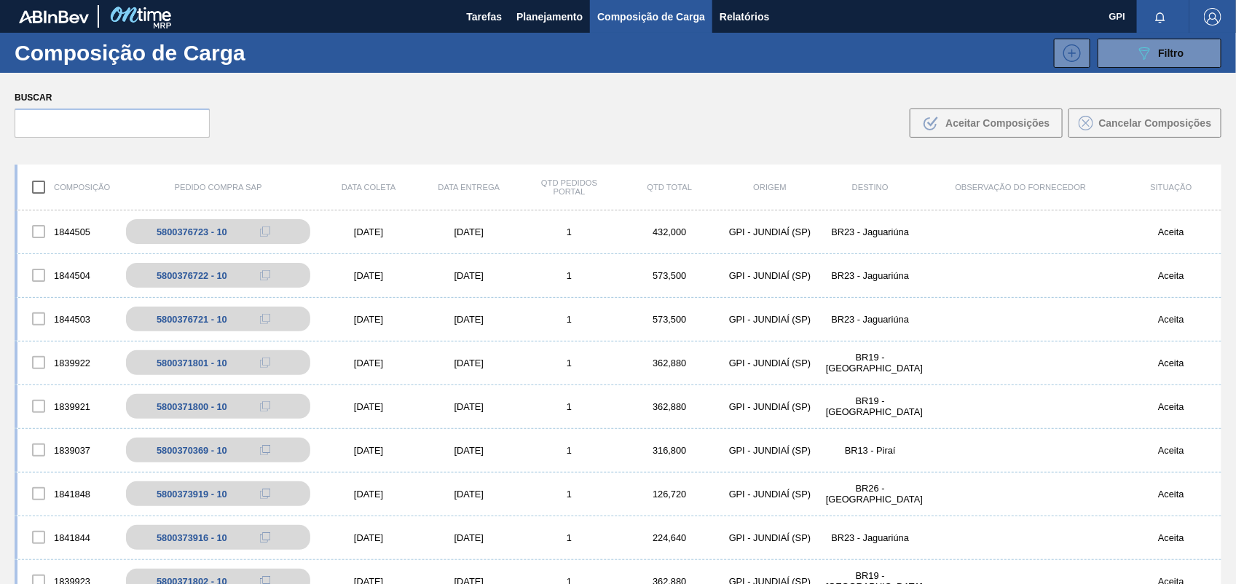
drag, startPoint x: 1, startPoint y: 9, endPoint x: 13, endPoint y: 4, distance: 13.7
click at [4, 9] on div "Tarefas Planejamento Composição de Carga Relatórios" at bounding box center [618, 16] width 1236 height 33
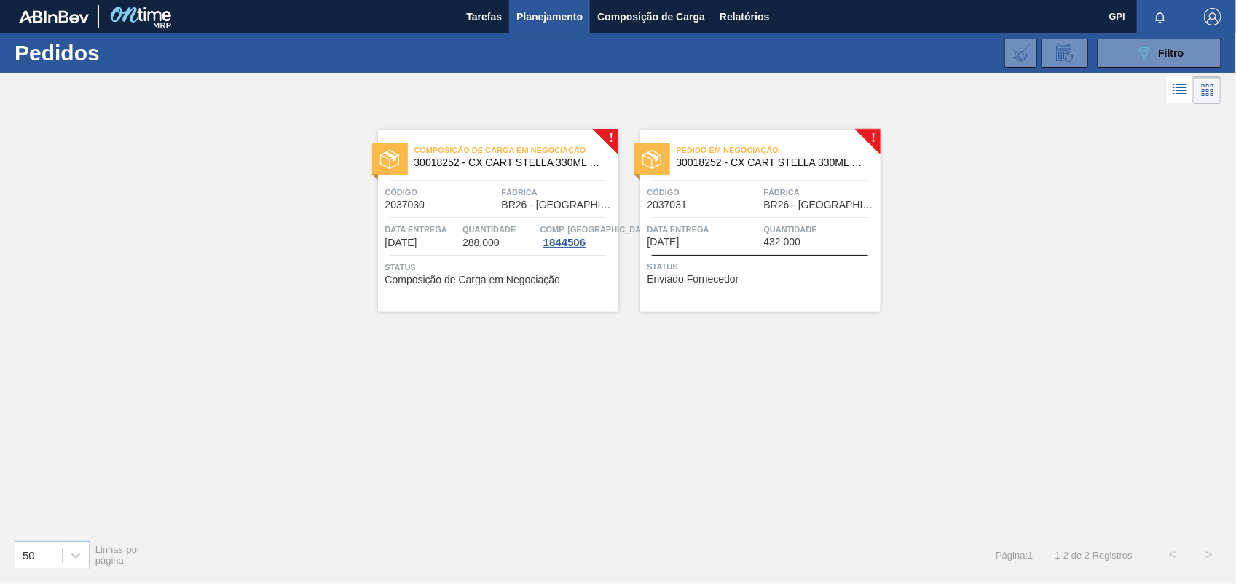
click at [699, 204] on div "Código 2037031" at bounding box center [703, 197] width 113 height 25
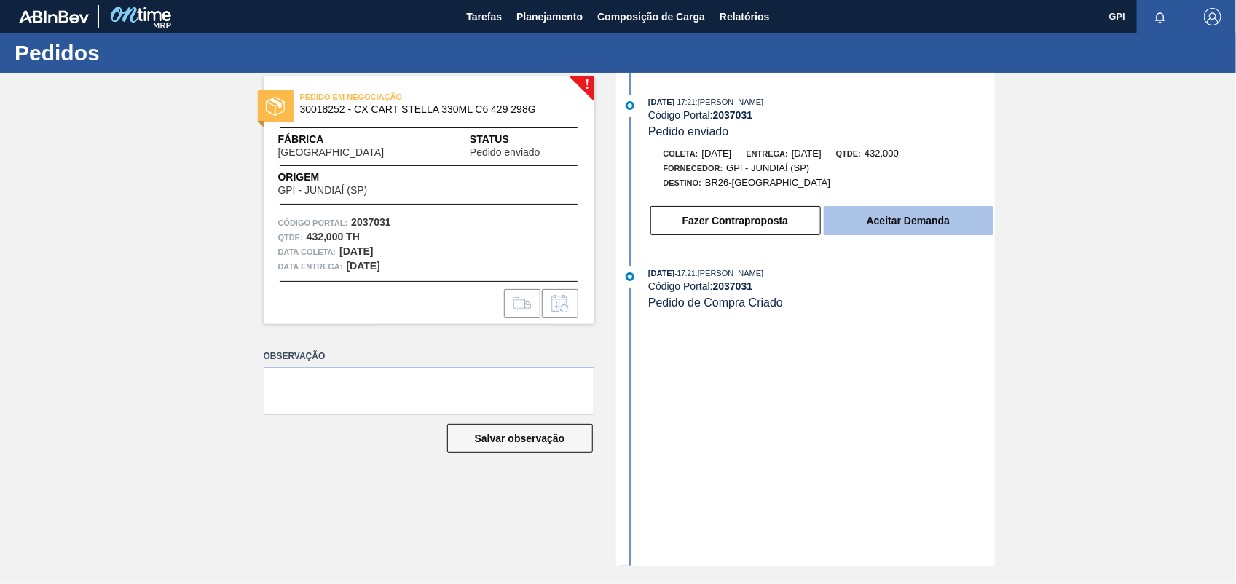
click at [919, 230] on button "Aceitar Demanda" at bounding box center [909, 220] width 170 height 29
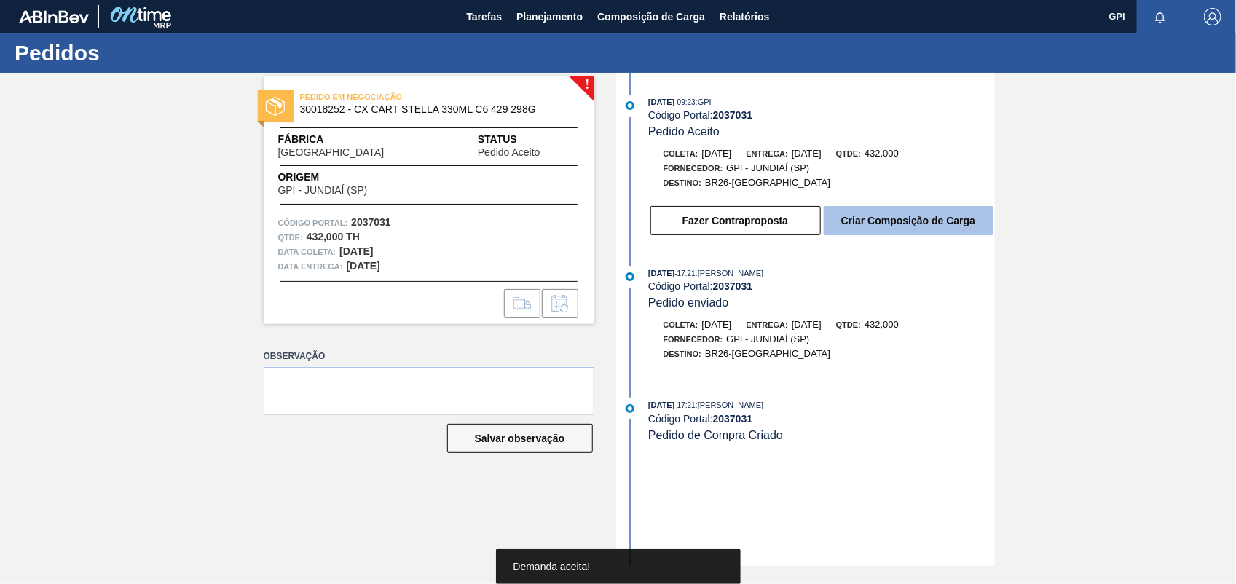
click at [886, 216] on button "Criar Composição de Carga" at bounding box center [909, 220] width 170 height 29
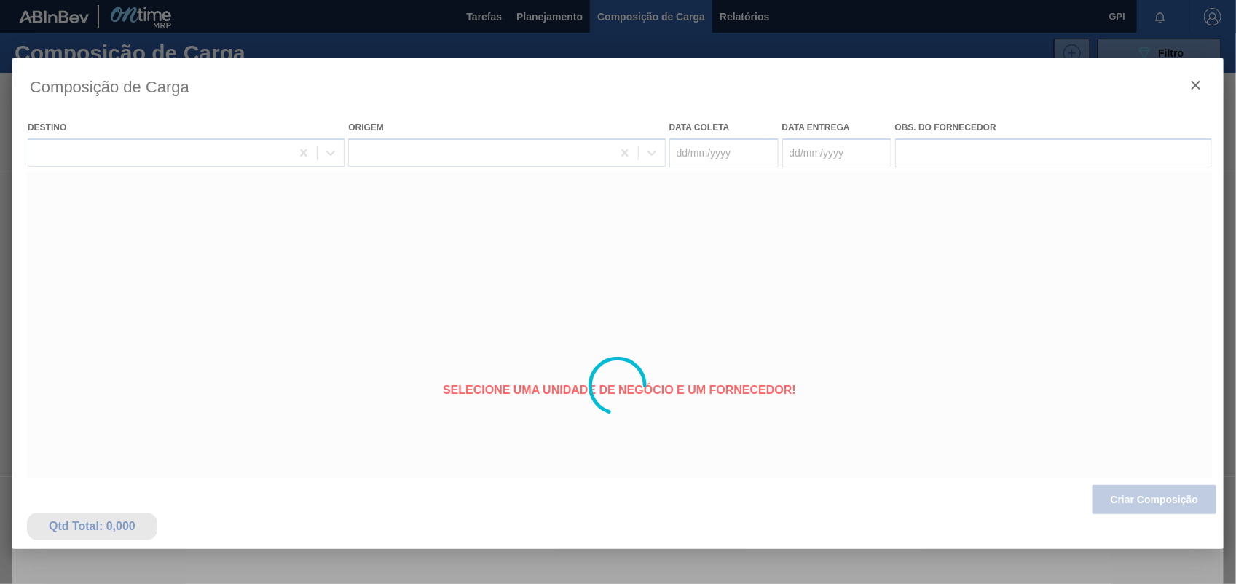
type coleta "16/11/2025"
type entrega "19/11/2025"
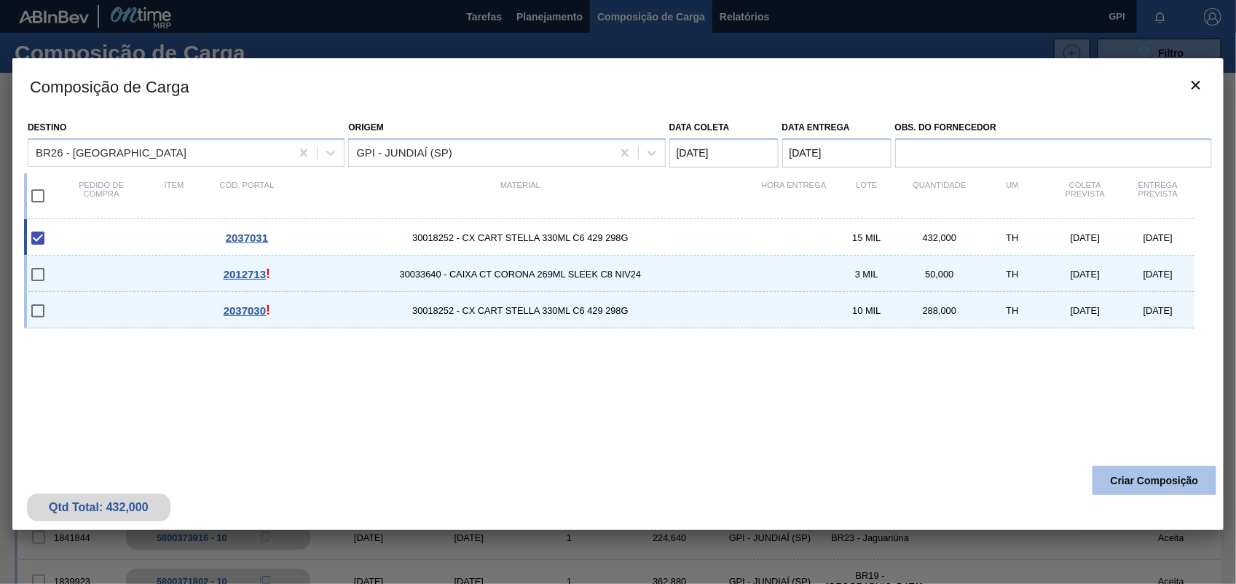
click at [1160, 488] on button "Criar Composição" at bounding box center [1154, 480] width 124 height 29
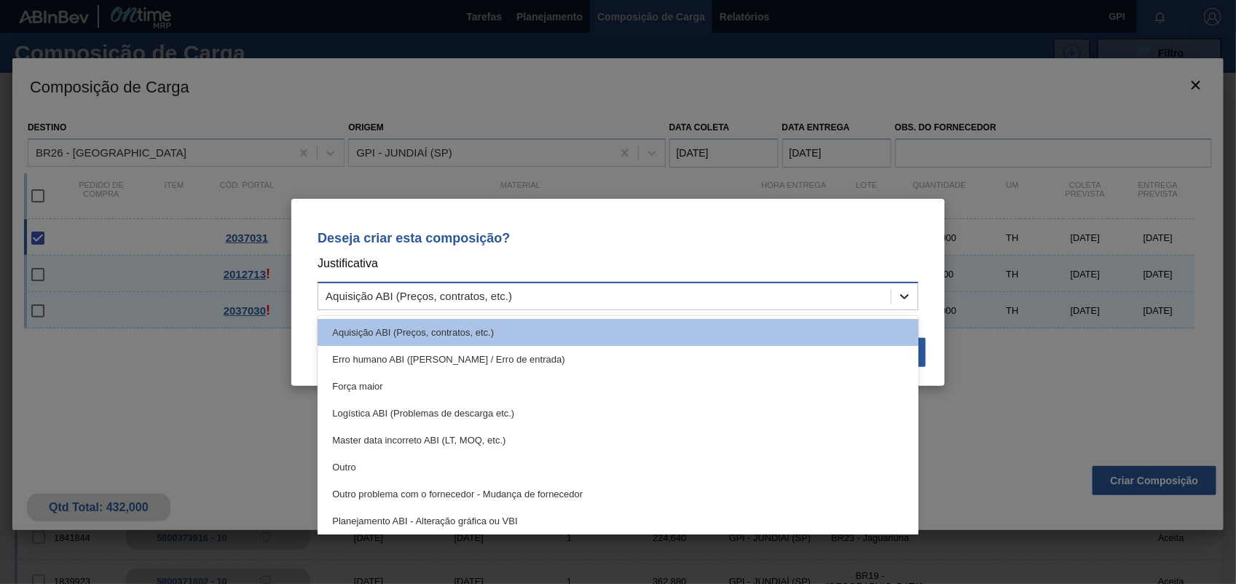
click at [912, 302] on div at bounding box center [904, 296] width 26 height 26
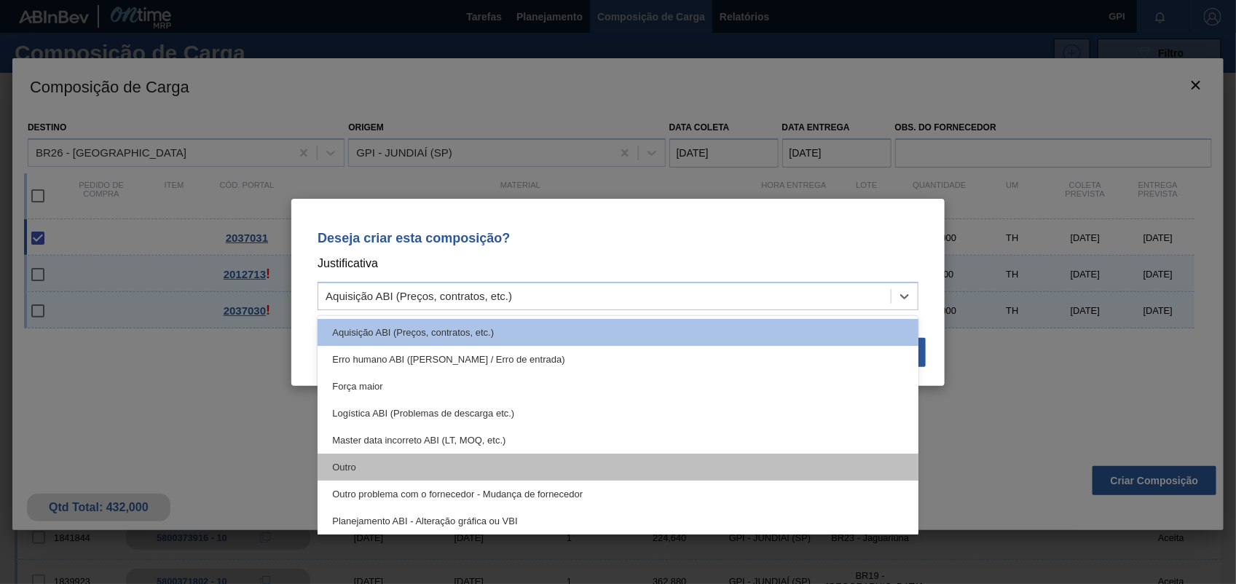
click at [459, 462] on div "Outro" at bounding box center [618, 467] width 601 height 27
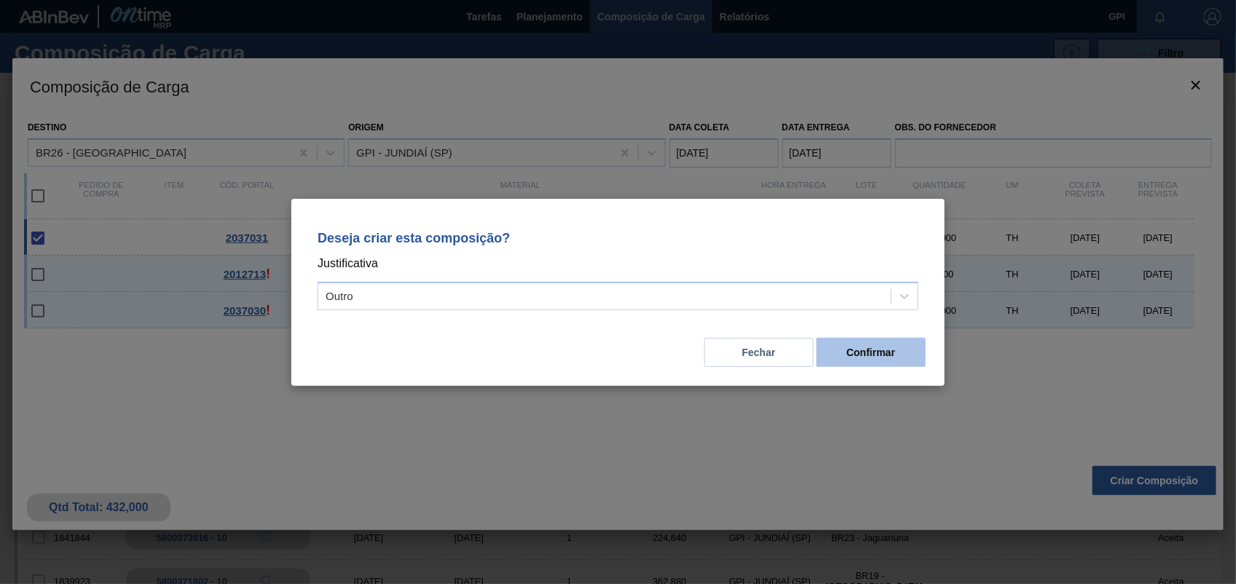
click at [838, 347] on button "Confirmar" at bounding box center [870, 352] width 109 height 29
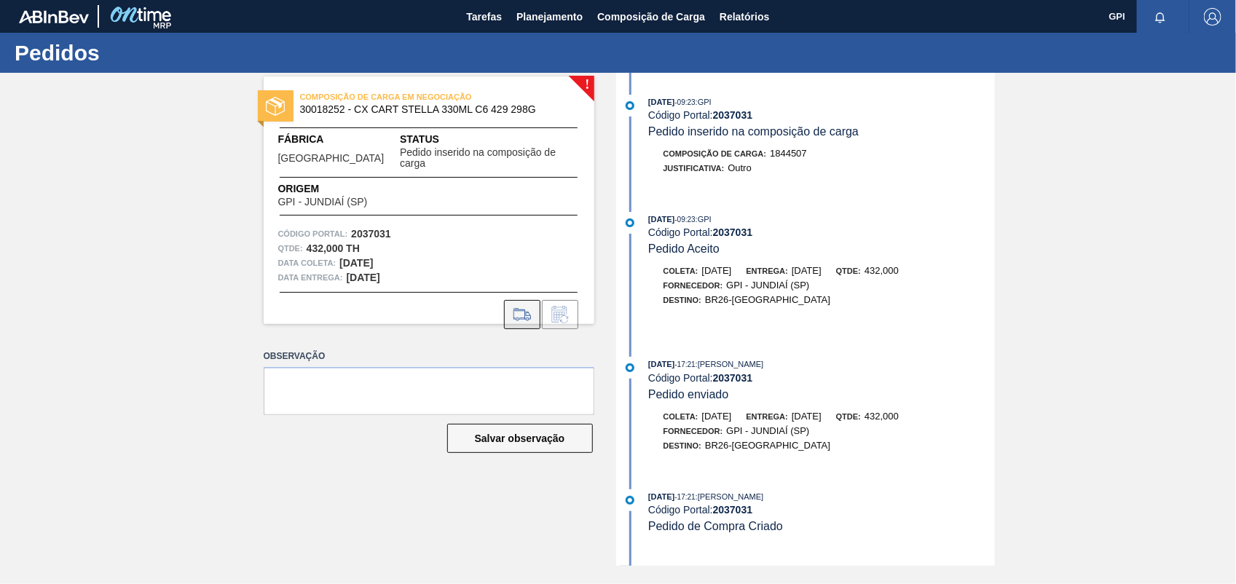
click at [526, 310] on icon at bounding box center [522, 314] width 23 height 17
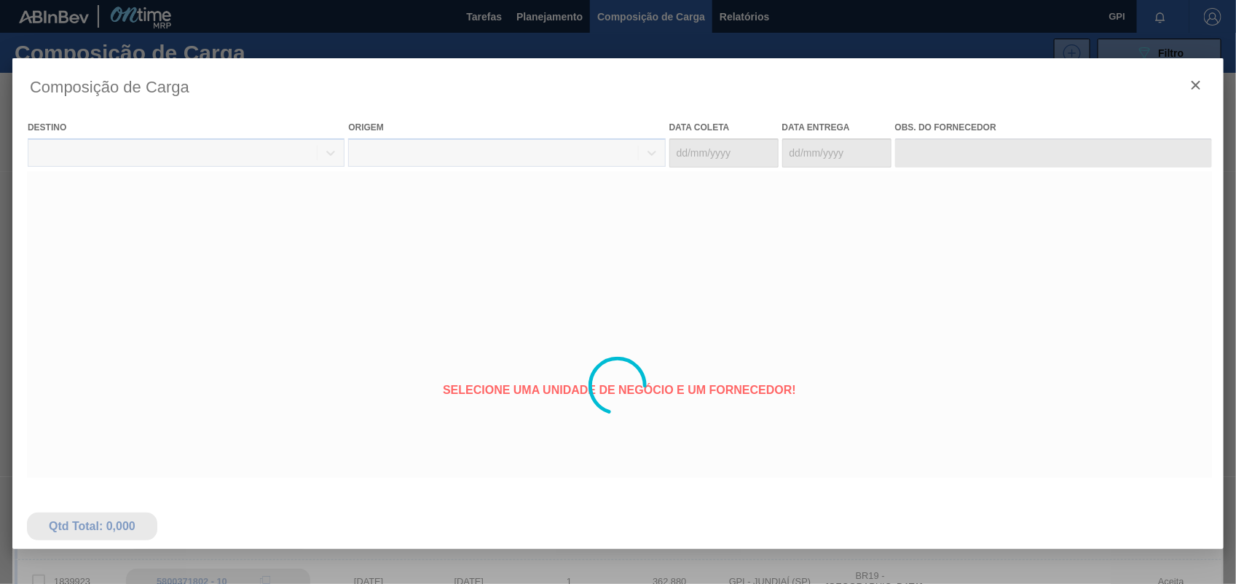
type coleta "16/11/2025"
type entrega "19/11/2025"
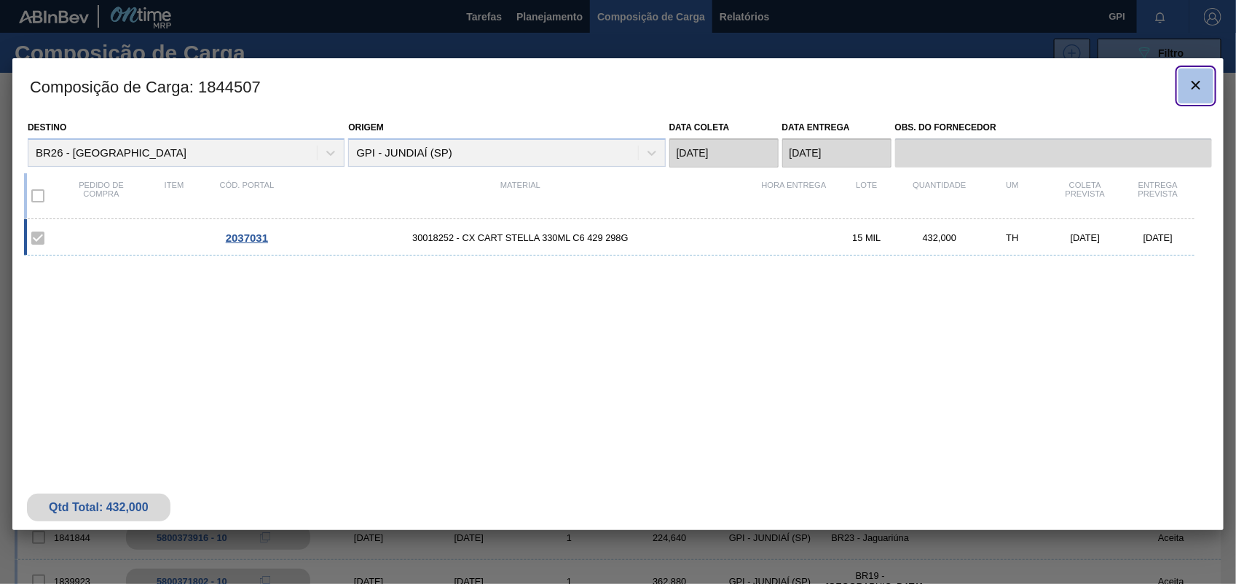
click at [1192, 80] on icon "botão de ícone" at bounding box center [1195, 84] width 17 height 17
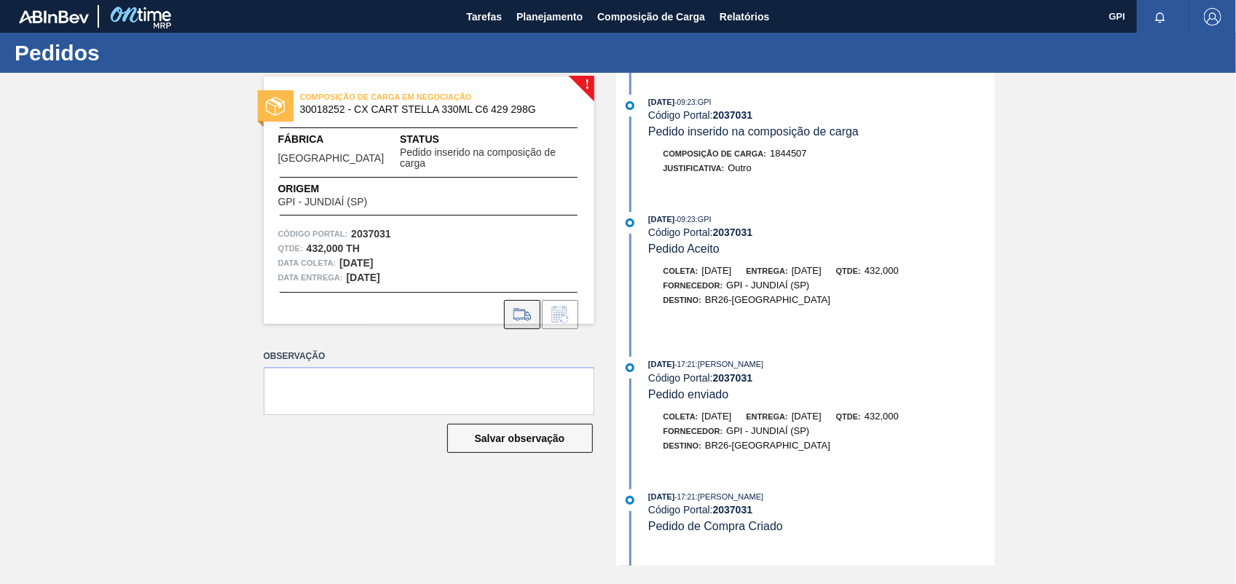
click at [521, 306] on icon at bounding box center [522, 314] width 23 height 17
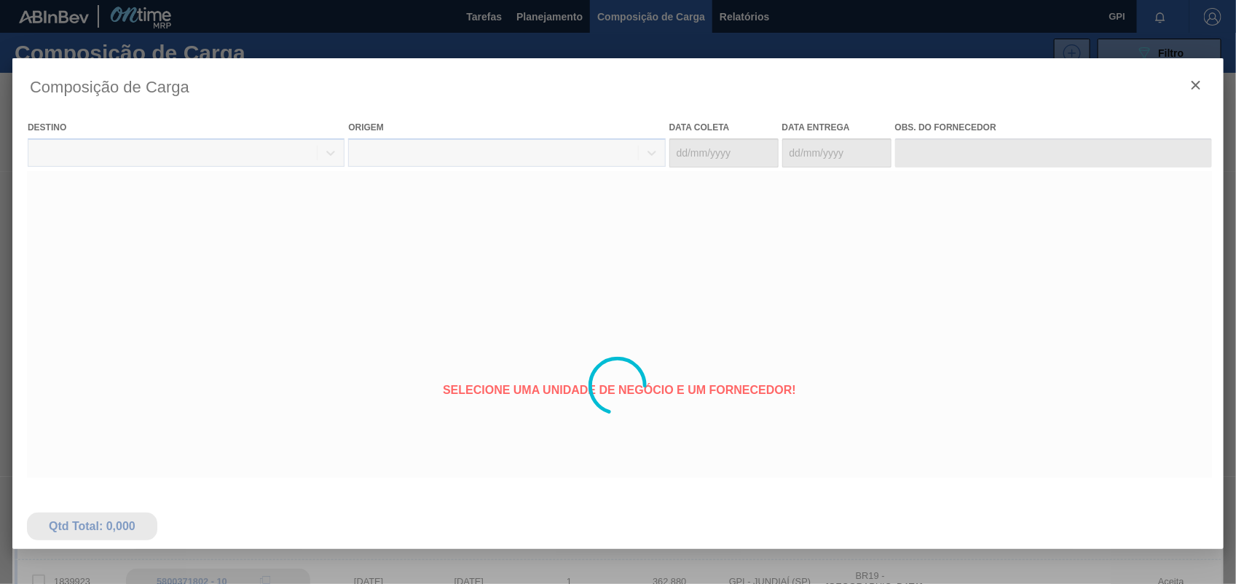
type coleta "16/11/2025"
type entrega "19/11/2025"
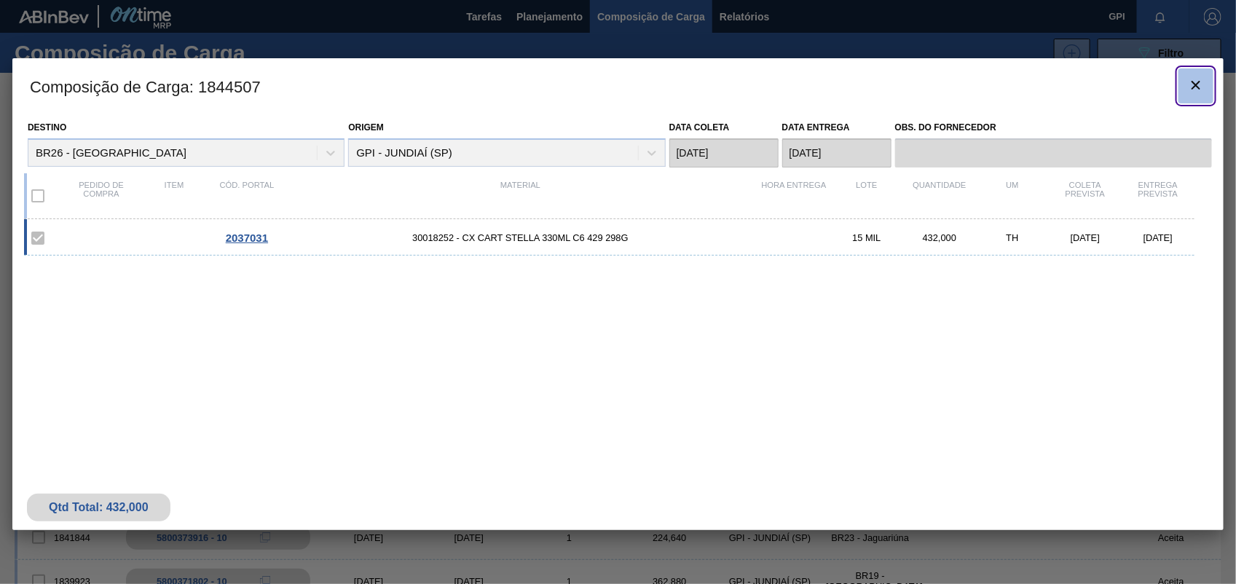
click at [1197, 77] on icon "botão de ícone" at bounding box center [1195, 84] width 17 height 17
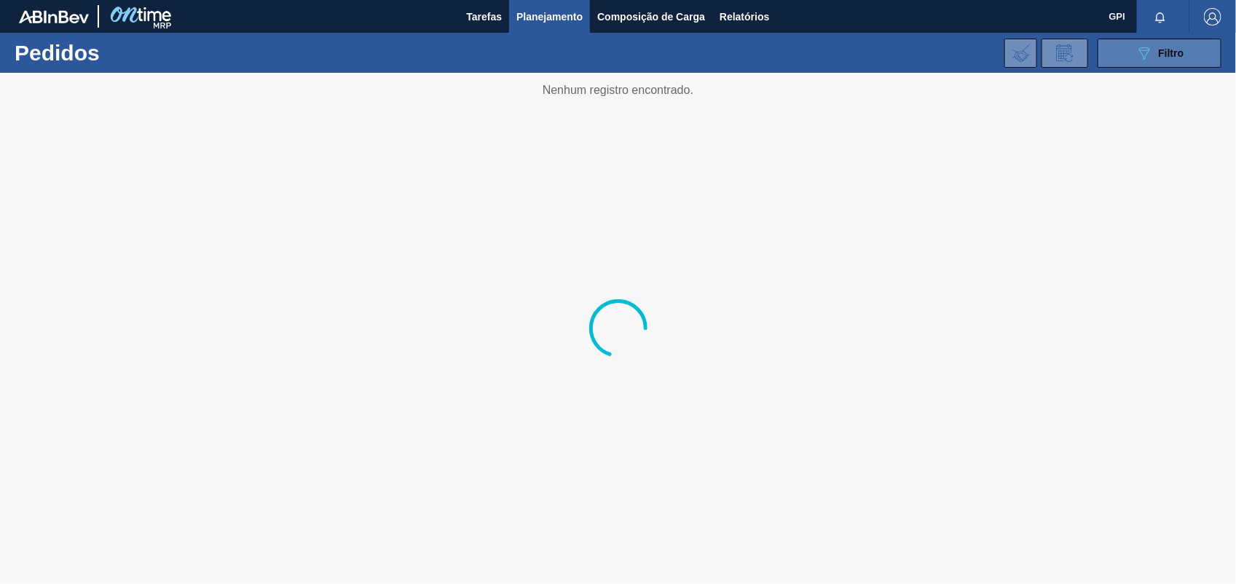
click at [1155, 42] on button "089F7B8B-B2A5-4AFE-B5C0-19BA573D28AC Filtro" at bounding box center [1160, 53] width 124 height 29
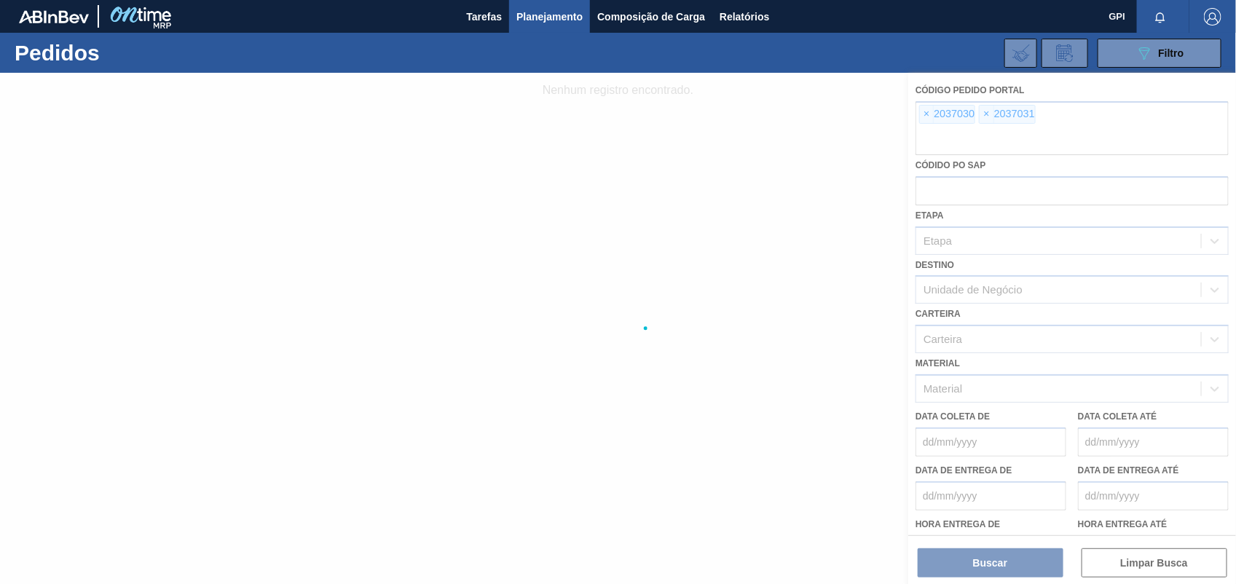
click at [925, 111] on div at bounding box center [618, 328] width 1236 height 511
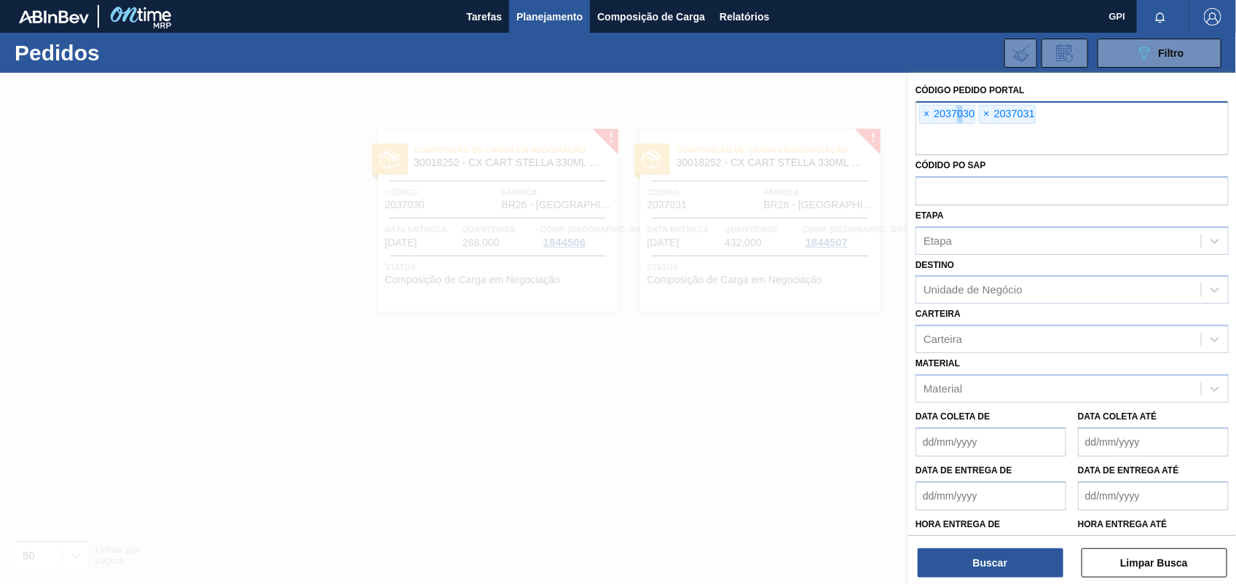
click at [961, 117] on div "× 2037030" at bounding box center [947, 114] width 56 height 19
click at [931, 114] on span "×" at bounding box center [927, 114] width 14 height 17
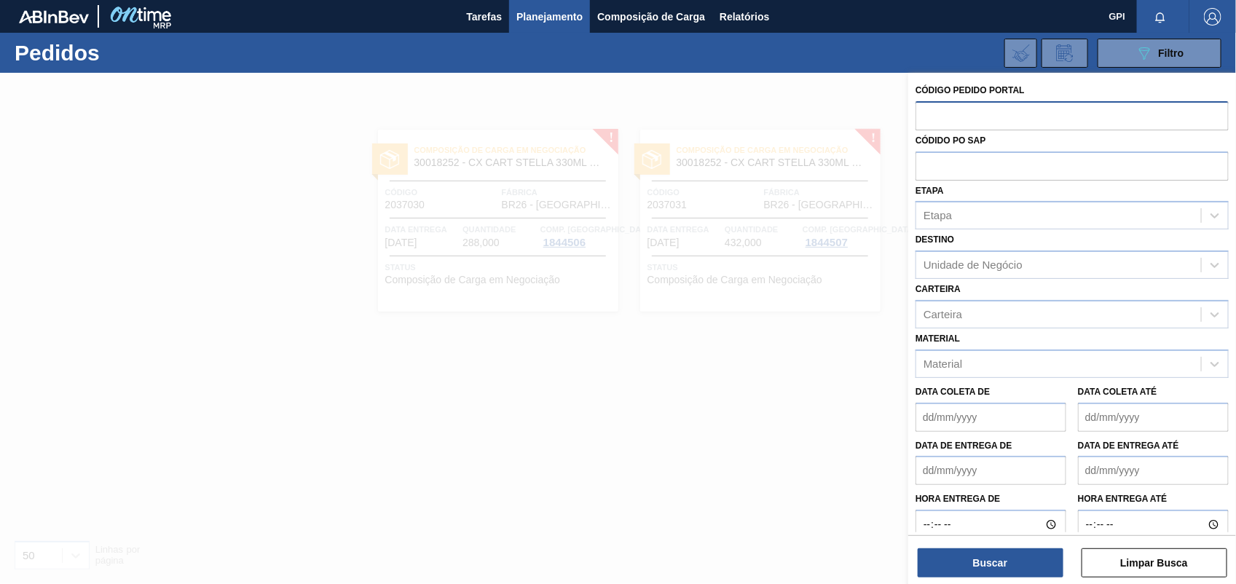
paste input "2037032"
type input "2037032"
click at [1025, 568] on button "Buscar" at bounding box center [991, 562] width 146 height 29
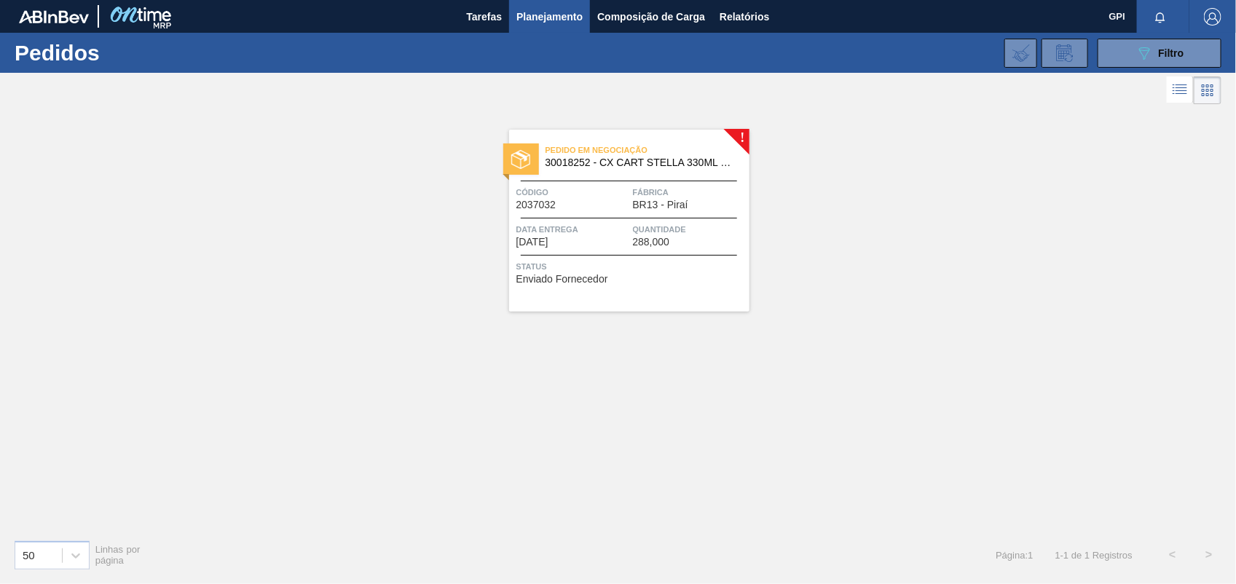
click at [598, 210] on div "Código 2037032" at bounding box center [572, 197] width 113 height 25
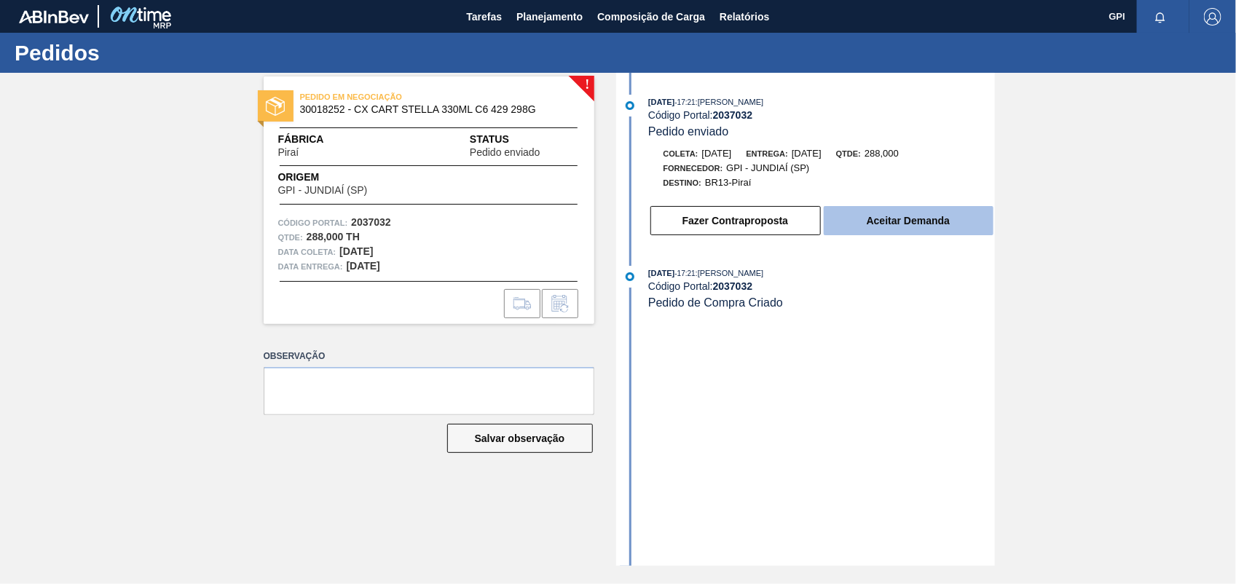
click at [878, 235] on button "Aceitar Demanda" at bounding box center [909, 220] width 170 height 29
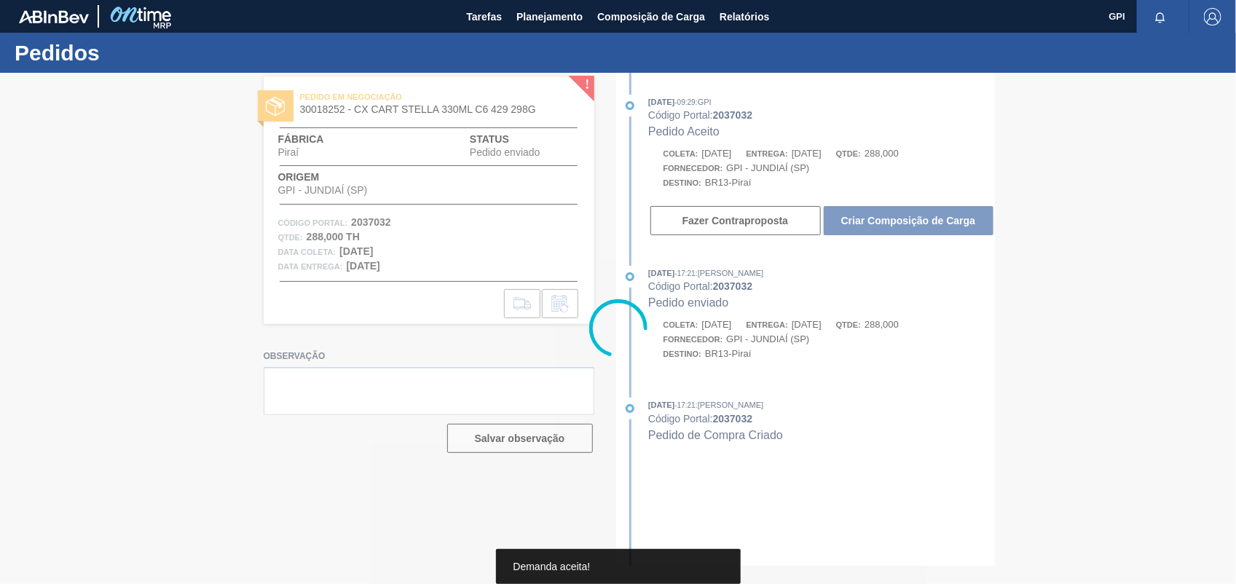
click at [878, 237] on div at bounding box center [618, 328] width 1236 height 511
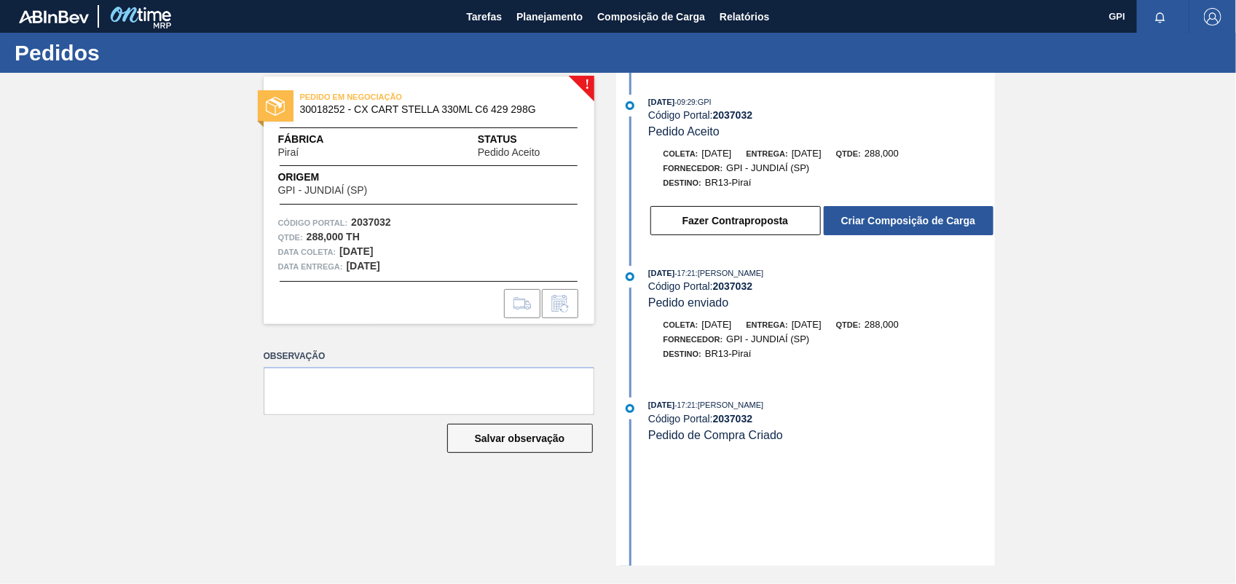
click at [878, 235] on button "Criar Composição de Carga" at bounding box center [909, 220] width 170 height 29
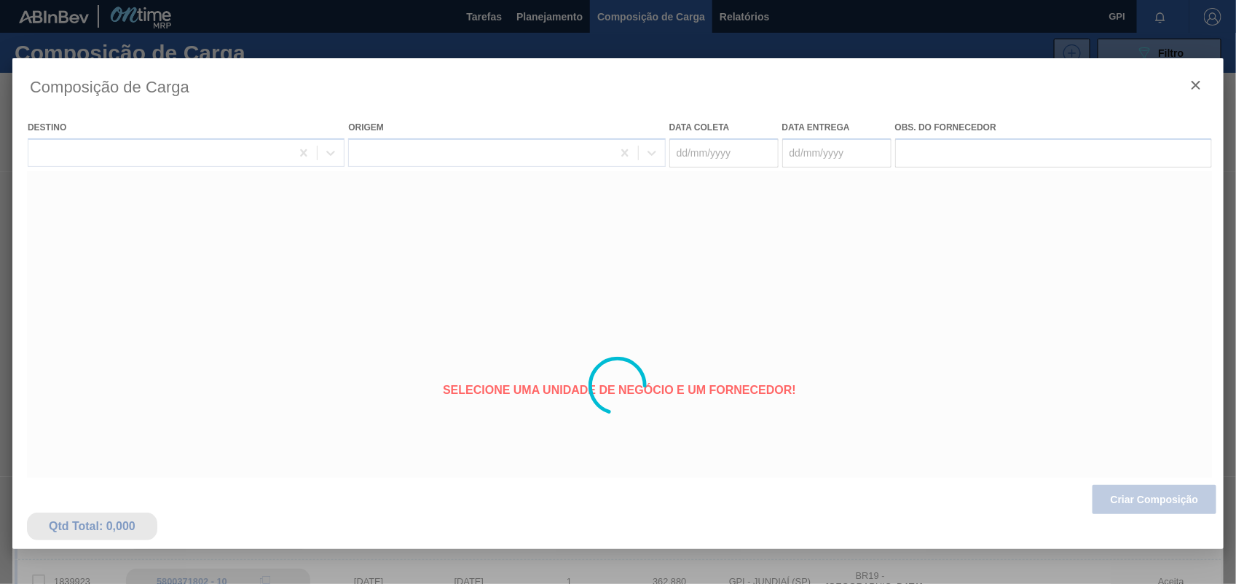
type coleta "23/11/2025"
type entrega "25/11/2025"
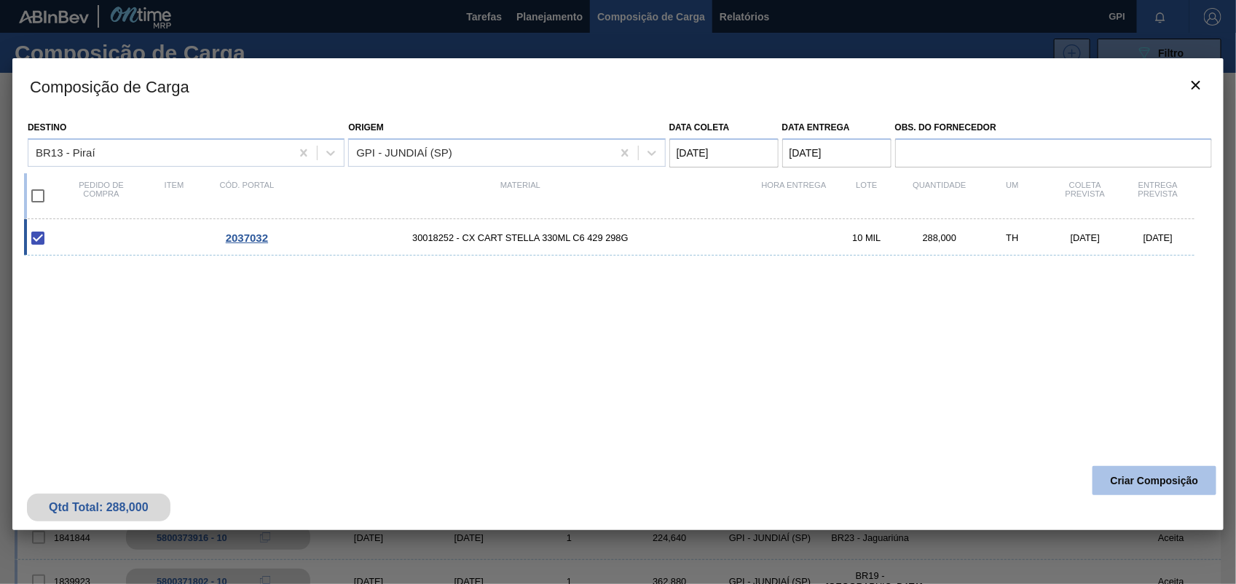
click at [1151, 494] on button "Criar Composição" at bounding box center [1154, 480] width 124 height 29
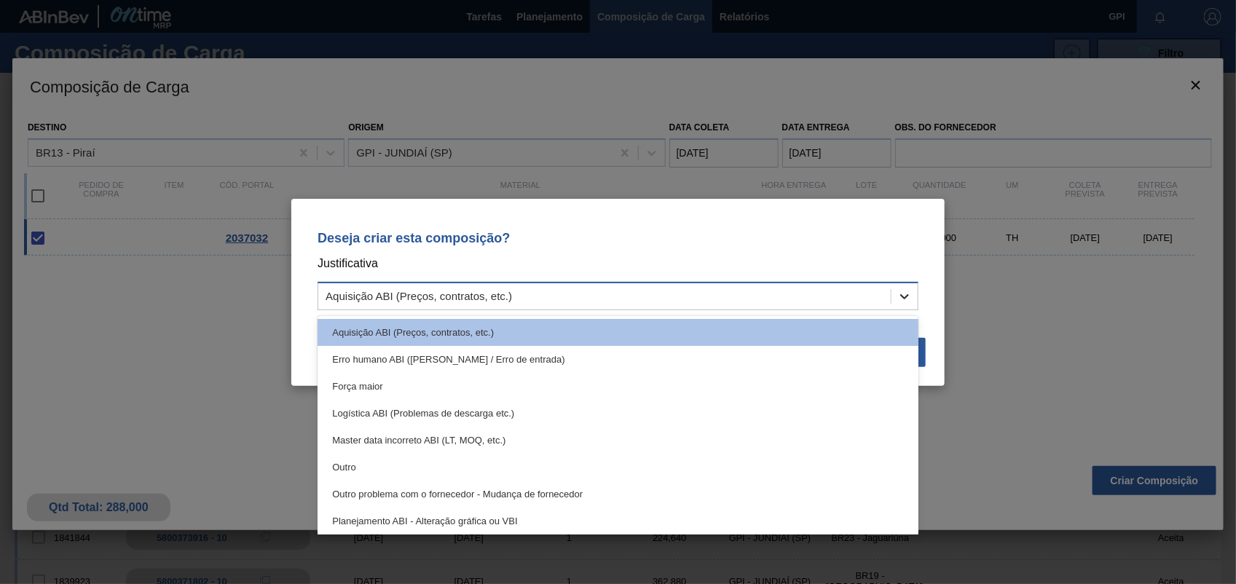
click at [908, 301] on icon at bounding box center [904, 296] width 15 height 15
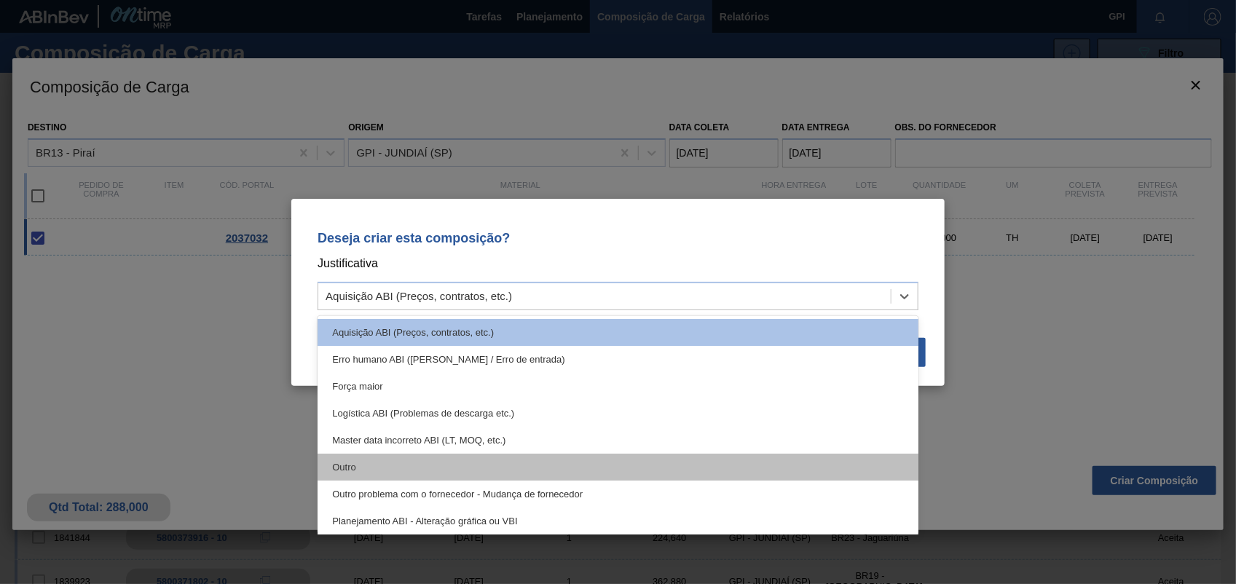
click at [377, 459] on div "Outro" at bounding box center [618, 467] width 601 height 27
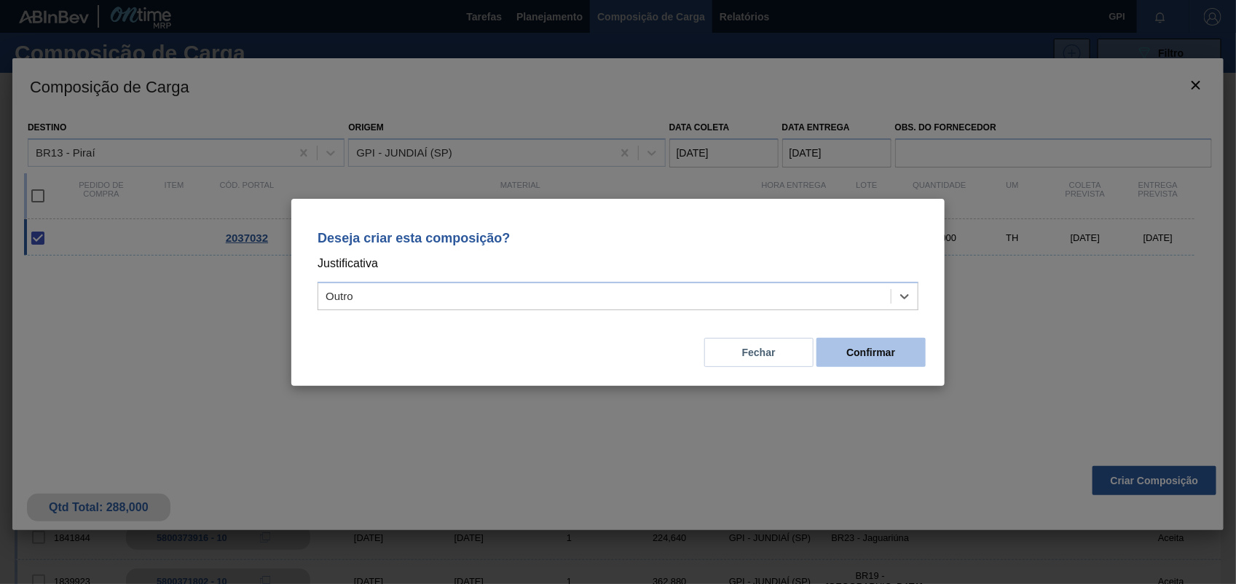
click at [904, 355] on button "Confirmar" at bounding box center [870, 352] width 109 height 29
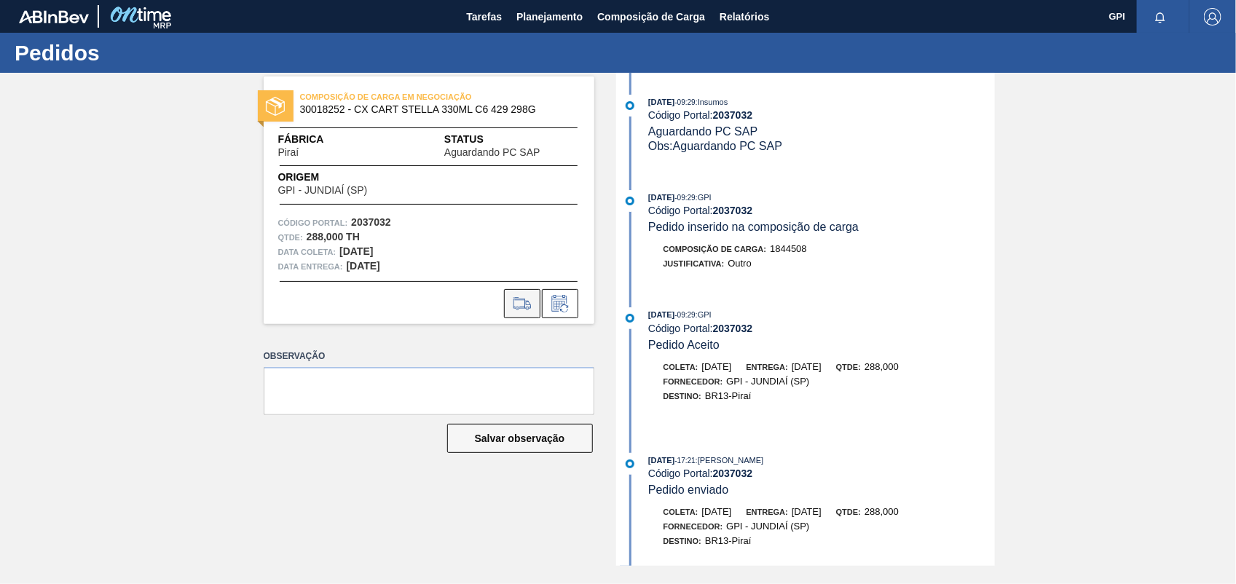
click at [518, 310] on icon at bounding box center [522, 303] width 23 height 17
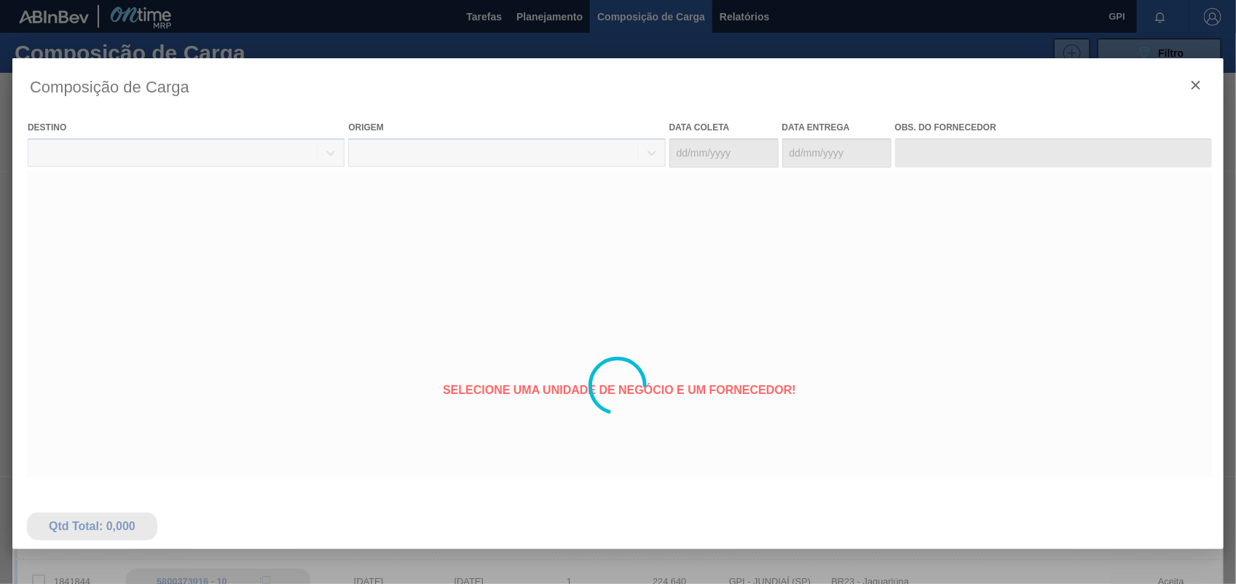
type coleta "23/11/2025"
type entrega "25/11/2025"
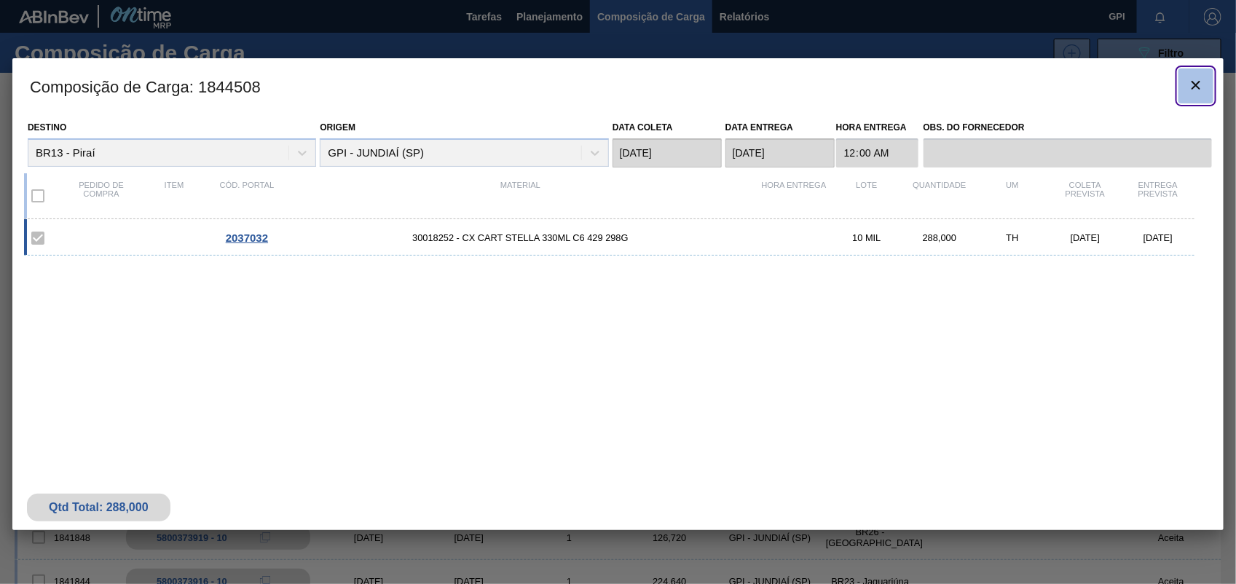
click at [1191, 86] on icon "botão de ícone" at bounding box center [1195, 84] width 17 height 17
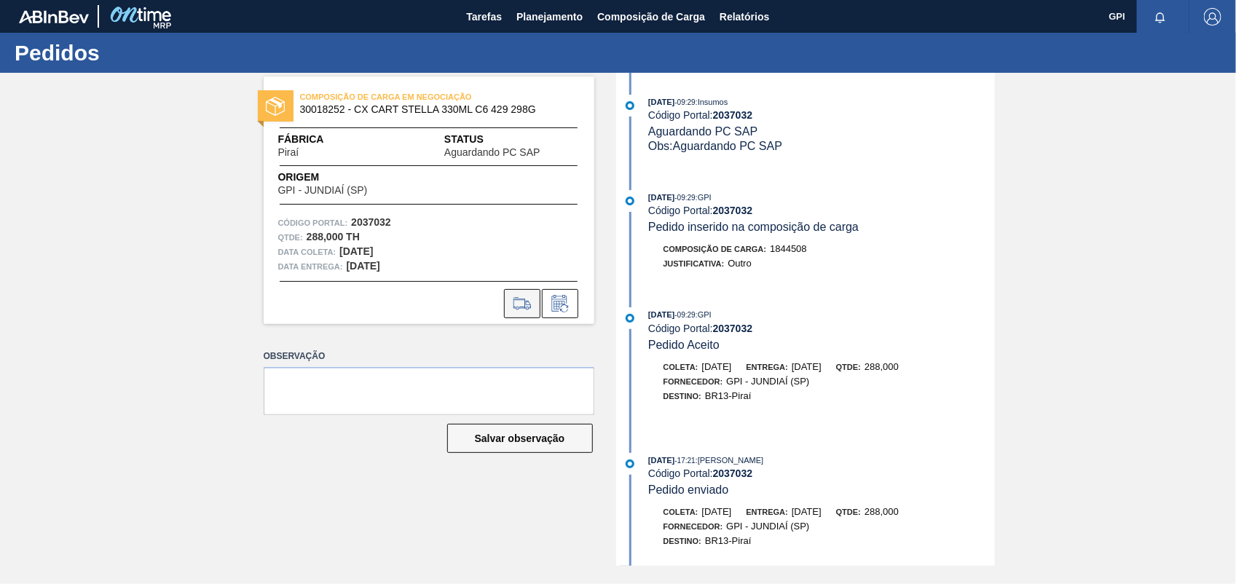
click at [537, 302] on button at bounding box center [522, 303] width 36 height 29
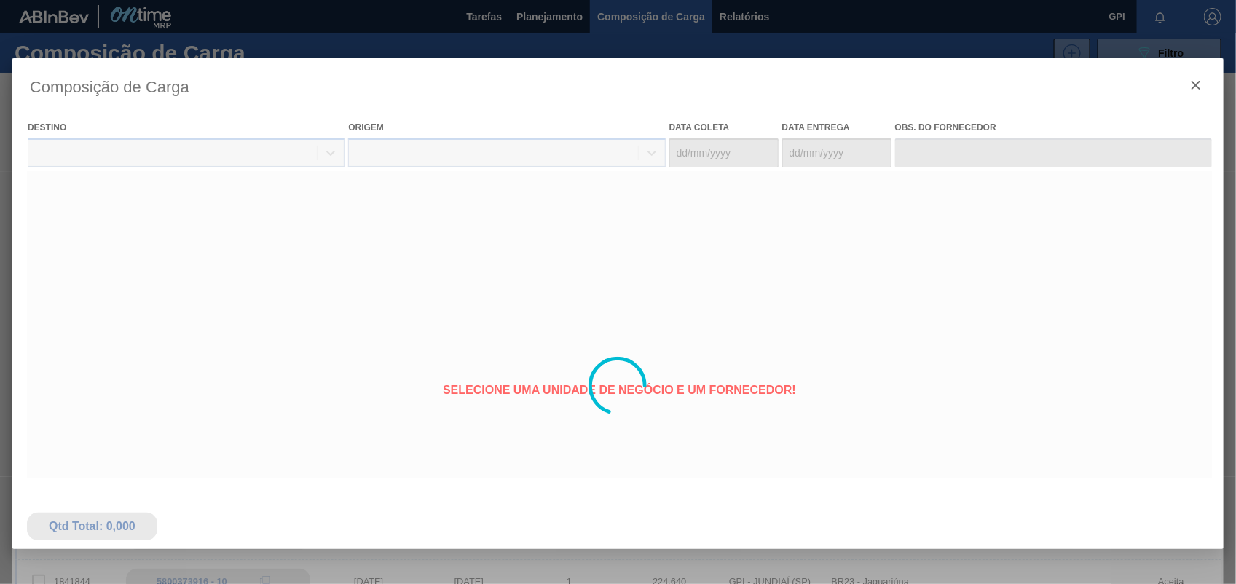
type coleta "23/11/2025"
type entrega "25/11/2025"
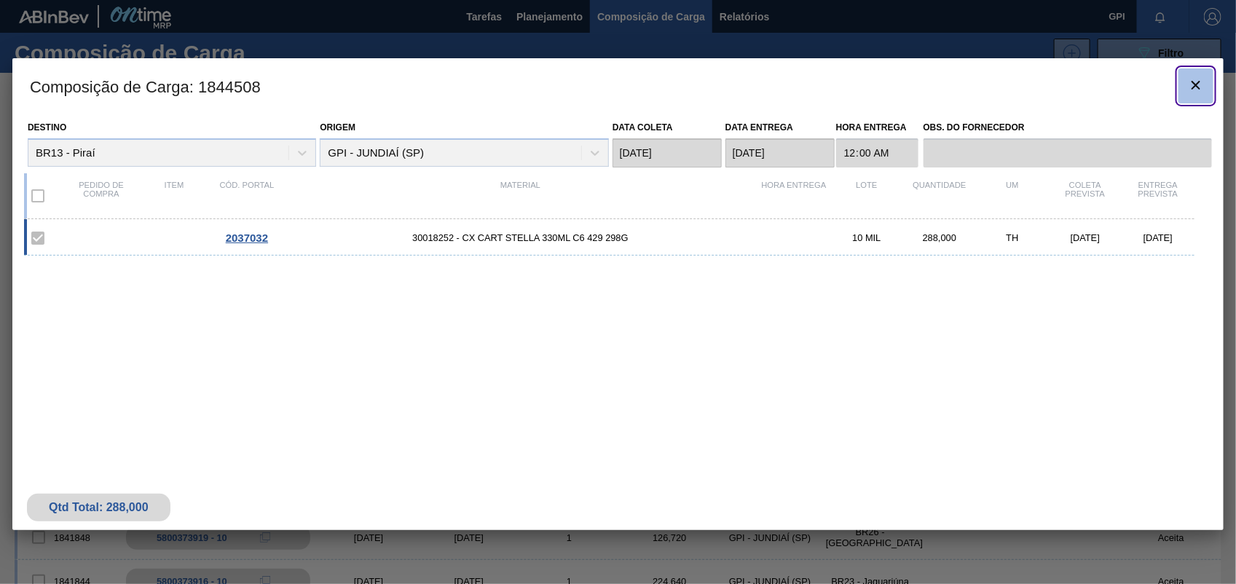
click at [1191, 84] on icon "botão de ícone" at bounding box center [1195, 84] width 17 height 17
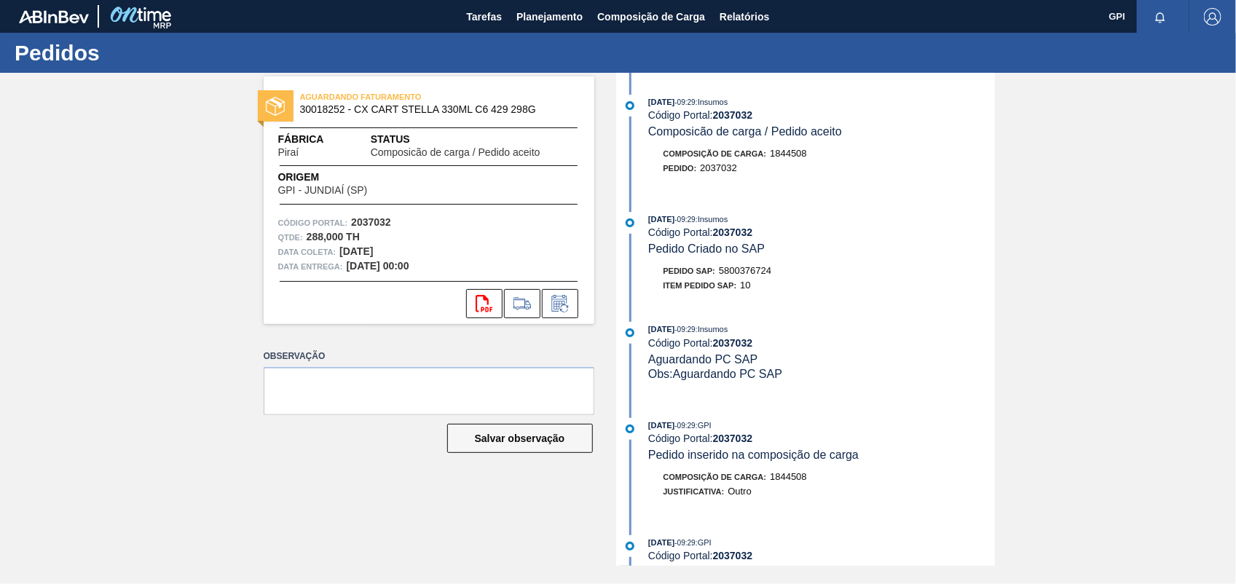
click at [760, 269] on span "5800376724" at bounding box center [745, 270] width 52 height 11
click at [369, 219] on strong "2037032" at bounding box center [371, 222] width 40 height 12
click at [488, 307] on icon "svg{fill:#ff0000}" at bounding box center [484, 303] width 17 height 17
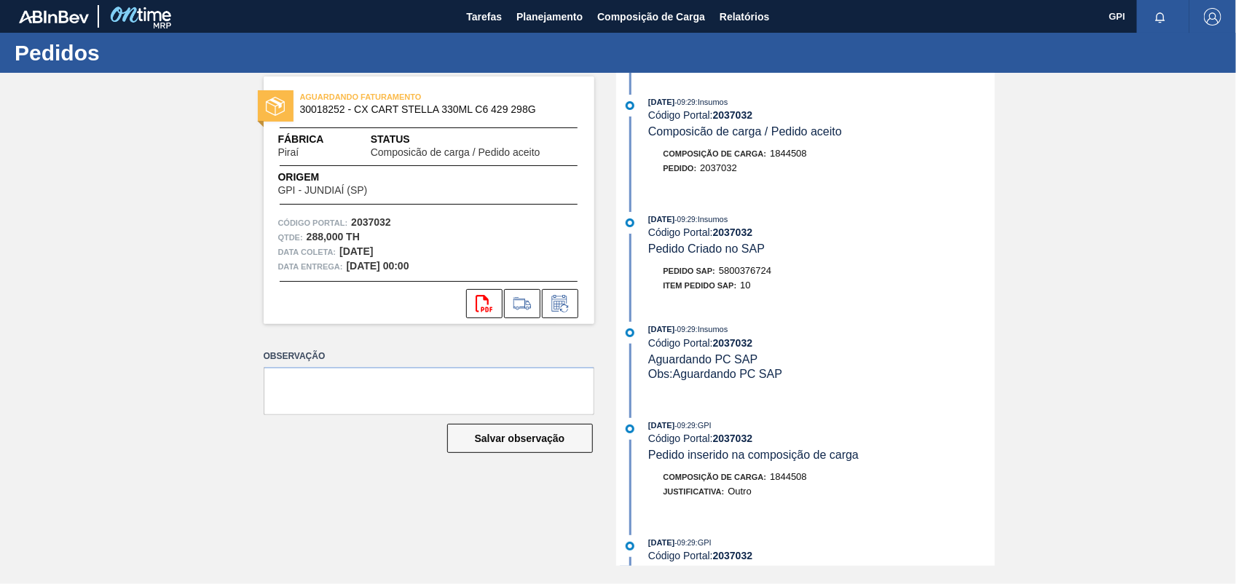
click at [1204, 205] on div "AGUARDANDO FATURAMENTO 30018252 - CX CART STELLA 330ML C6 429 298G Fábrica Pira…" at bounding box center [618, 319] width 1236 height 493
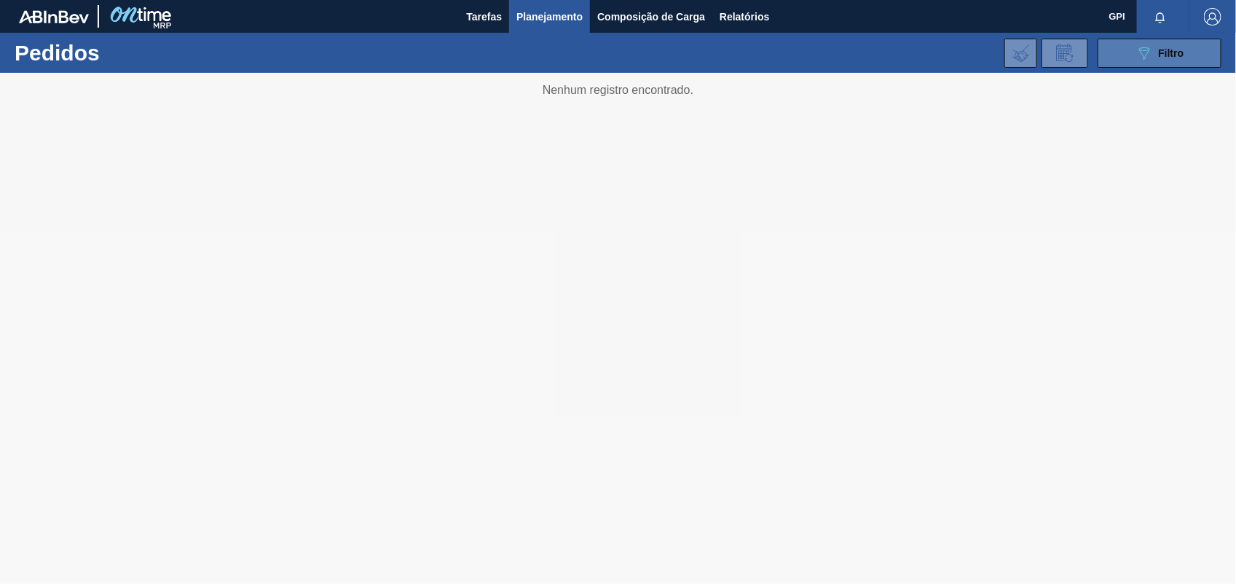
click at [1129, 60] on button "089F7B8B-B2A5-4AFE-B5C0-19BA573D28AC Filtro" at bounding box center [1160, 53] width 124 height 29
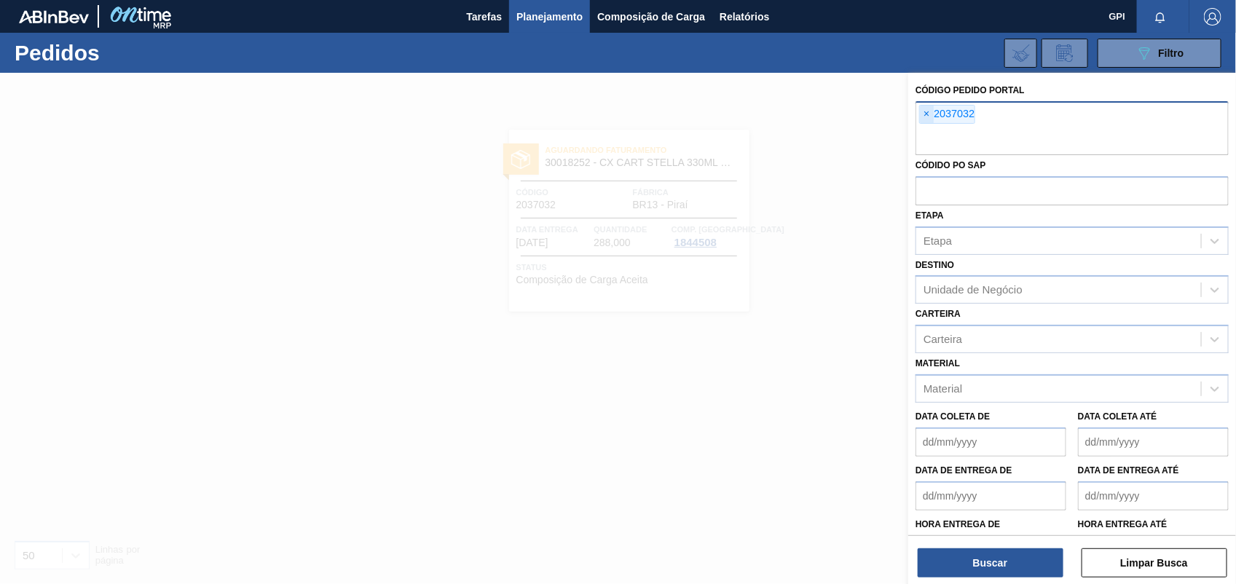
click at [923, 111] on span "×" at bounding box center [927, 114] width 14 height 17
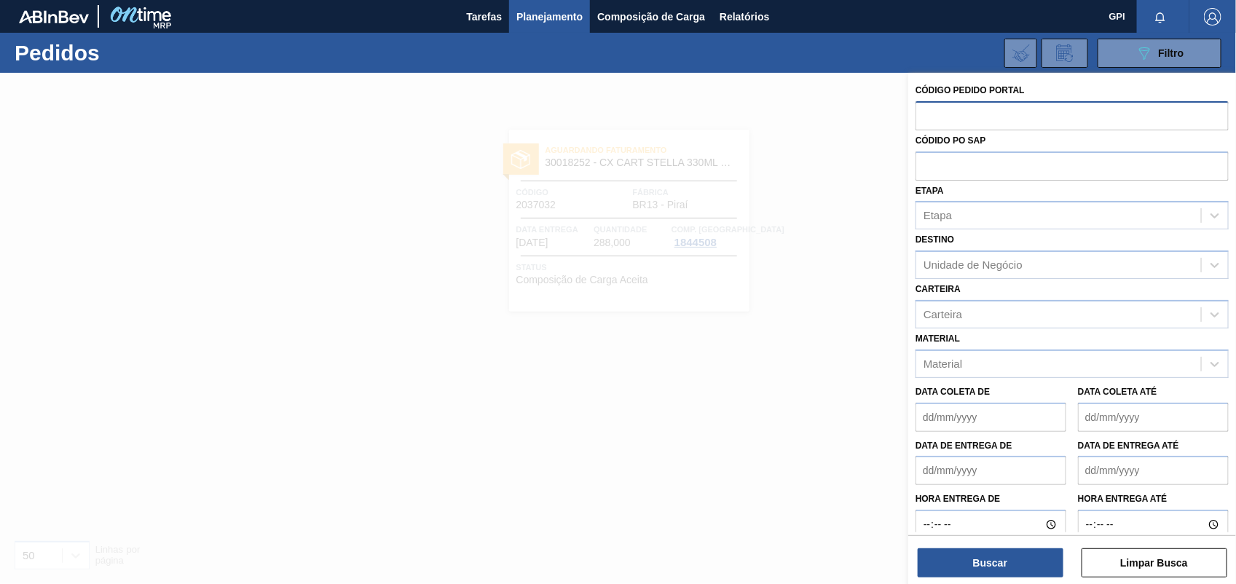
paste input "2037028"
type input "2037028"
click at [970, 566] on button "Buscar" at bounding box center [991, 562] width 146 height 29
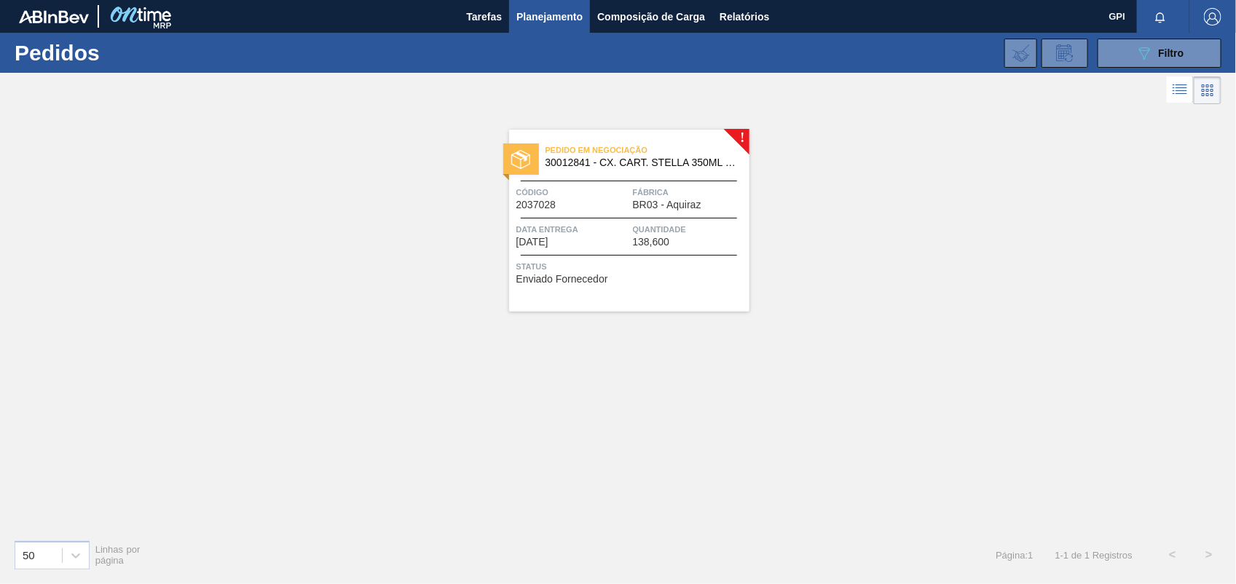
click at [595, 231] on span "Data entrega" at bounding box center [572, 229] width 113 height 15
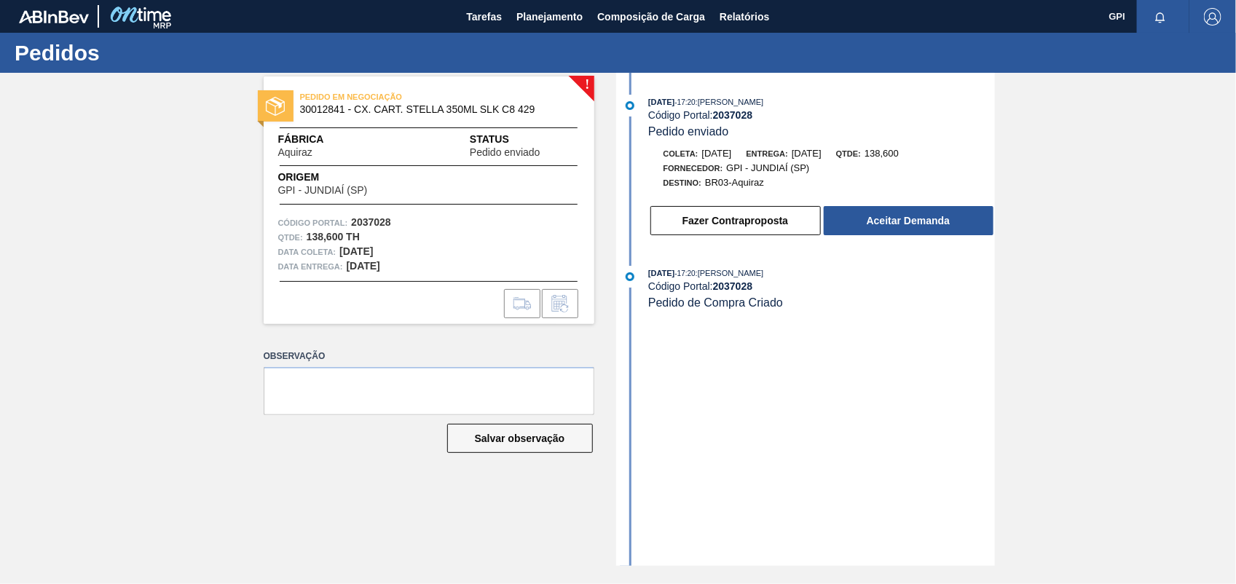
click at [991, 244] on div "22/09/2025 - 17:20 : CEZAR LEAO PEREIRA DE CASTRO Código Portal: 2037028 Pedido…" at bounding box center [807, 169] width 375 height 149
click at [958, 227] on button "Aceitar Demanda" at bounding box center [909, 220] width 170 height 29
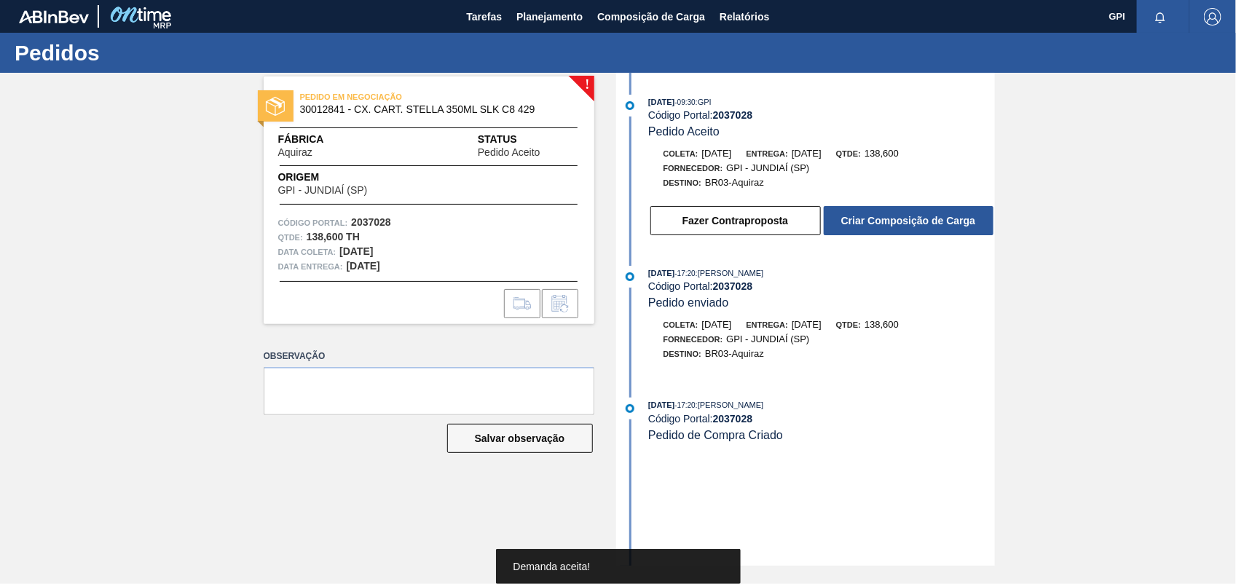
click at [956, 227] on button "Criar Composição de Carga" at bounding box center [909, 220] width 170 height 29
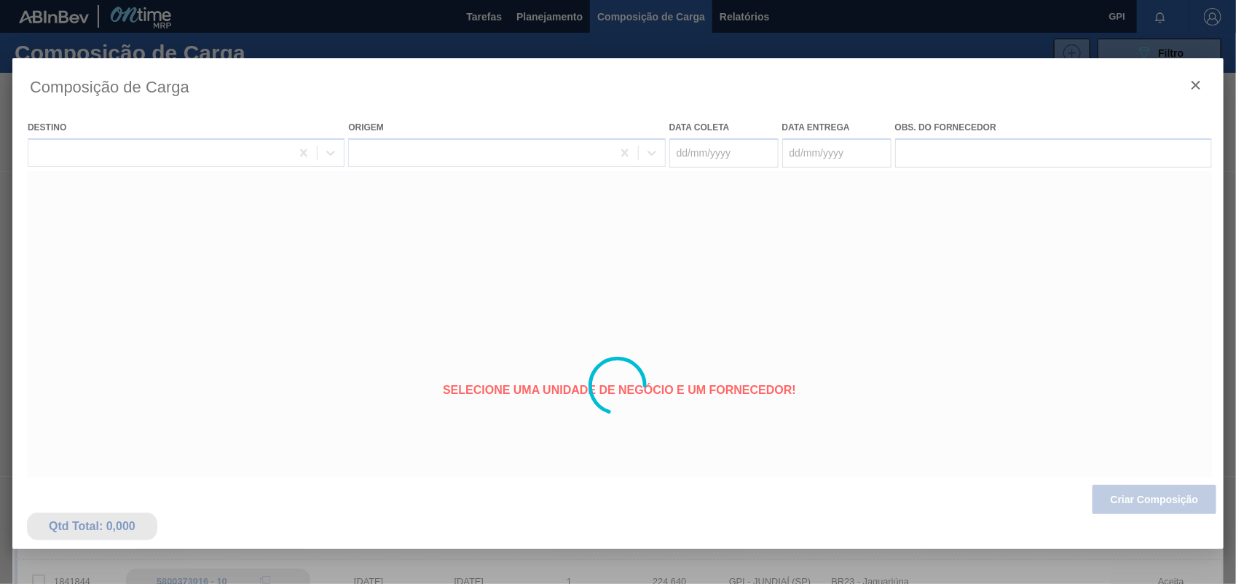
type coleta "17/10/2025"
type entrega "24/10/2025"
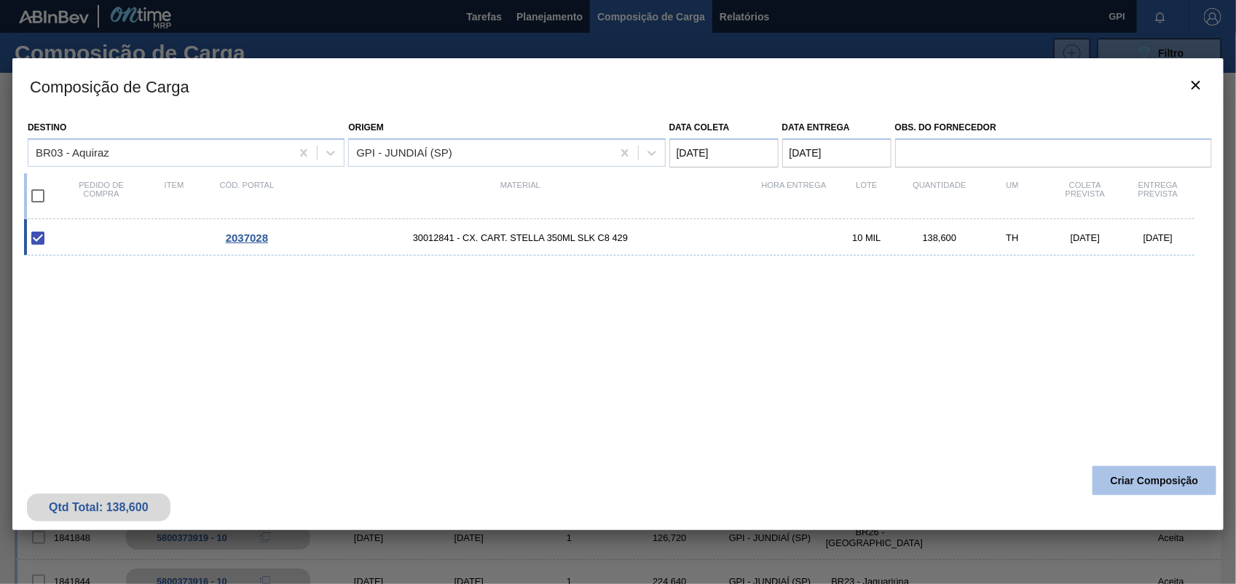
click at [1127, 474] on button "Criar Composição" at bounding box center [1154, 480] width 124 height 29
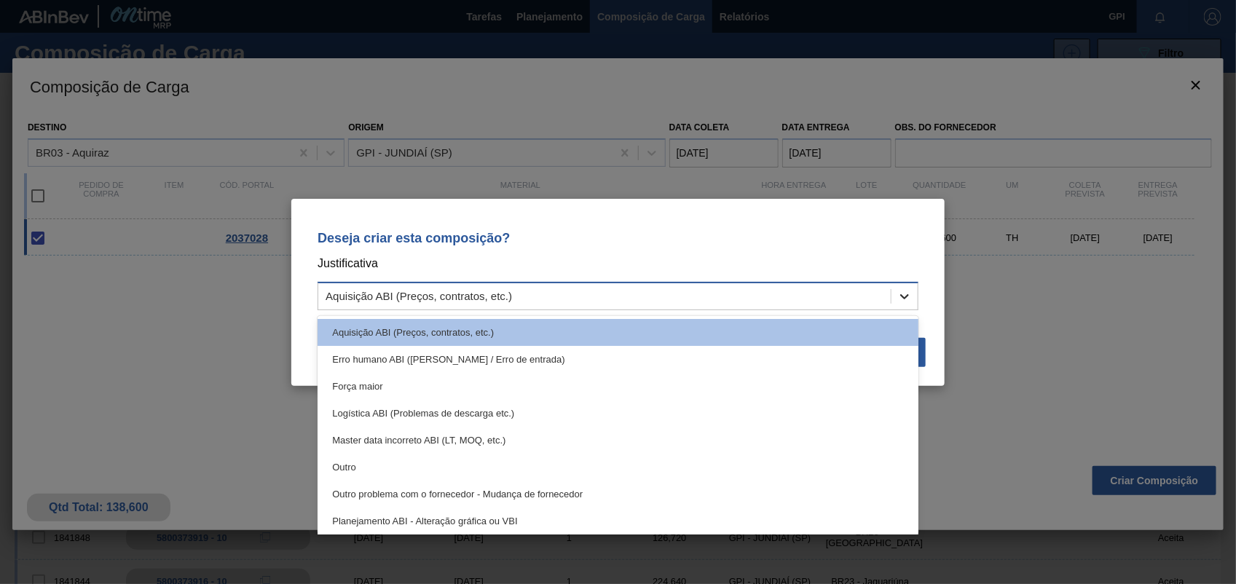
click at [911, 299] on icon at bounding box center [904, 296] width 15 height 15
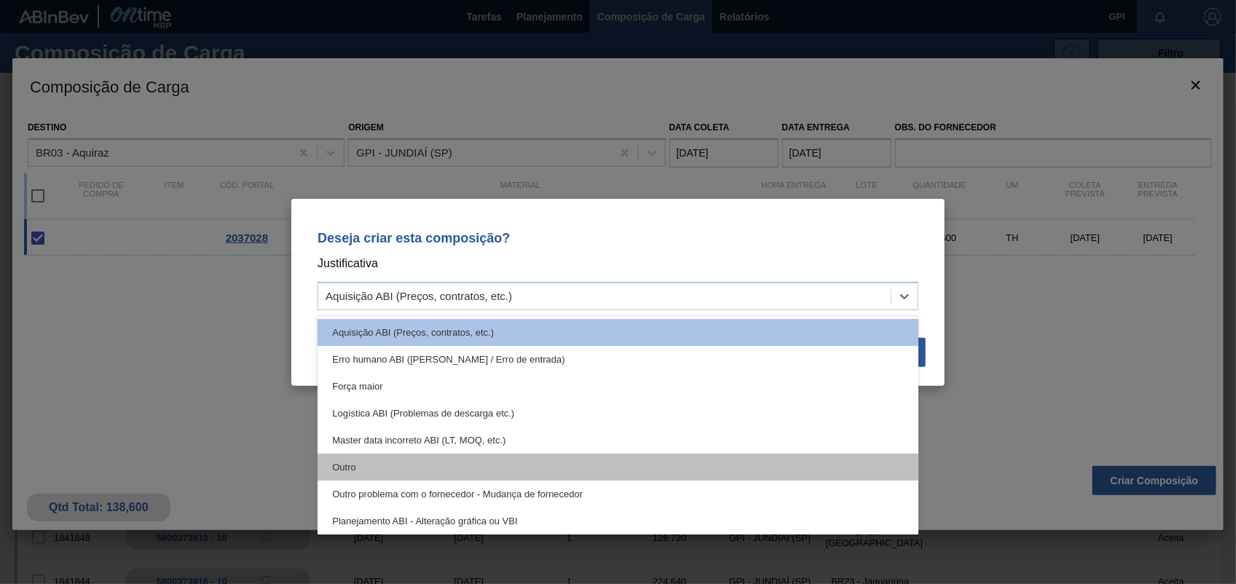
click at [359, 470] on div "Outro" at bounding box center [618, 467] width 601 height 27
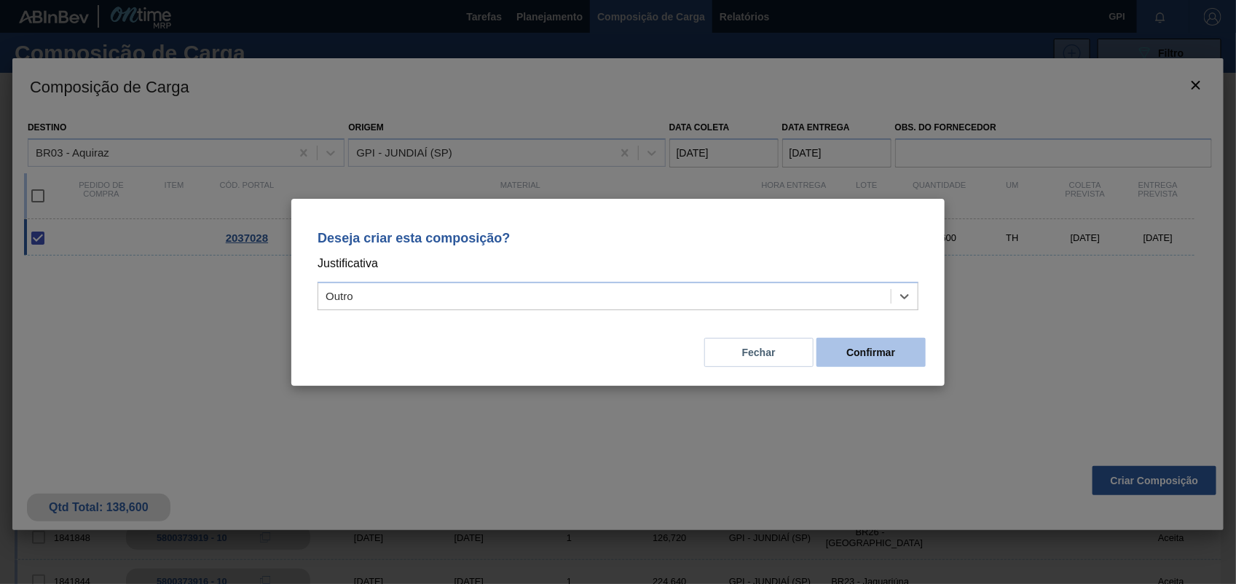
click at [867, 350] on button "Confirmar" at bounding box center [870, 352] width 109 height 29
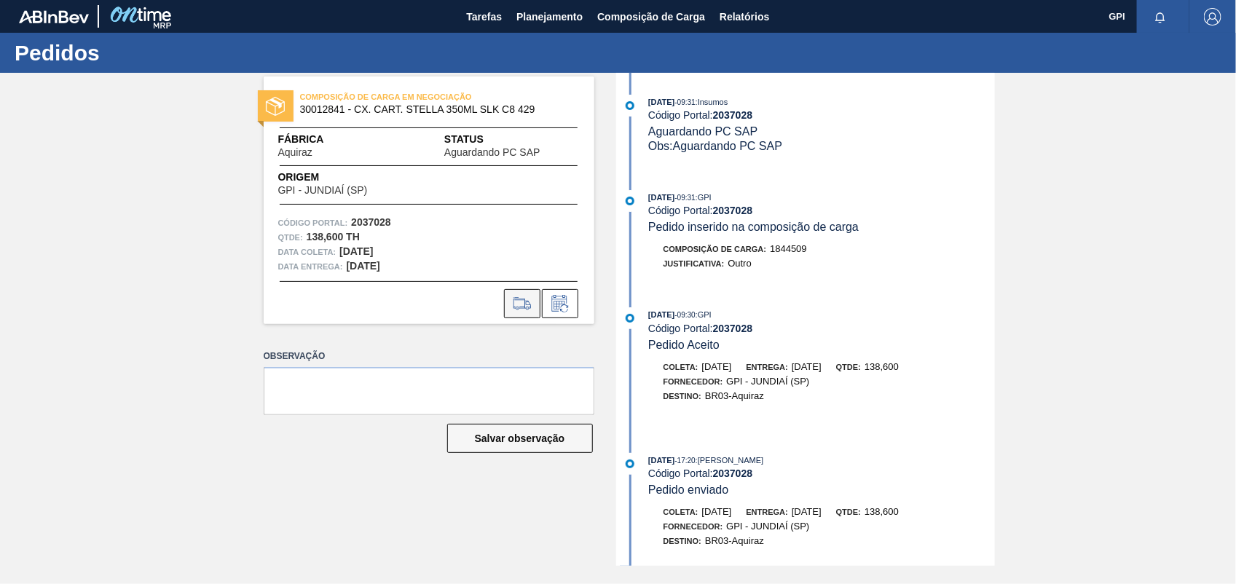
click at [529, 300] on icon at bounding box center [522, 303] width 23 height 17
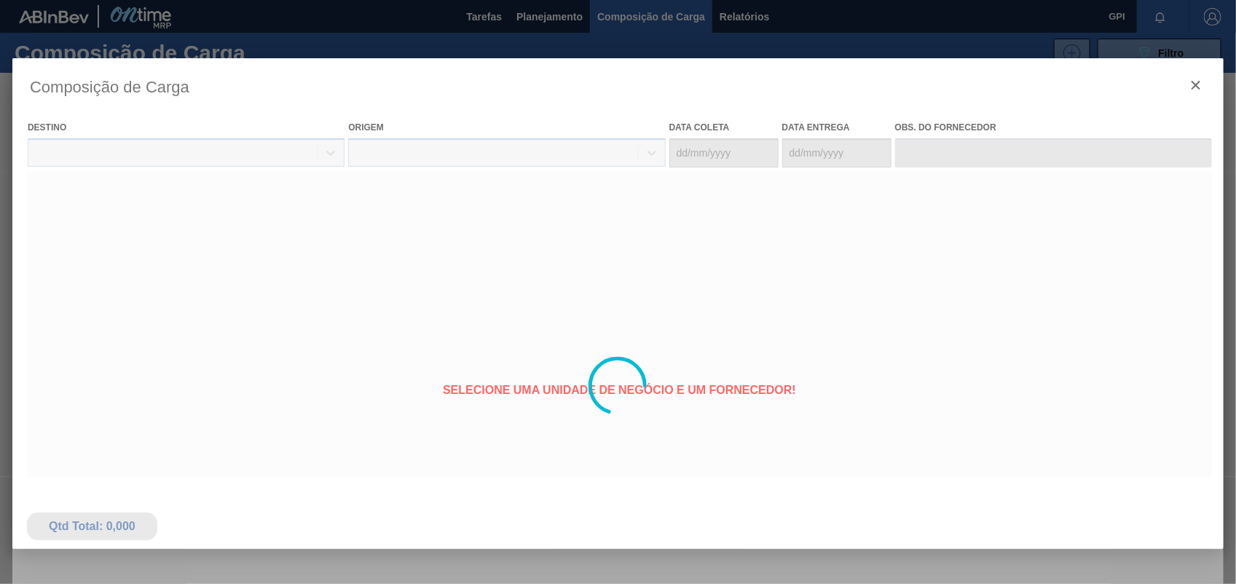
type coleta "17/10/2025"
type entrega "24/10/2025"
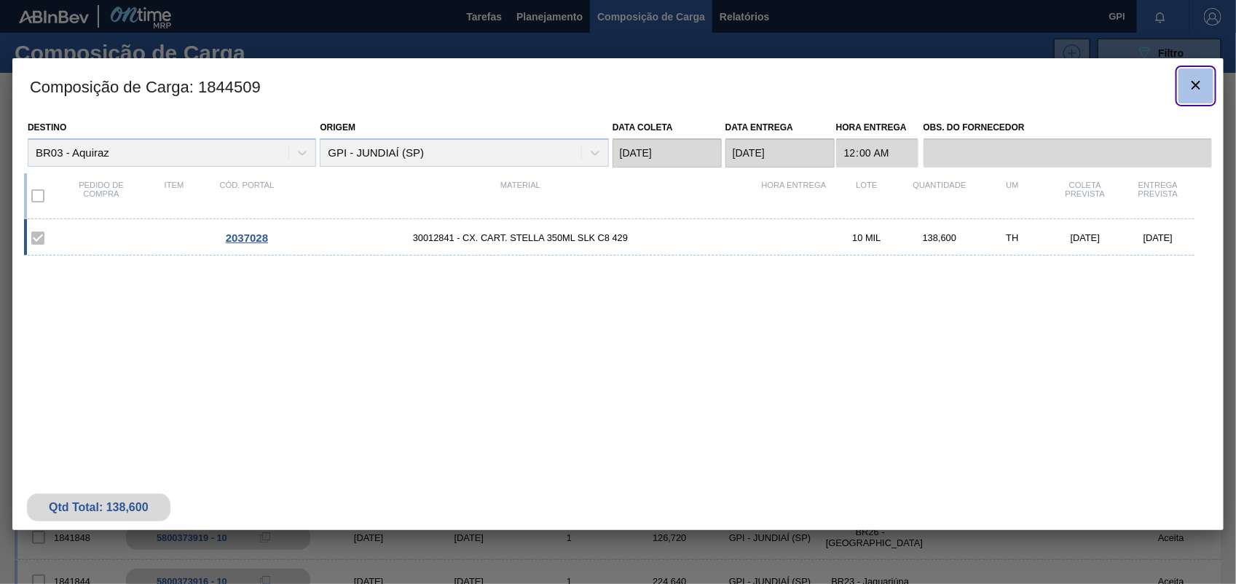
click at [1193, 82] on icon "botão de ícone" at bounding box center [1195, 85] width 9 height 9
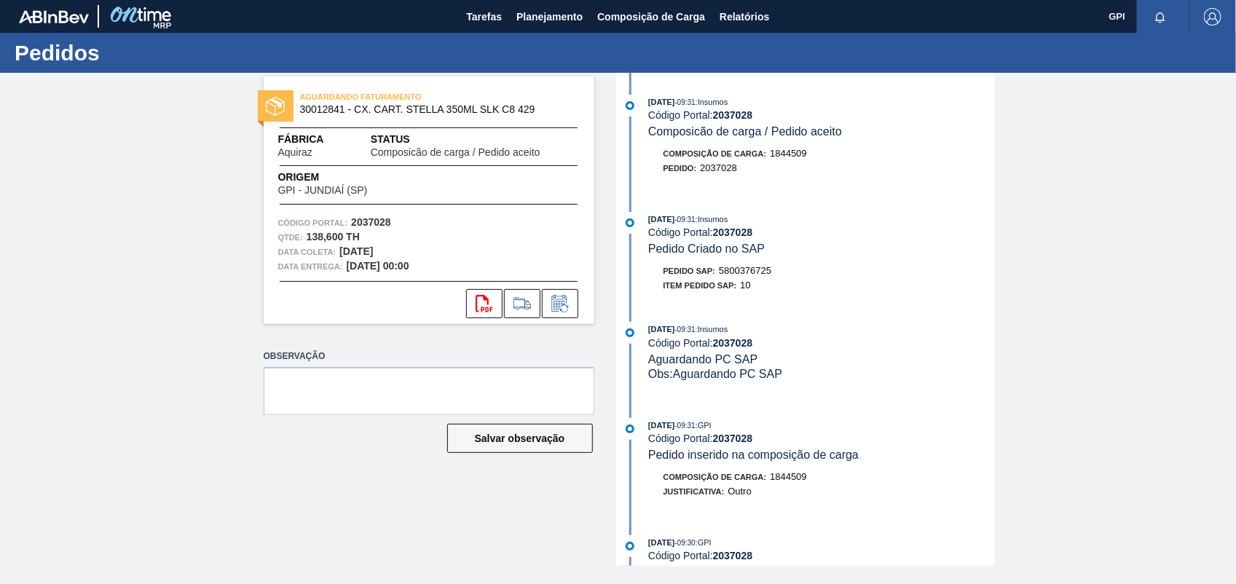
click at [765, 269] on span "5800376725" at bounding box center [745, 270] width 52 height 11
click at [366, 221] on strong "2037028" at bounding box center [371, 222] width 40 height 12
click at [483, 310] on icon at bounding box center [484, 303] width 17 height 17
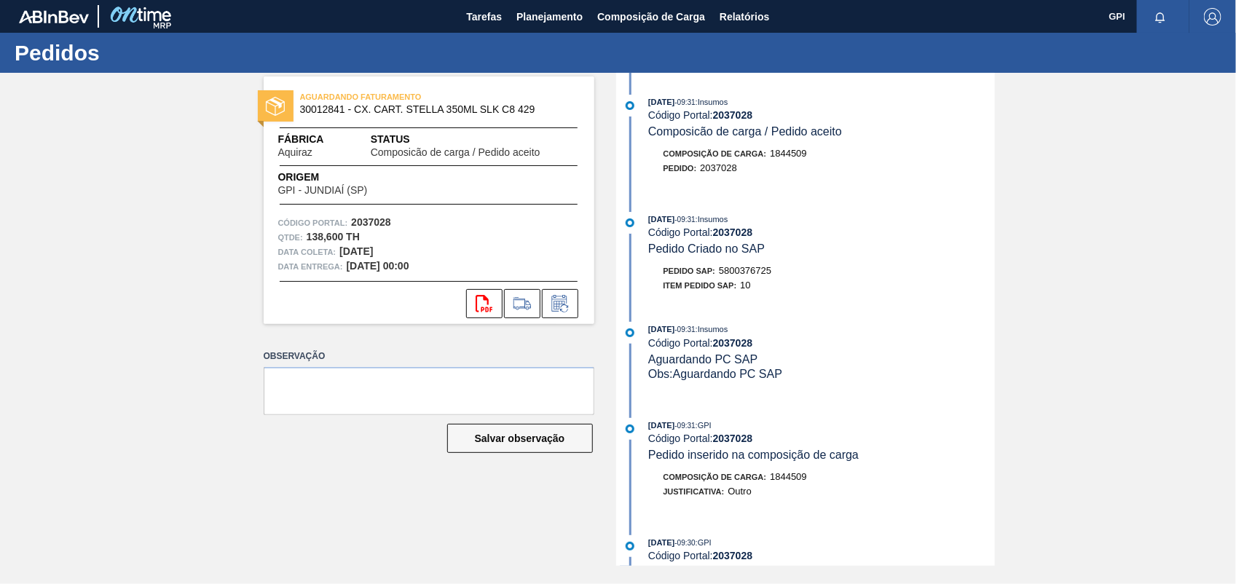
click at [1140, 390] on div "AGUARDANDO FATURAMENTO 30012841 - CX. CART. STELLA 350ML SLK C8 429 Fábrica Aqu…" at bounding box center [618, 319] width 1236 height 493
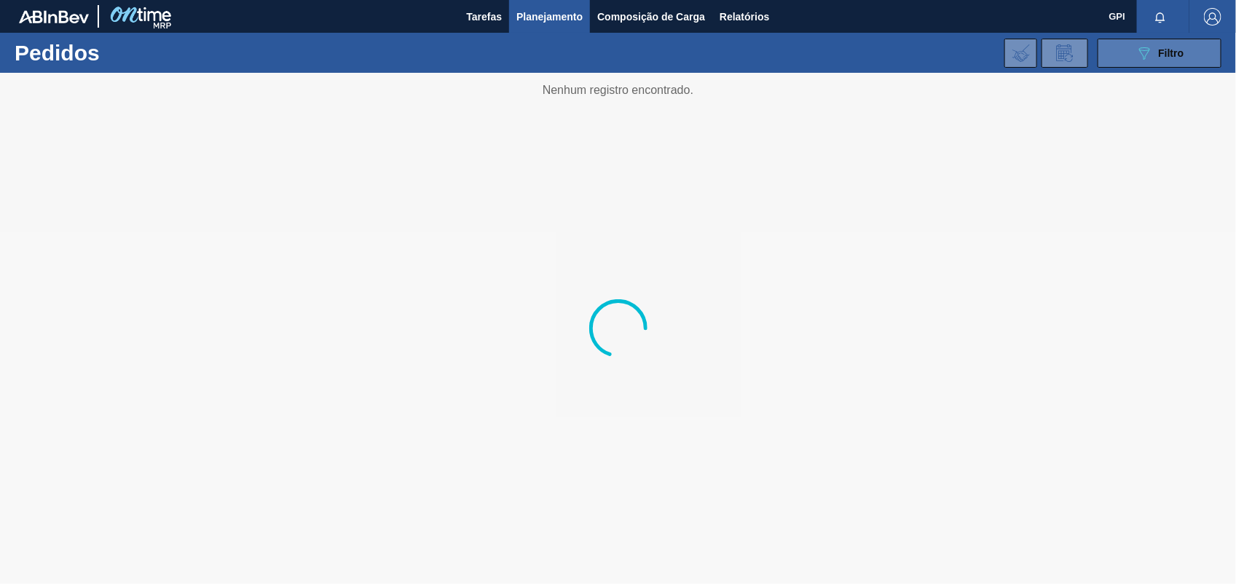
click at [1174, 53] on span "Filtro" at bounding box center [1171, 53] width 25 height 12
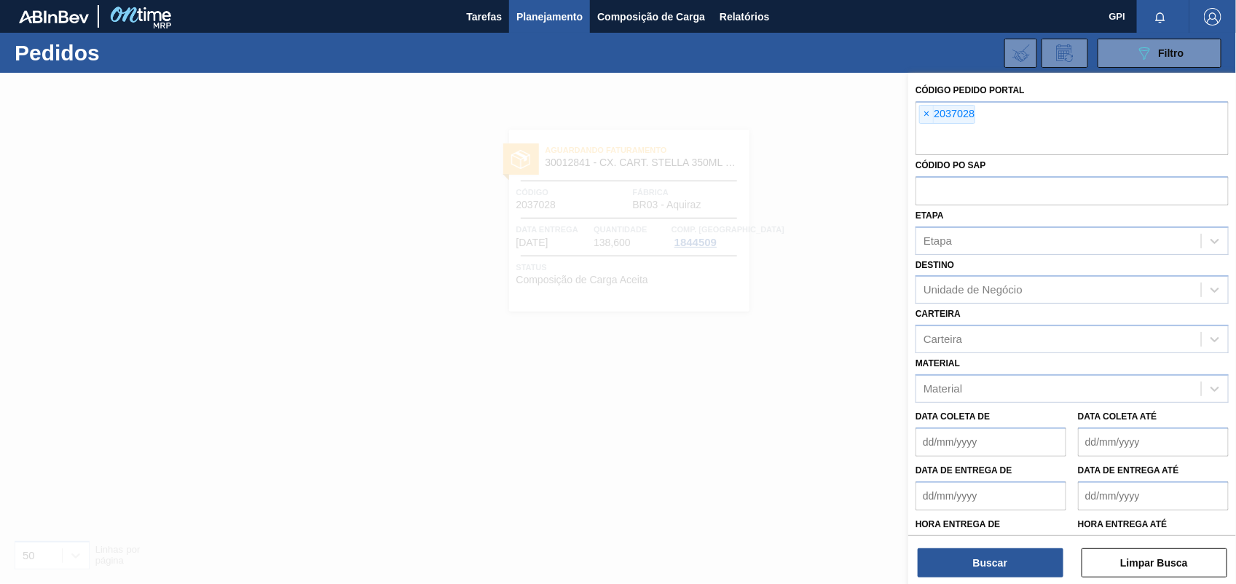
click at [1154, 562] on button "Limpar Busca" at bounding box center [1154, 562] width 146 height 29
